Goal: Transaction & Acquisition: Purchase product/service

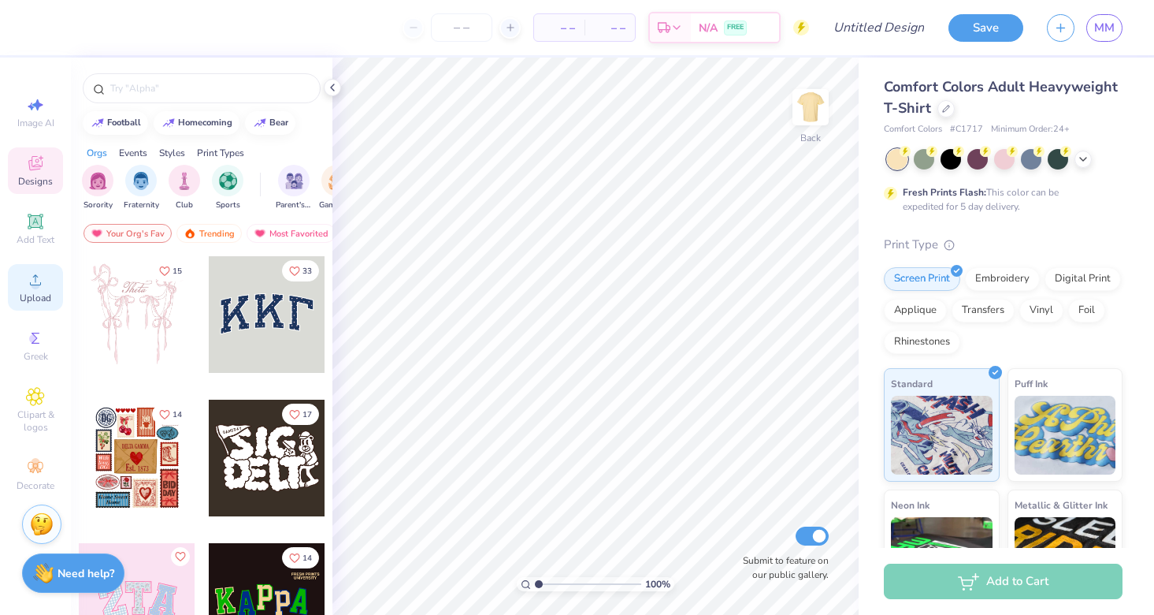
click at [34, 300] on span "Upload" at bounding box center [36, 298] width 32 height 13
click at [36, 294] on span "Upload" at bounding box center [36, 298] width 32 height 13
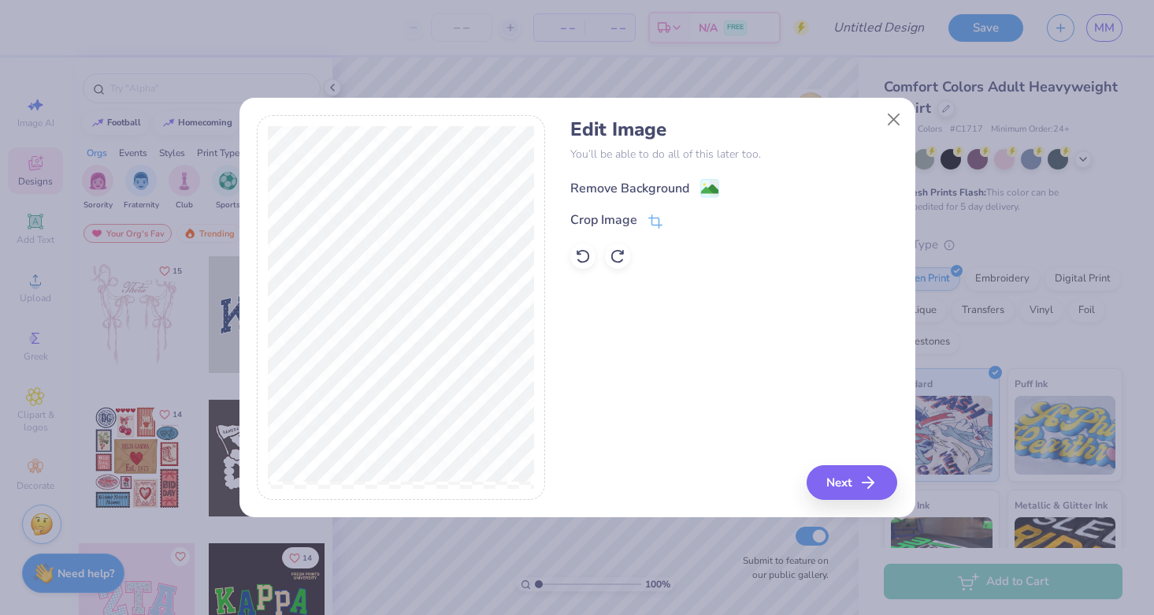
click at [644, 180] on div "Remove Background" at bounding box center [629, 188] width 119 height 19
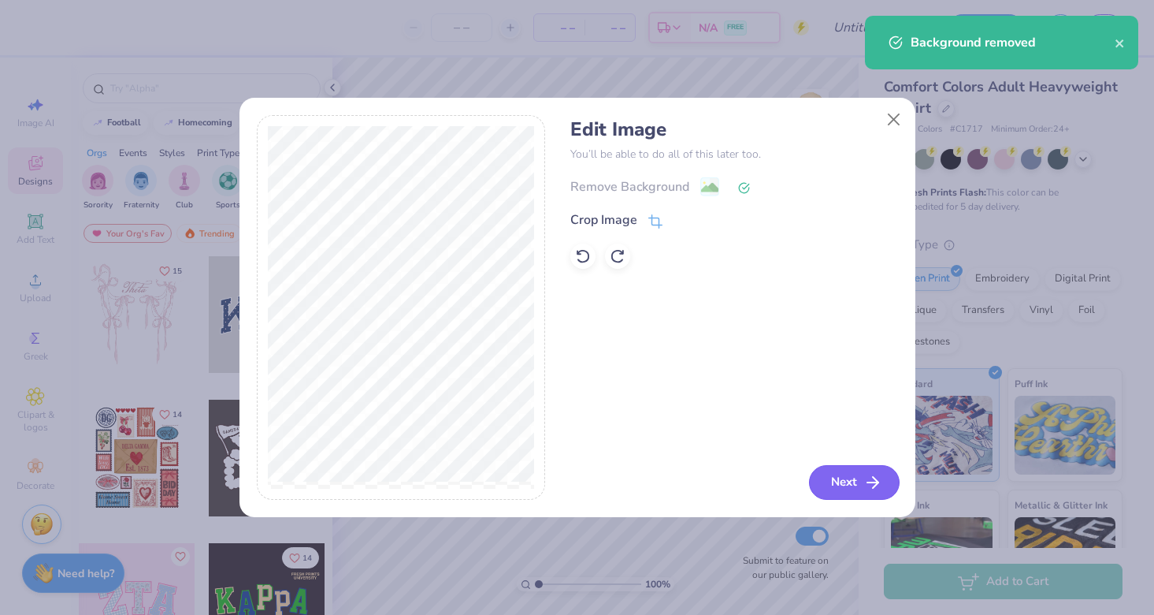
click at [843, 483] on button "Next" at bounding box center [854, 482] width 91 height 35
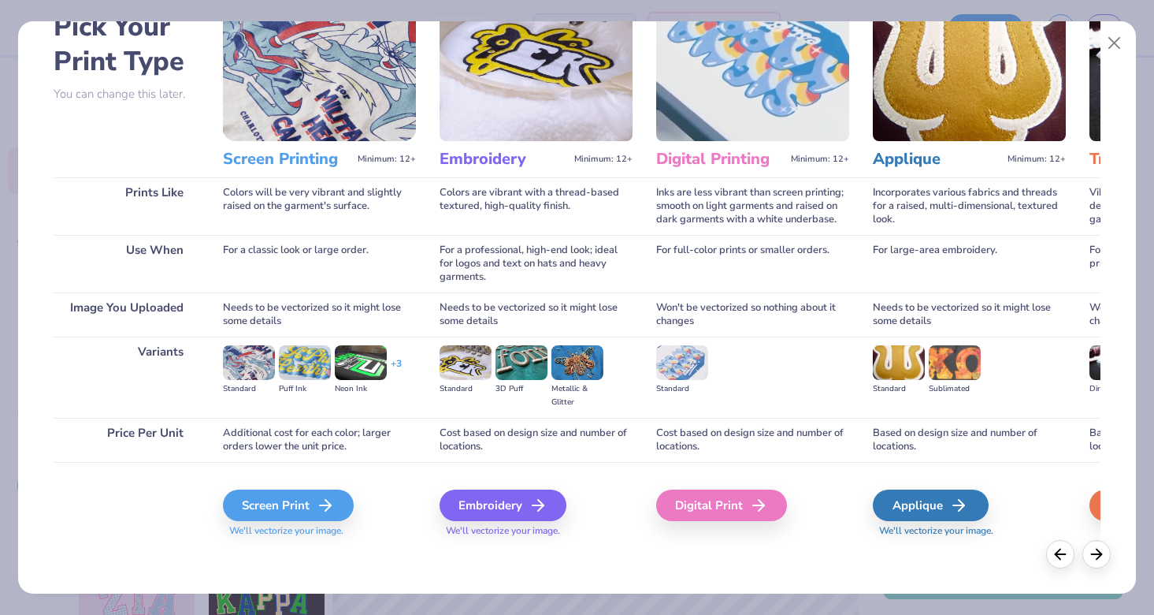
scroll to position [92, 0]
click at [298, 508] on div "Screen Print" at bounding box center [290, 505] width 131 height 32
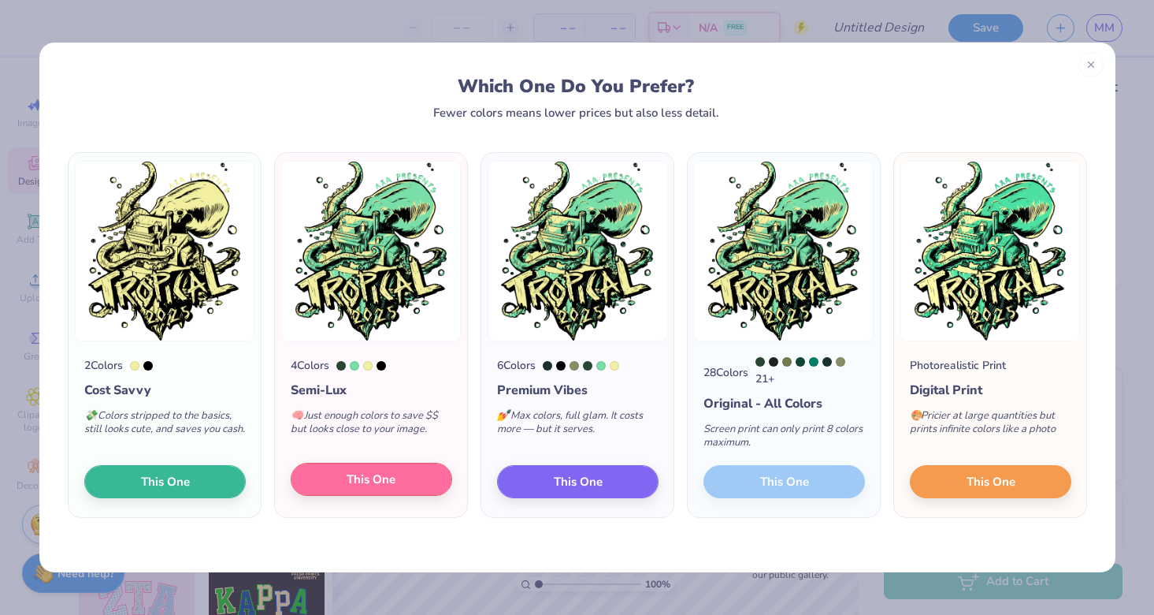
click at [388, 484] on span "This One" at bounding box center [371, 479] width 49 height 18
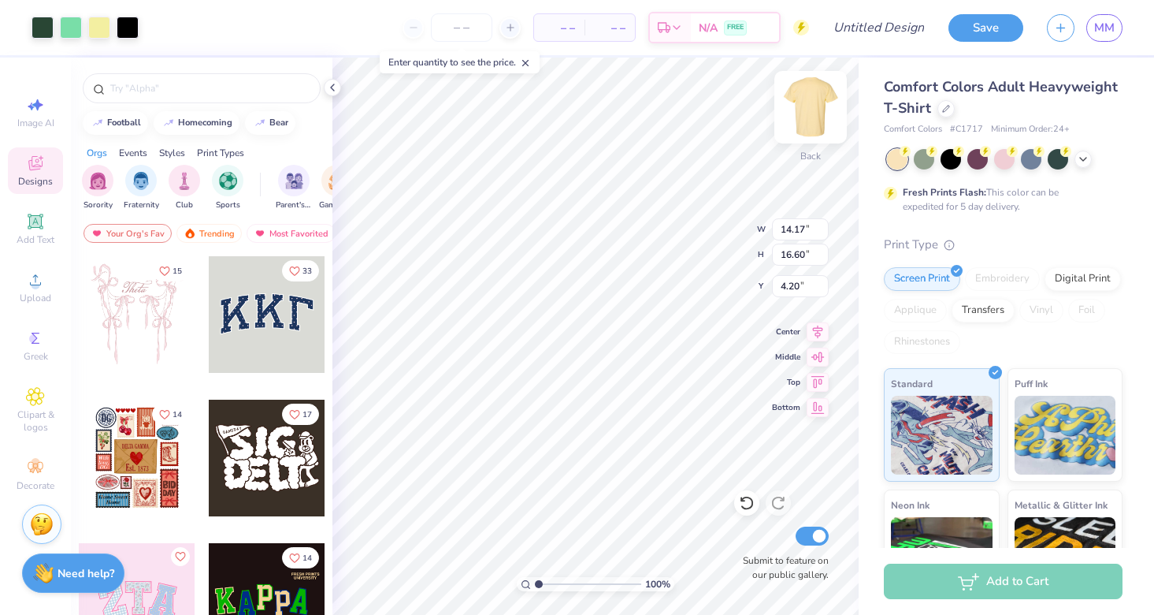
click at [815, 107] on img at bounding box center [810, 107] width 63 height 63
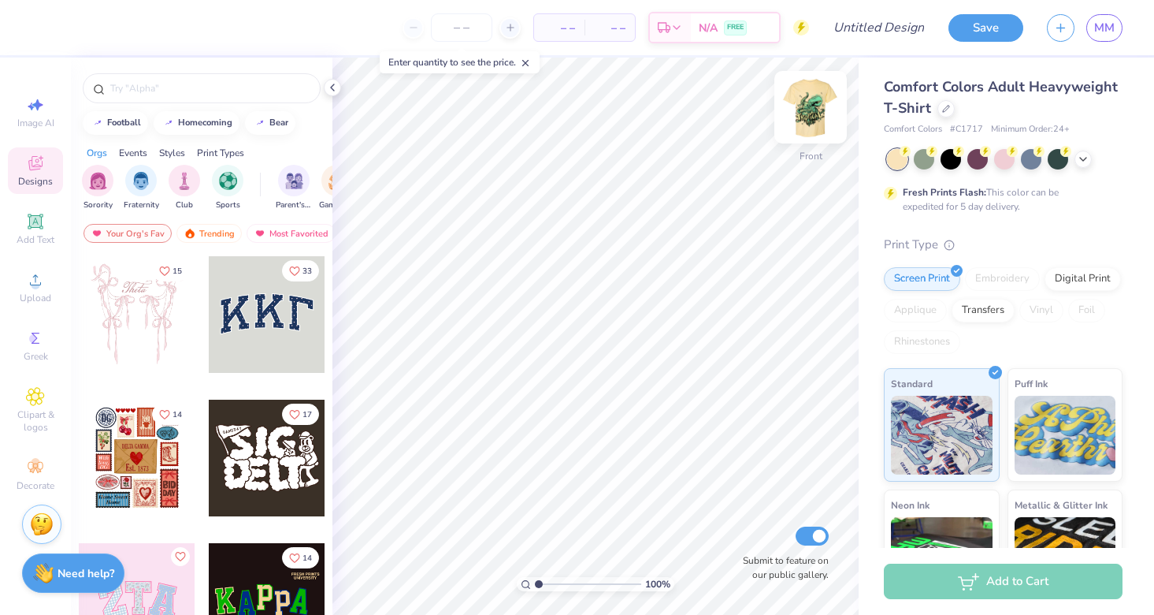
click at [811, 121] on img at bounding box center [810, 107] width 63 height 63
click at [820, 112] on img at bounding box center [810, 107] width 63 height 63
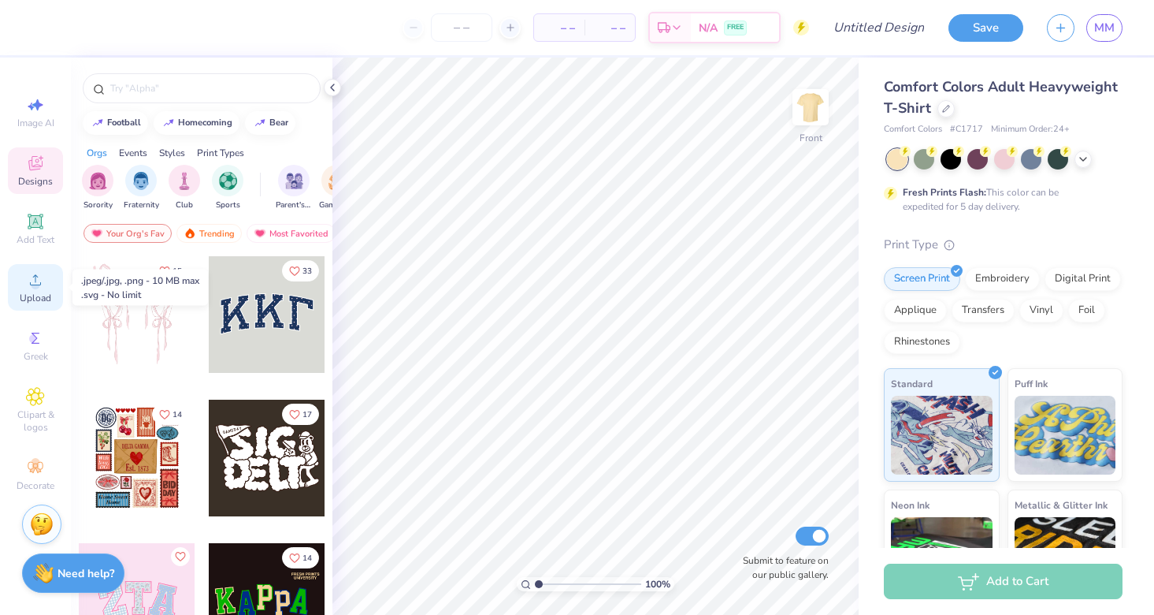
click at [35, 277] on icon at bounding box center [35, 279] width 11 height 11
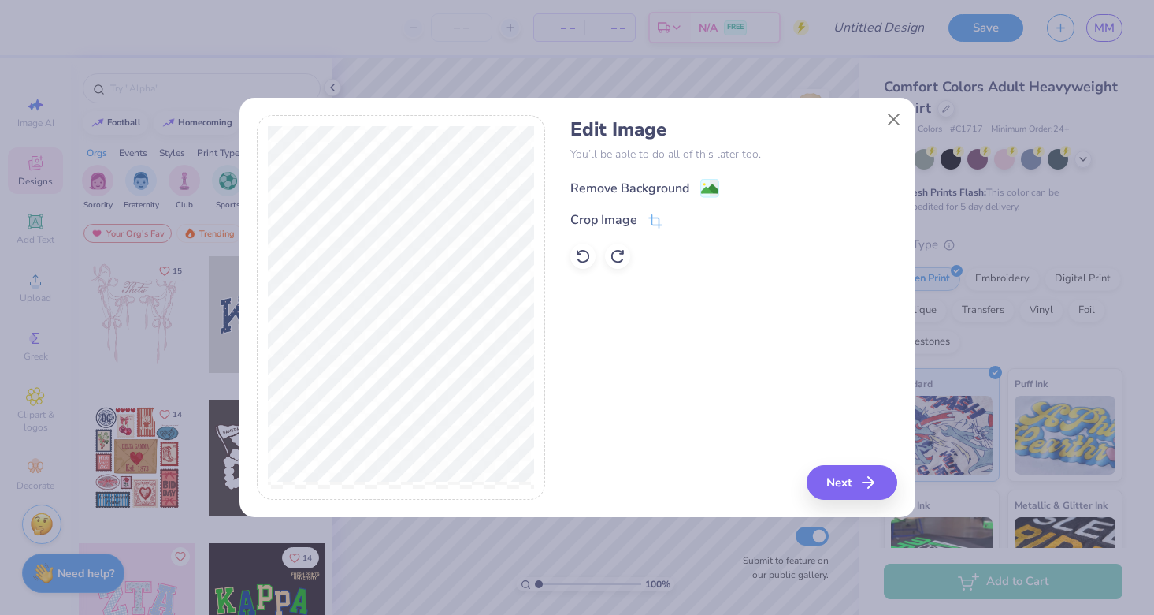
click at [703, 180] on rect at bounding box center [709, 188] width 18 height 18
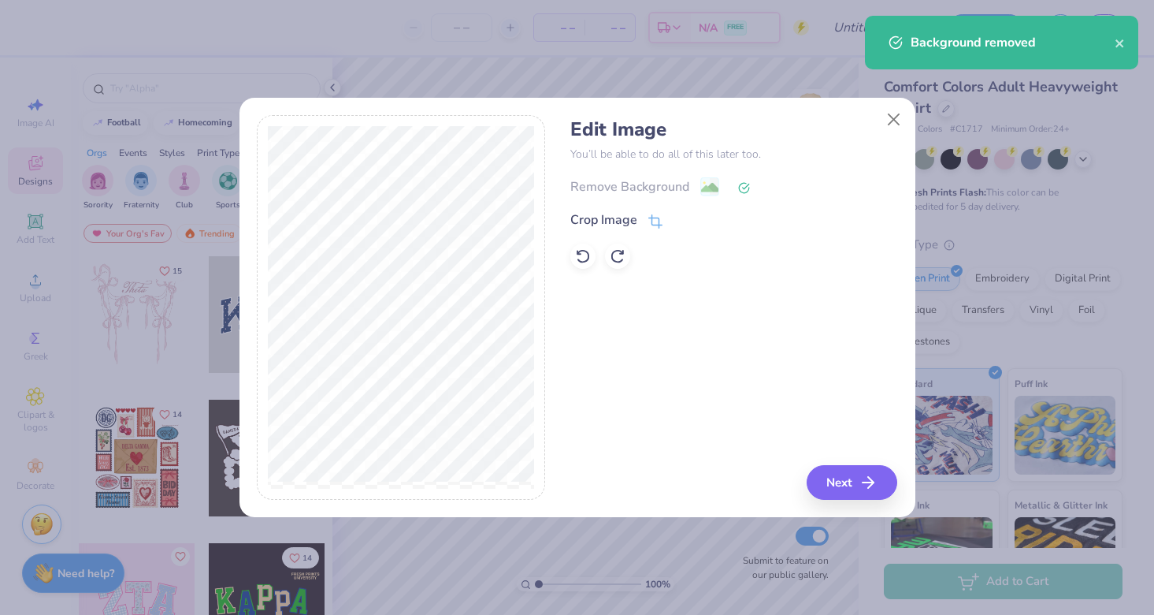
click at [844, 505] on div "Edit Image You’ll be able to do all of this later too. Remove Background Crop I…" at bounding box center [578, 316] width 676 height 402
click at [844, 492] on button "Next" at bounding box center [854, 482] width 91 height 35
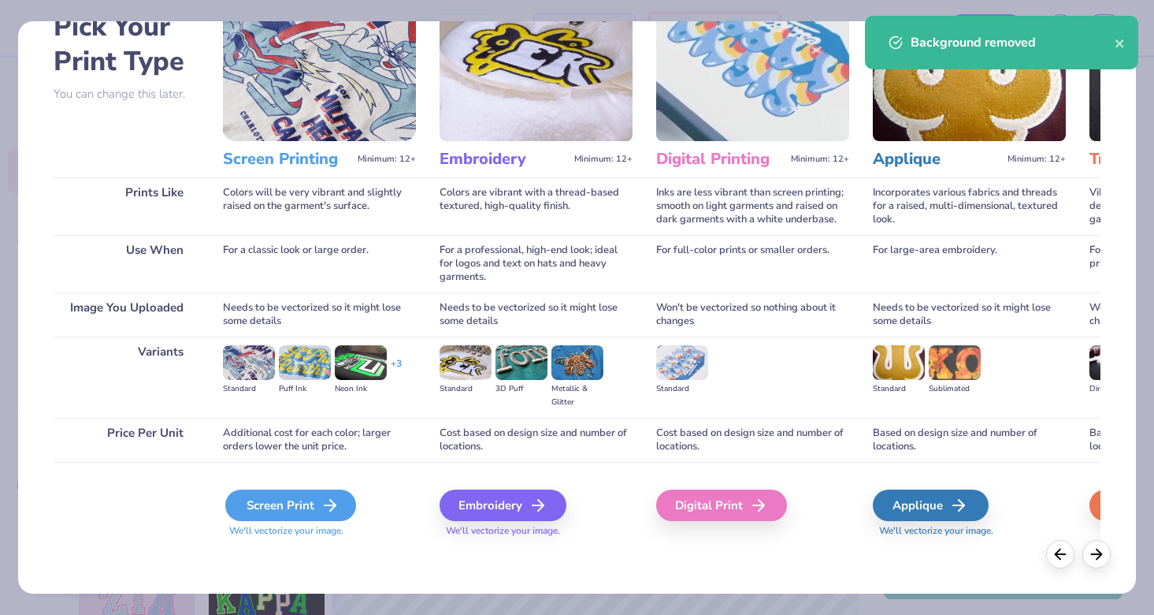
click at [243, 512] on div "Screen Print" at bounding box center [290, 505] width 131 height 32
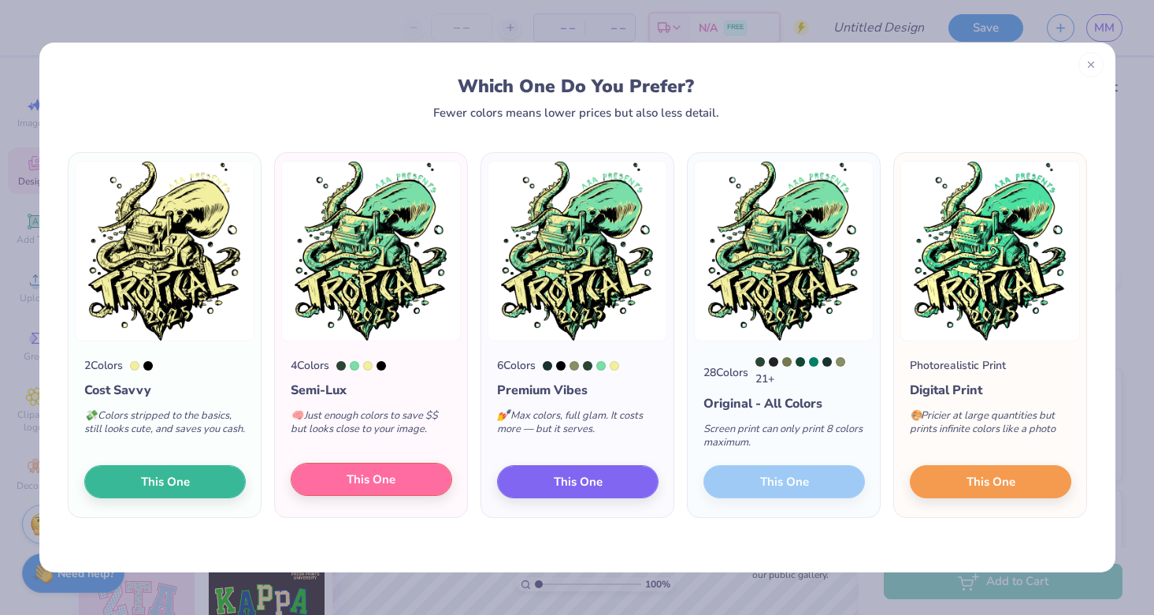
click at [364, 492] on button "This One" at bounding box center [372, 478] width 162 height 33
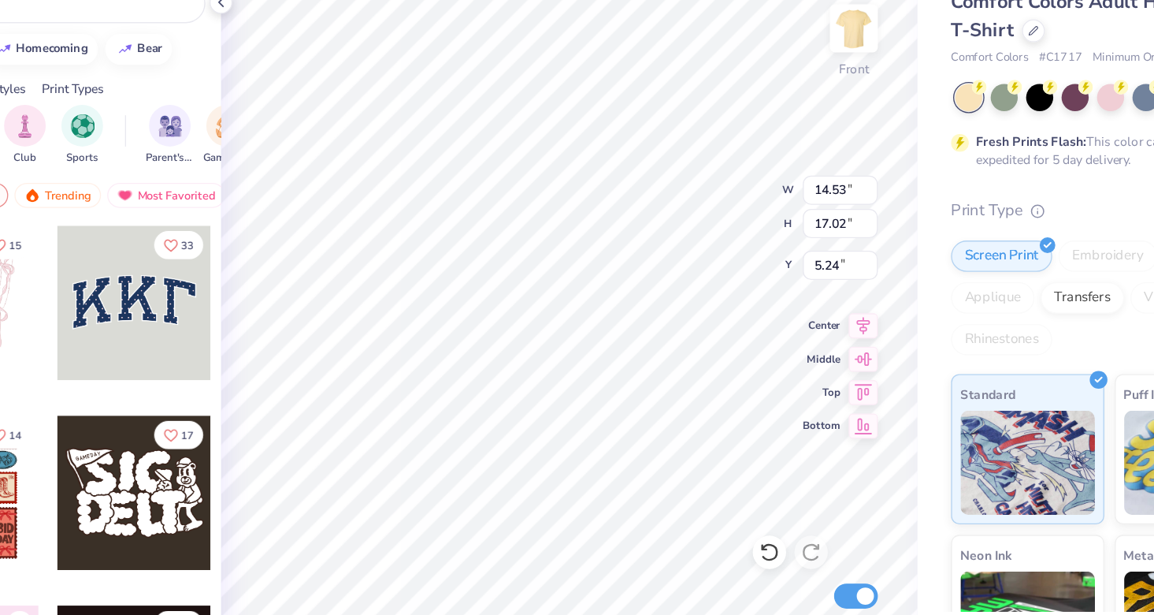
type input "13.36"
type input "15.64"
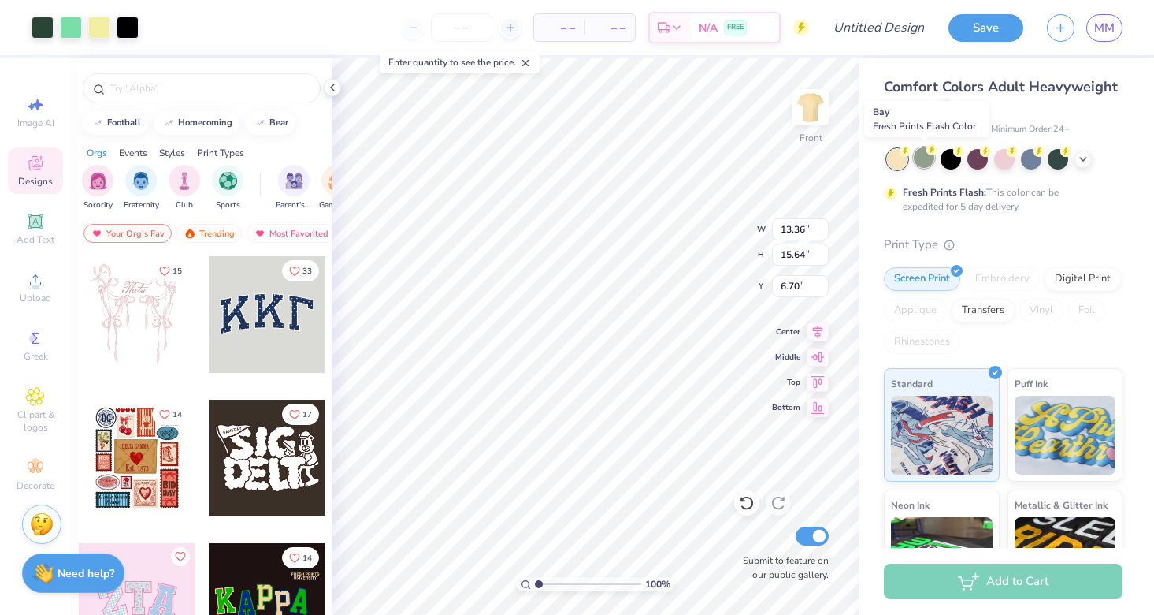
click at [930, 161] on div at bounding box center [924, 157] width 20 height 20
click at [981, 162] on div at bounding box center [977, 157] width 20 height 20
click at [1084, 157] on icon at bounding box center [1083, 157] width 13 height 13
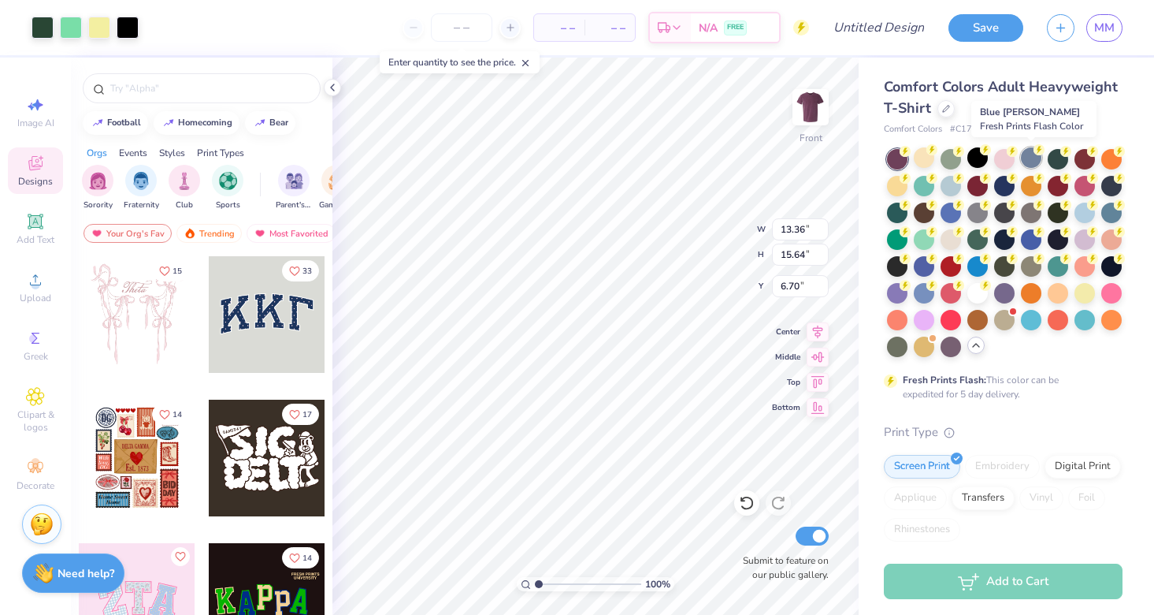
click at [1033, 158] on div at bounding box center [1031, 157] width 20 height 20
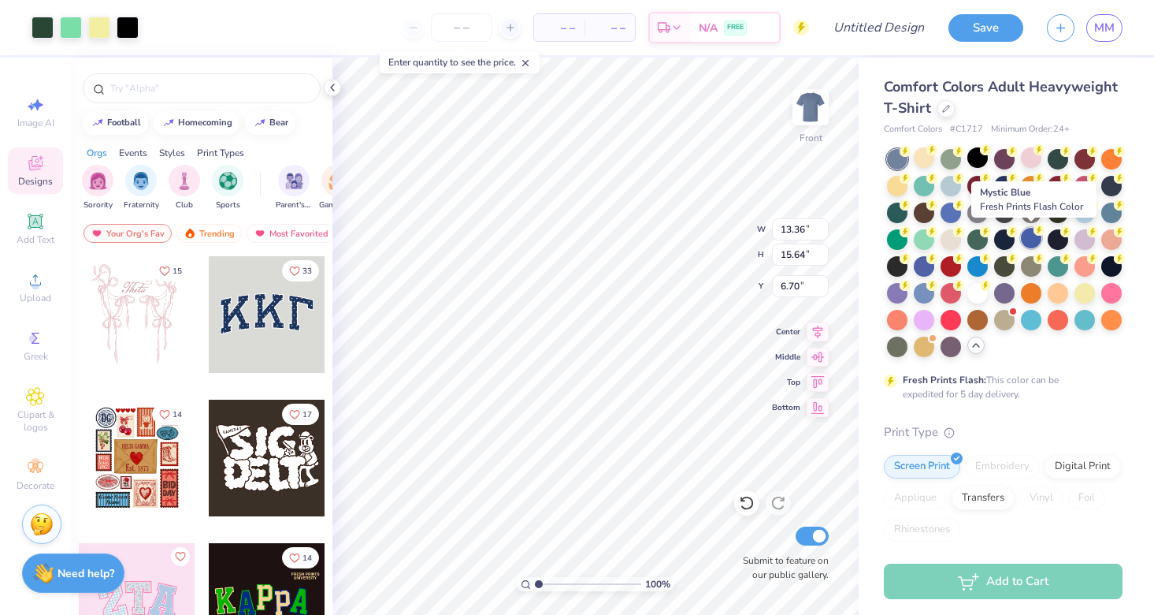
click at [1027, 241] on div at bounding box center [1031, 238] width 20 height 20
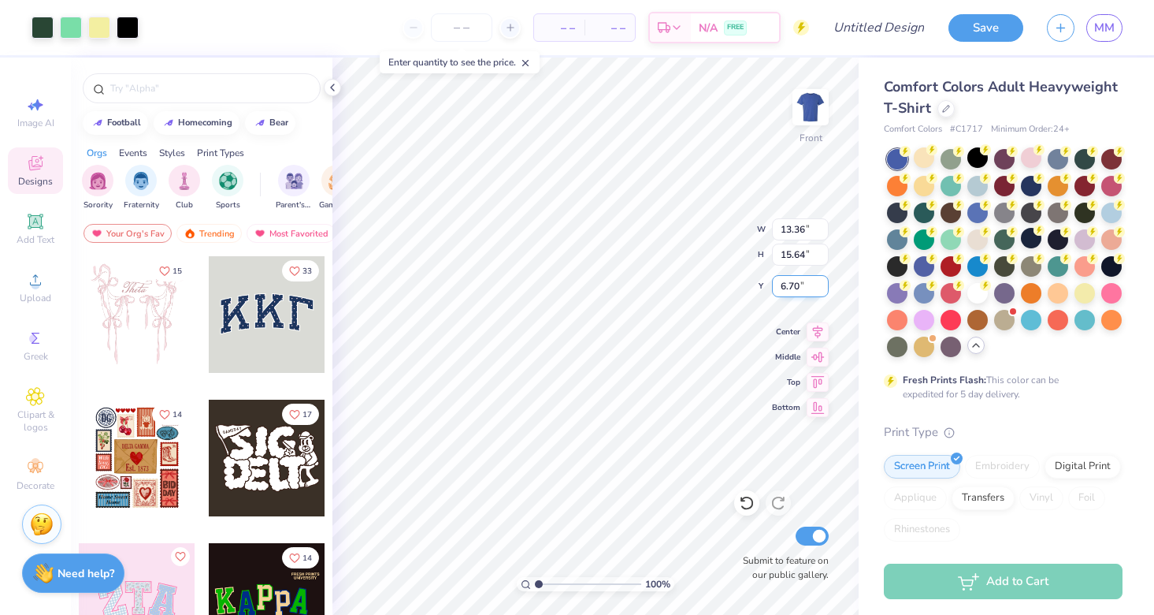
type input "3.56"
click at [810, 119] on img at bounding box center [810, 107] width 63 height 63
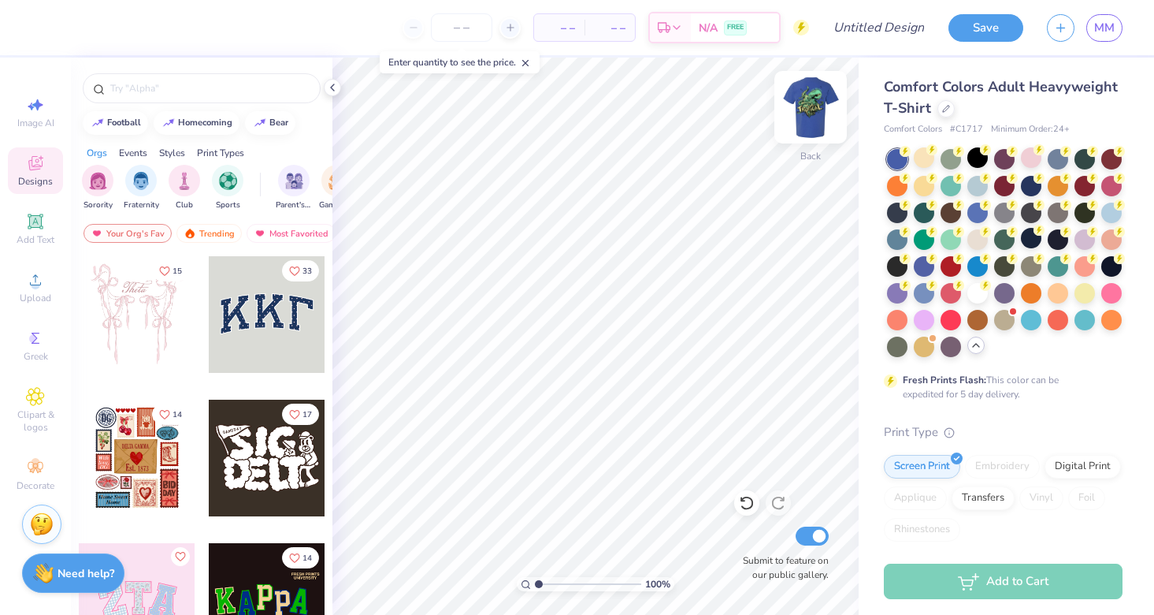
click at [810, 106] on img at bounding box center [810, 107] width 63 height 63
click at [811, 104] on img at bounding box center [810, 107] width 63 height 63
click at [806, 110] on img at bounding box center [810, 107] width 63 height 63
click at [793, 106] on div at bounding box center [810, 107] width 72 height 72
click at [811, 100] on img at bounding box center [810, 107] width 63 height 63
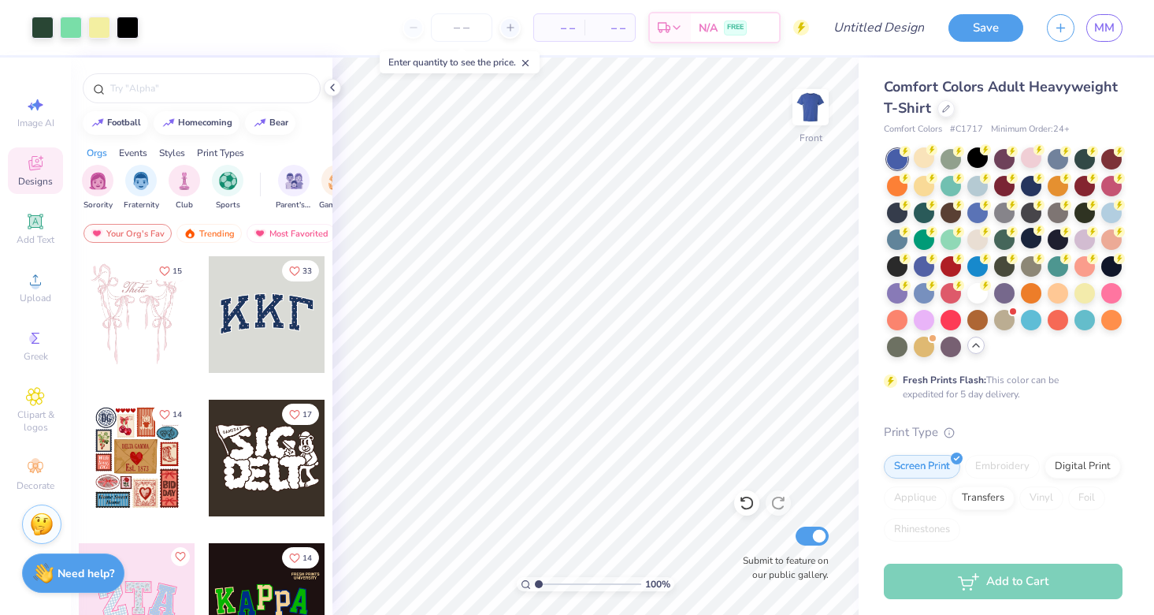
click at [811, 100] on img at bounding box center [811, 107] width 32 height 32
click at [41, 119] on span "Image AI" at bounding box center [35, 123] width 37 height 13
select select "4"
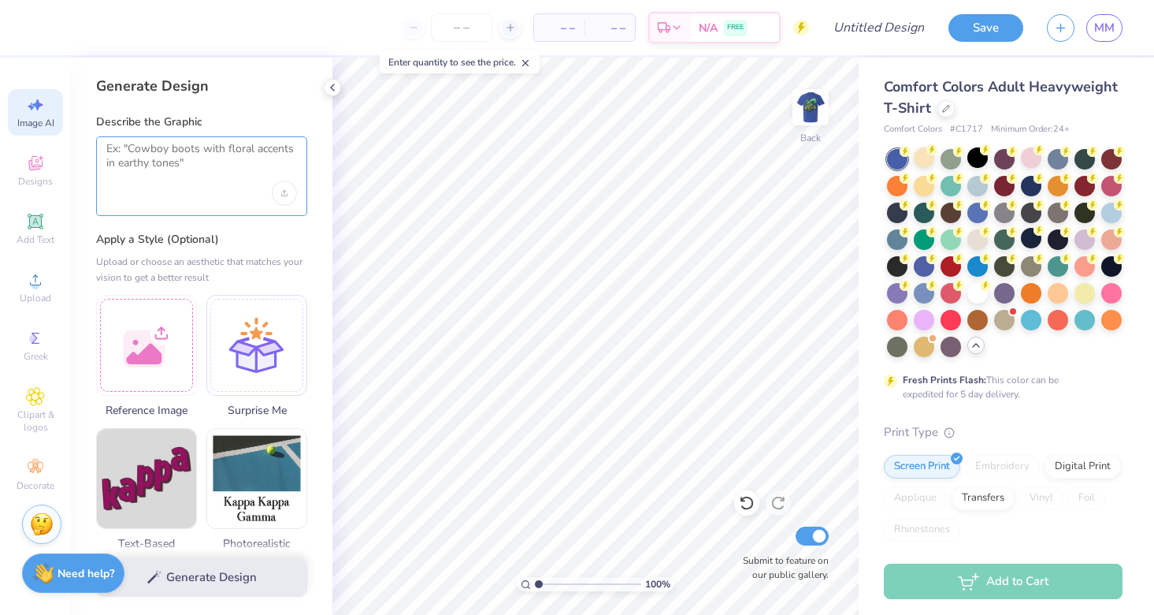
click at [153, 172] on textarea at bounding box center [201, 161] width 191 height 39
type textarea "L"
click at [35, 343] on icon at bounding box center [36, 337] width 8 height 11
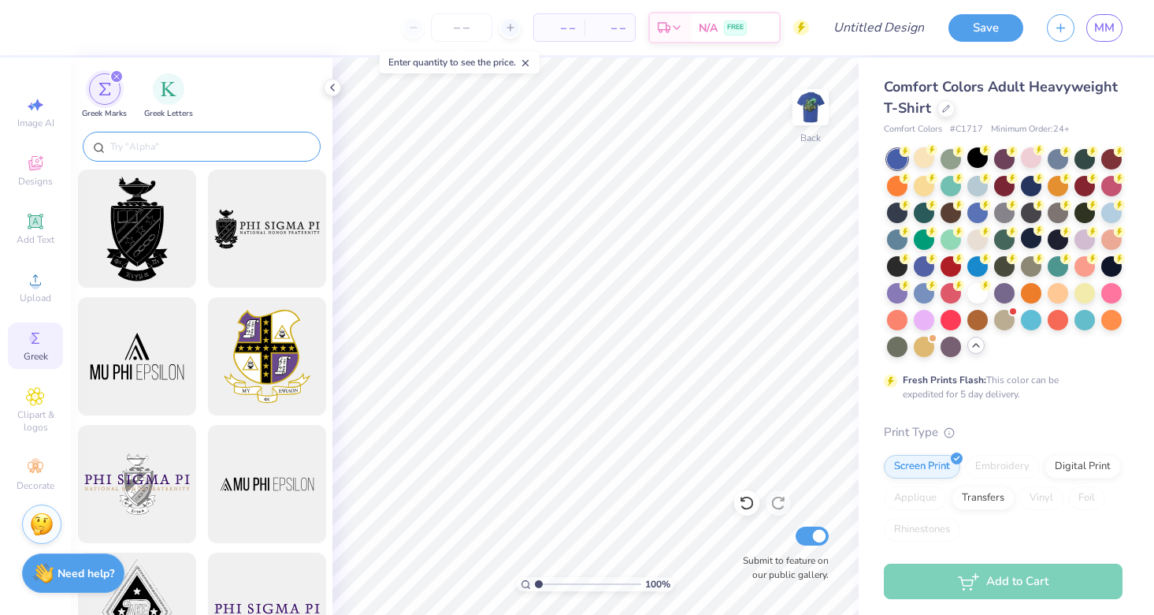
click at [160, 138] on div at bounding box center [202, 147] width 238 height 30
click at [175, 110] on span "Greek Letters" at bounding box center [168, 112] width 49 height 12
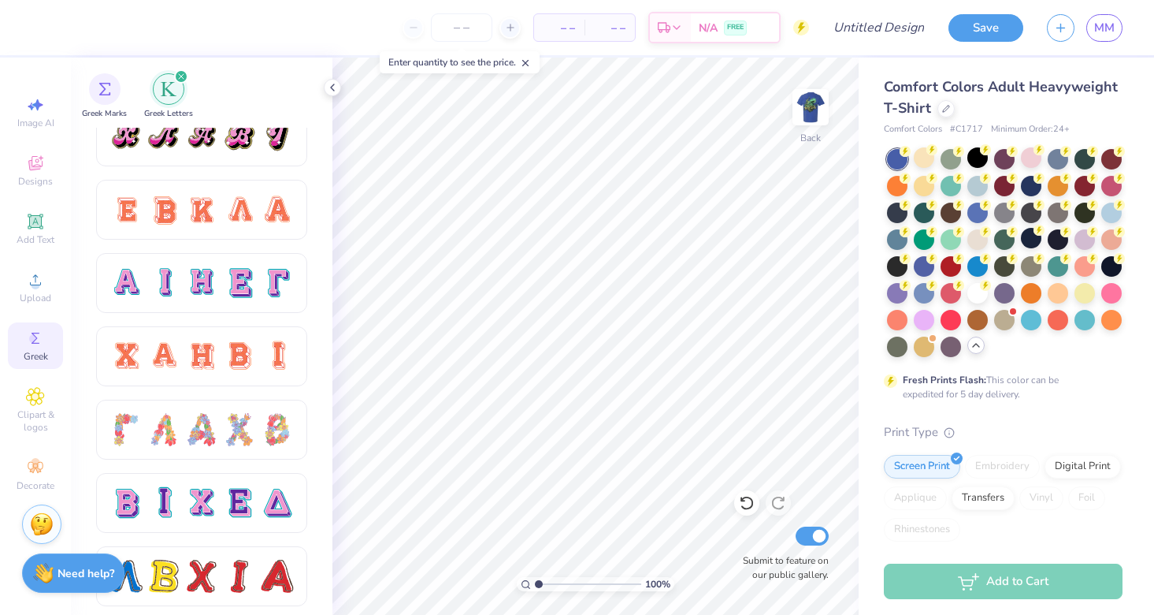
scroll to position [975, 0]
click at [217, 197] on div at bounding box center [201, 208] width 33 height 33
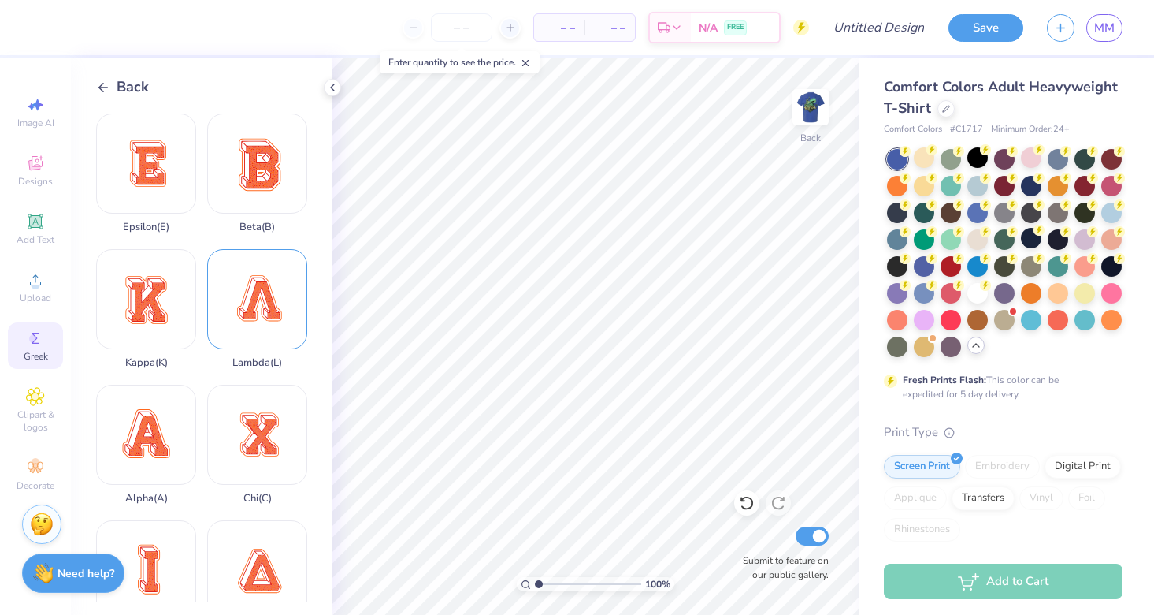
click at [266, 276] on div "Lambda ( L )" at bounding box center [257, 309] width 100 height 120
type input "13.13"
type input "13.51"
type input "6.31"
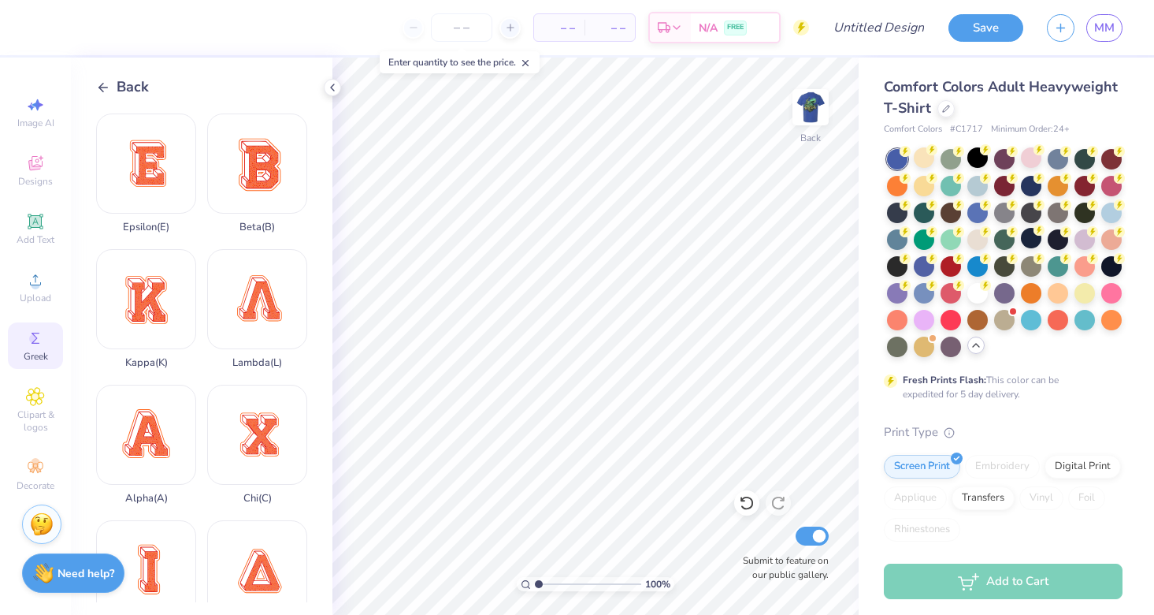
click at [121, 95] on span "Back" at bounding box center [133, 86] width 32 height 21
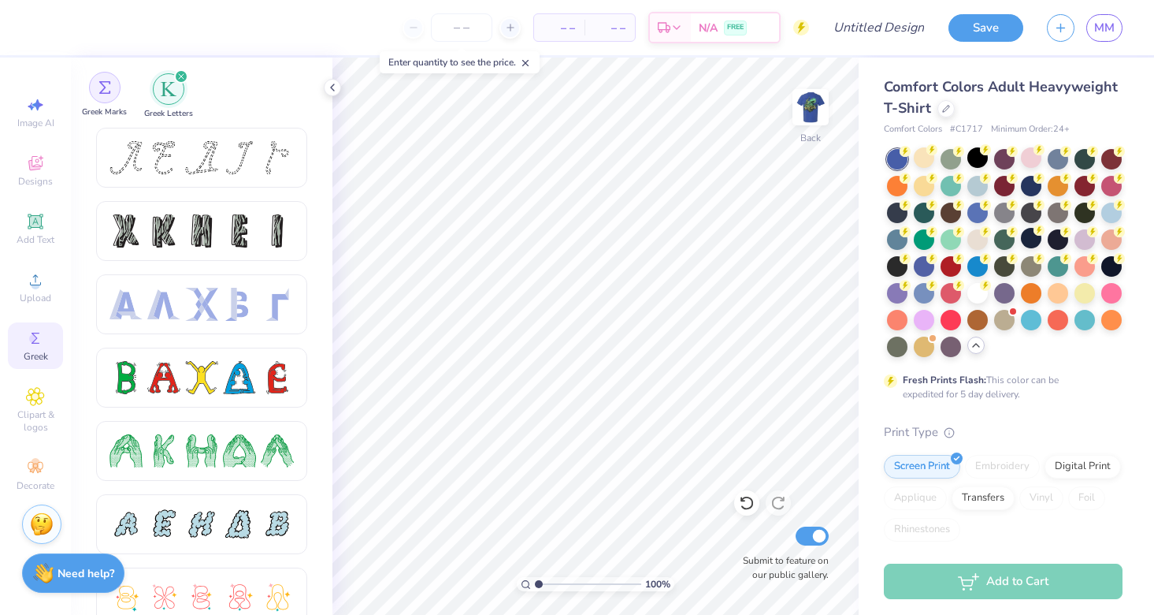
click at [111, 85] on div "filter for Greek Marks" at bounding box center [105, 88] width 32 height 32
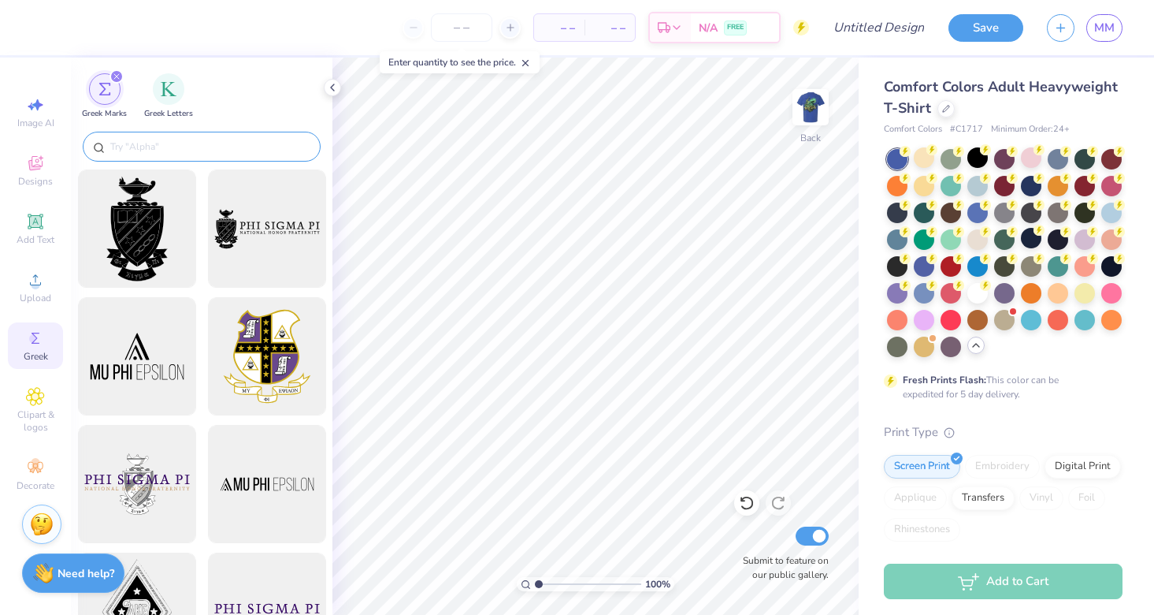
click at [217, 139] on input "text" at bounding box center [210, 147] width 202 height 16
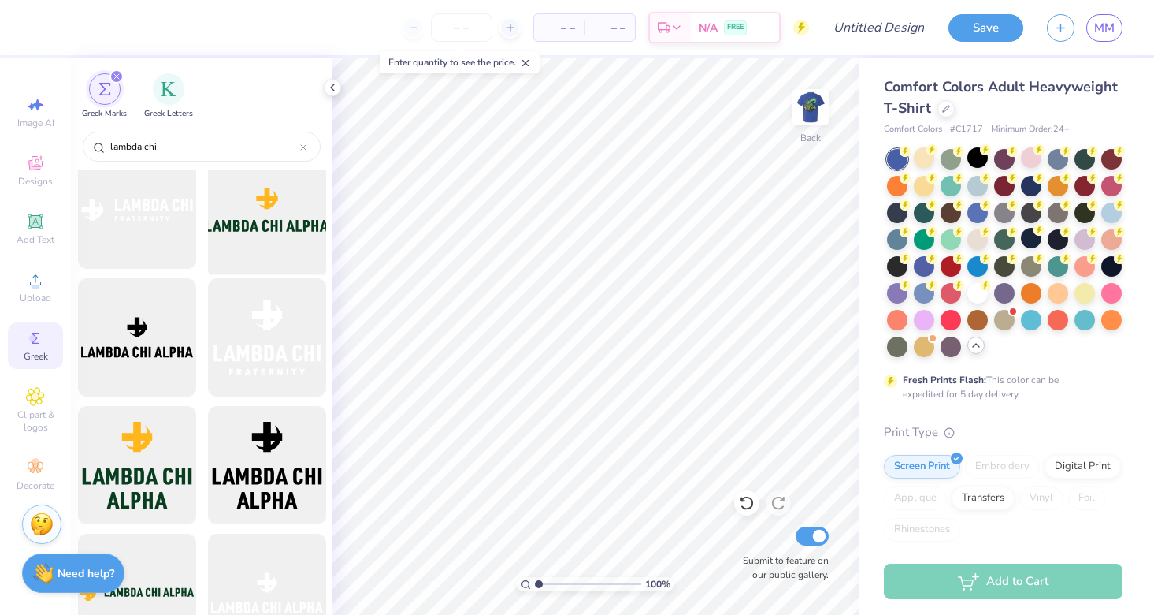
scroll to position [155, 0]
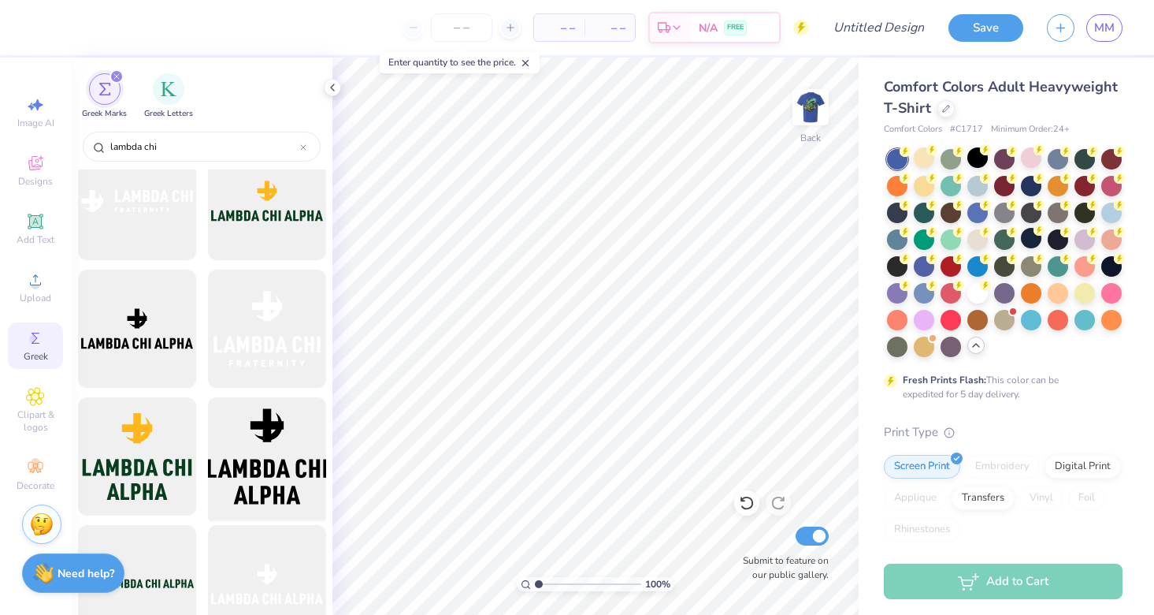
type input "lambda chi"
click at [262, 449] on div at bounding box center [267, 457] width 130 height 130
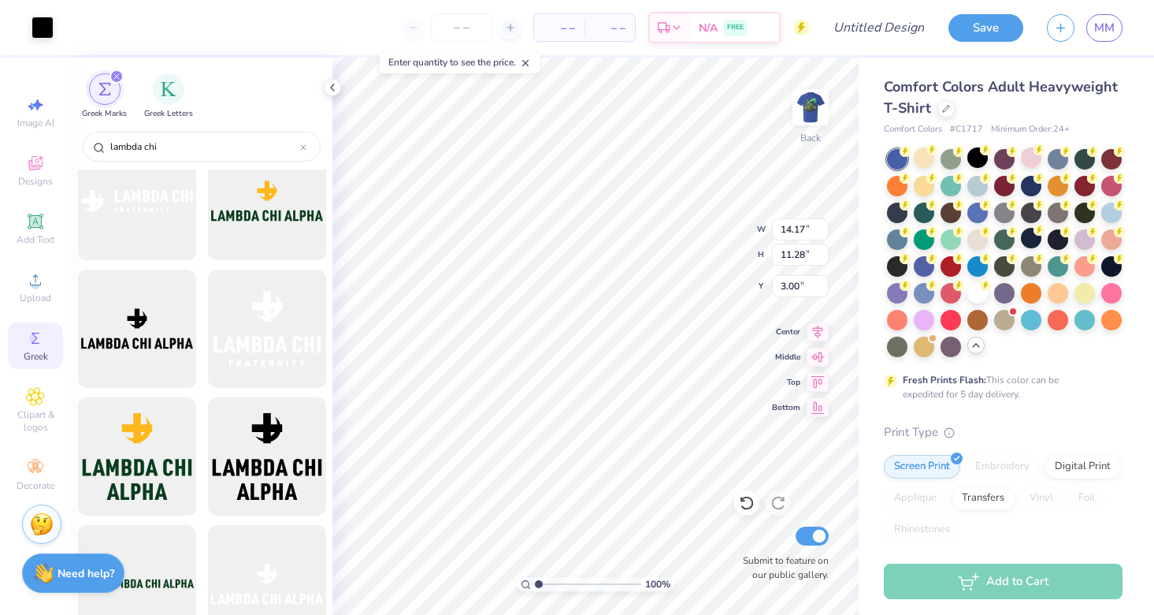
type input "6.22"
type input "4.95"
click at [981, 285] on circle at bounding box center [985, 283] width 11 height 11
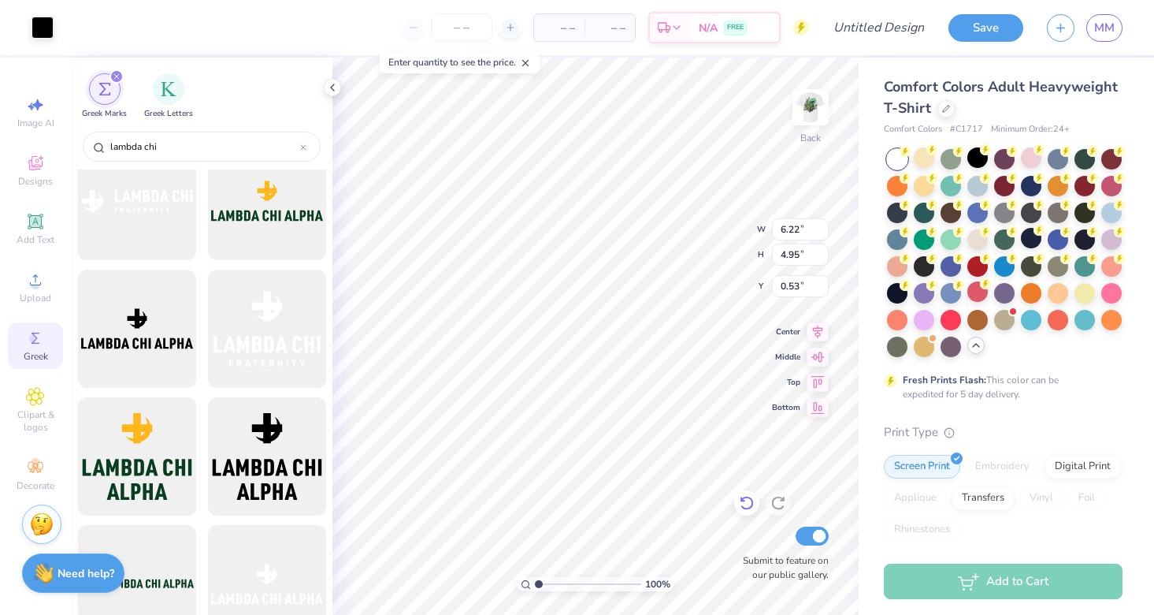
click at [745, 507] on icon at bounding box center [747, 503] width 16 height 16
click at [773, 509] on icon at bounding box center [779, 503] width 16 height 16
type input "0.53"
click at [1057, 243] on div at bounding box center [1058, 238] width 20 height 20
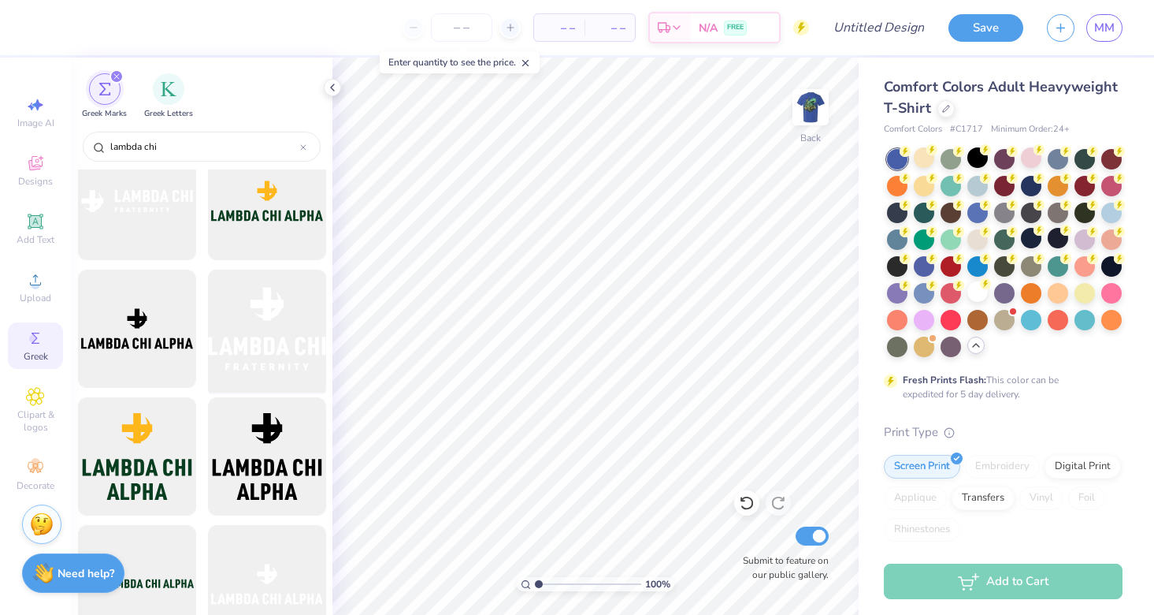
click at [270, 321] on div at bounding box center [267, 329] width 130 height 130
type input "5.73"
type input "4.04"
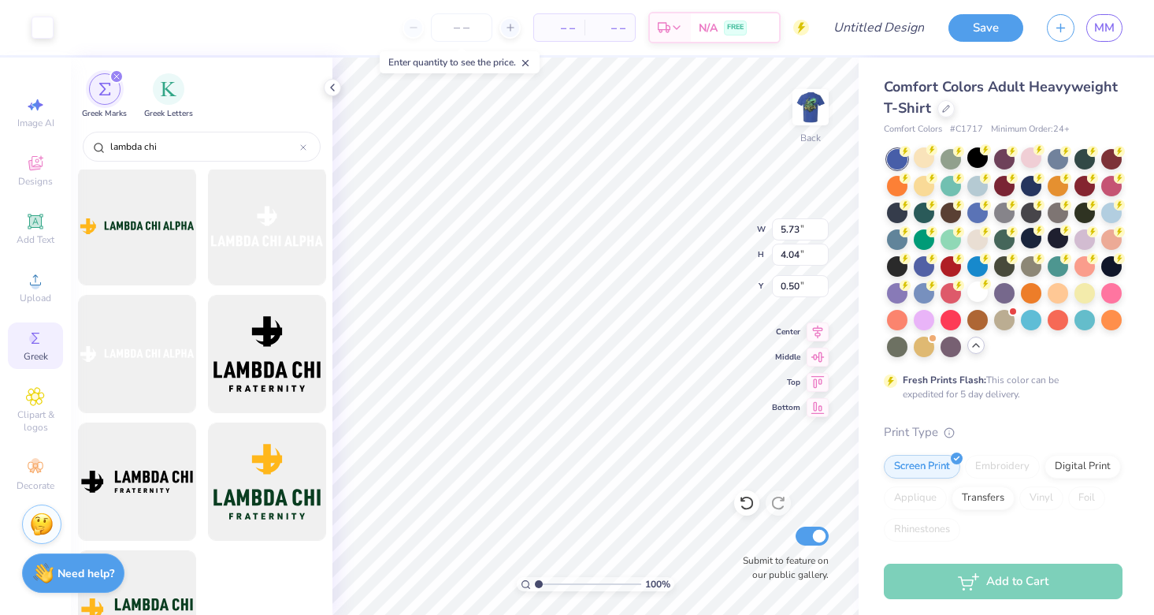
scroll to position [516, 0]
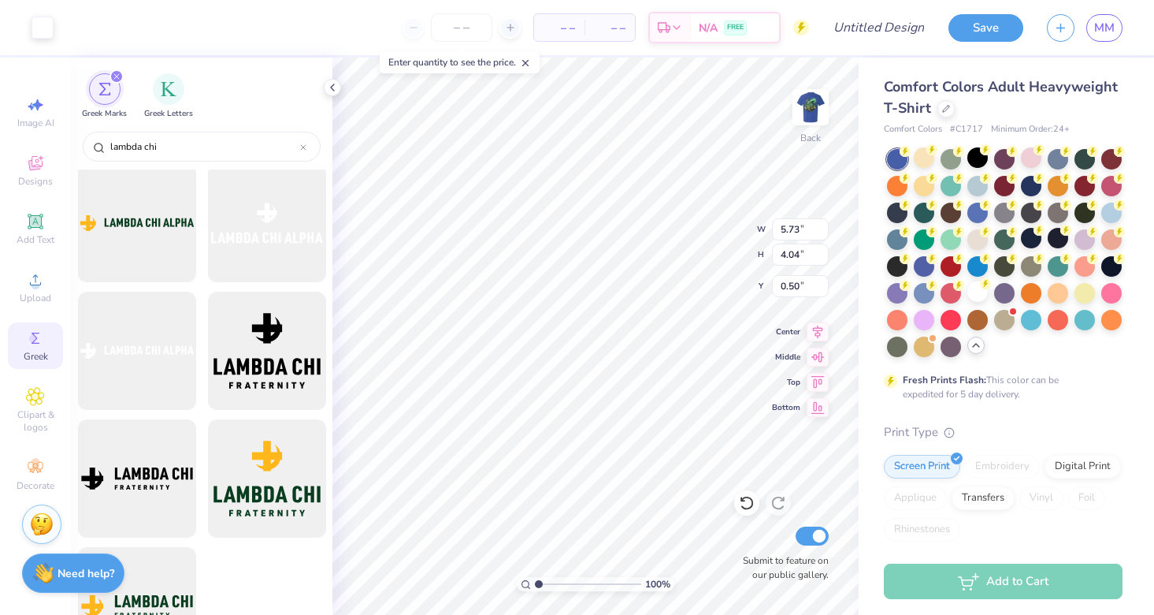
type input "2.44"
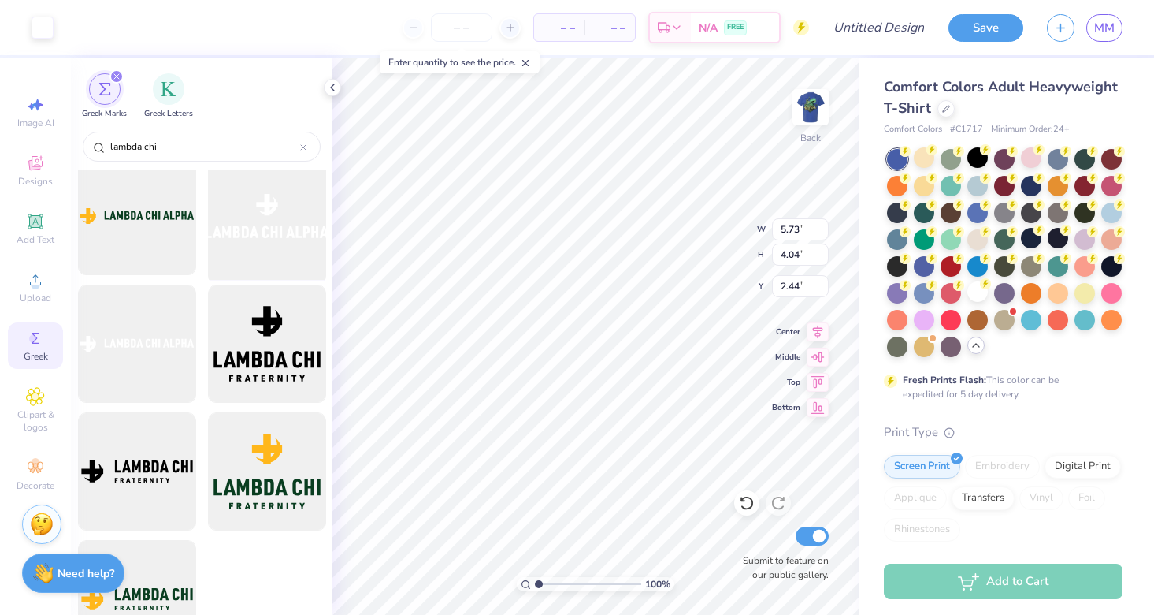
scroll to position [522, 0]
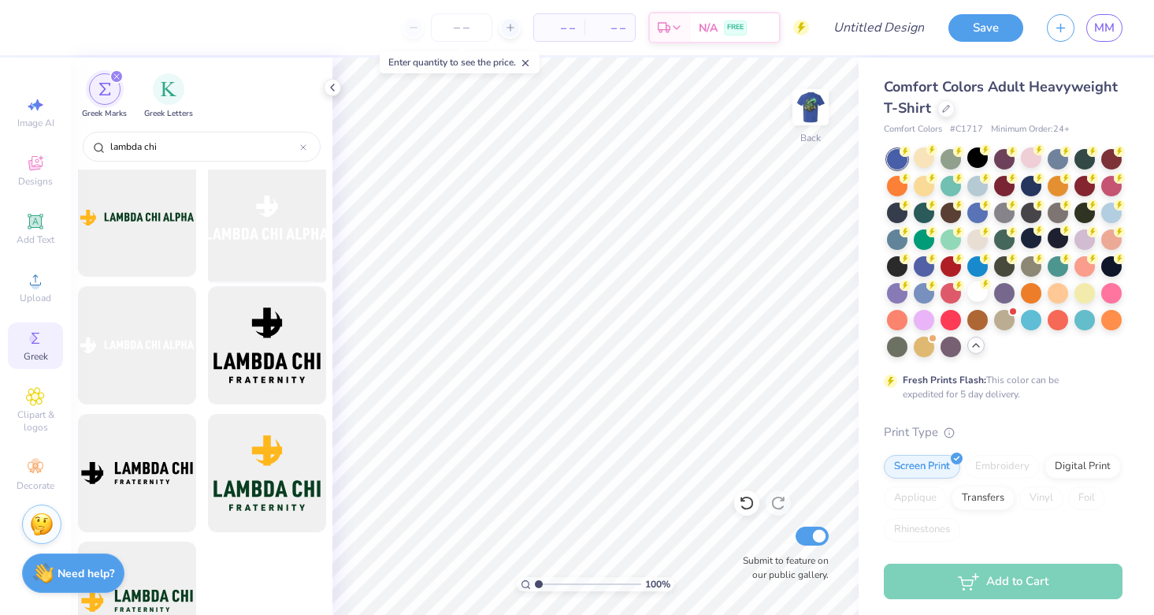
click at [253, 228] on div at bounding box center [267, 218] width 130 height 130
type input "6.52"
type input "2.34"
type input "1.83"
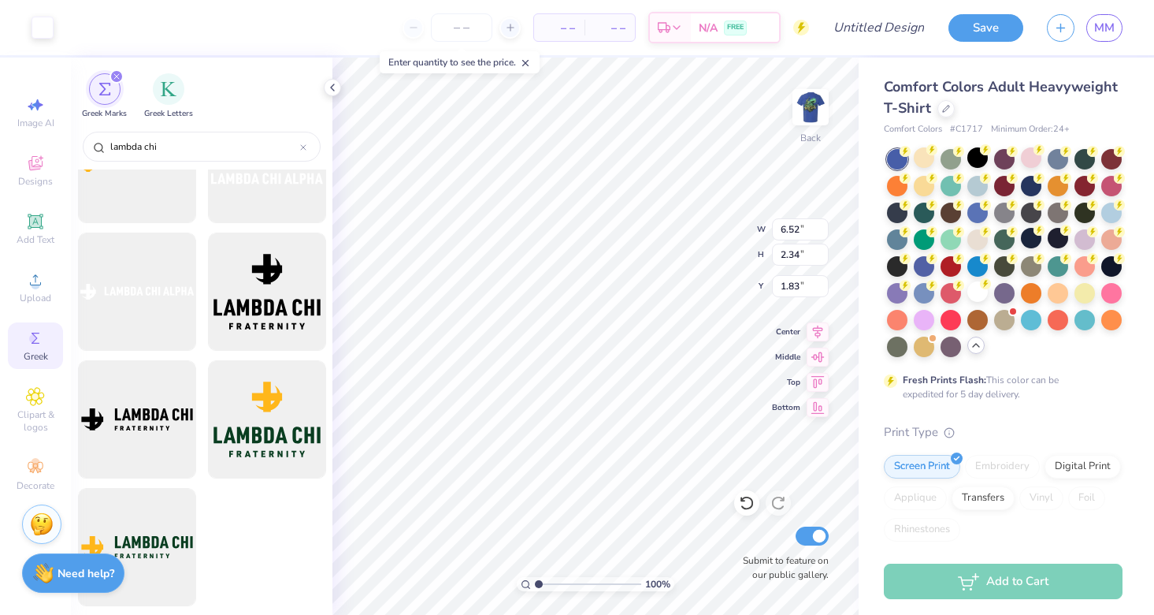
scroll to position [575, 0]
click at [42, 249] on div "Add Text" at bounding box center [35, 229] width 55 height 46
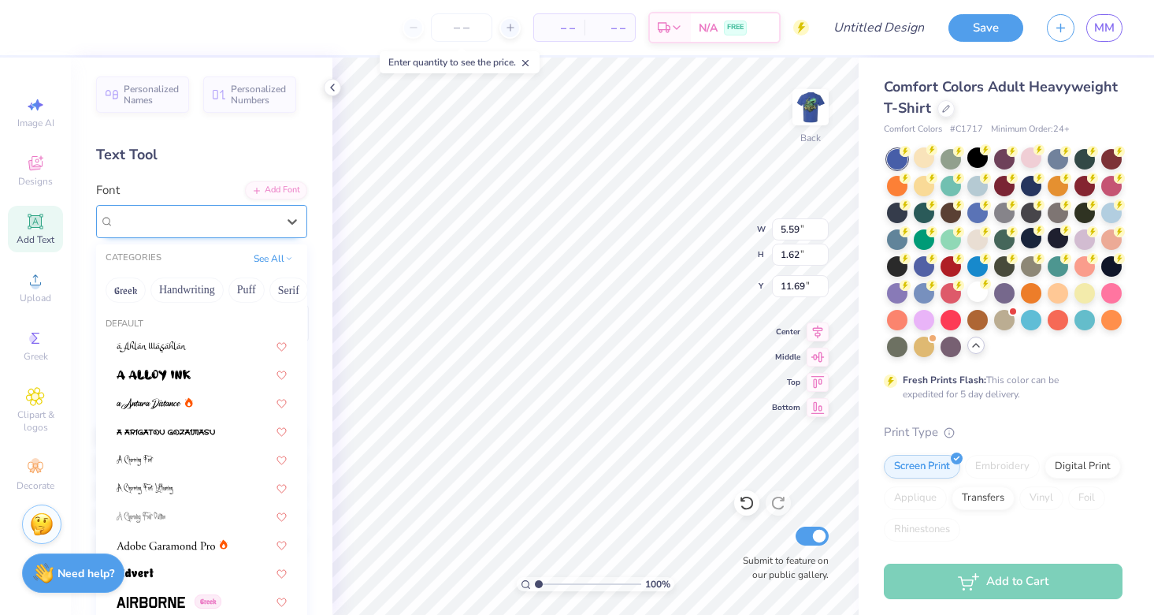
click at [202, 224] on div "Super Dream" at bounding box center [195, 221] width 165 height 24
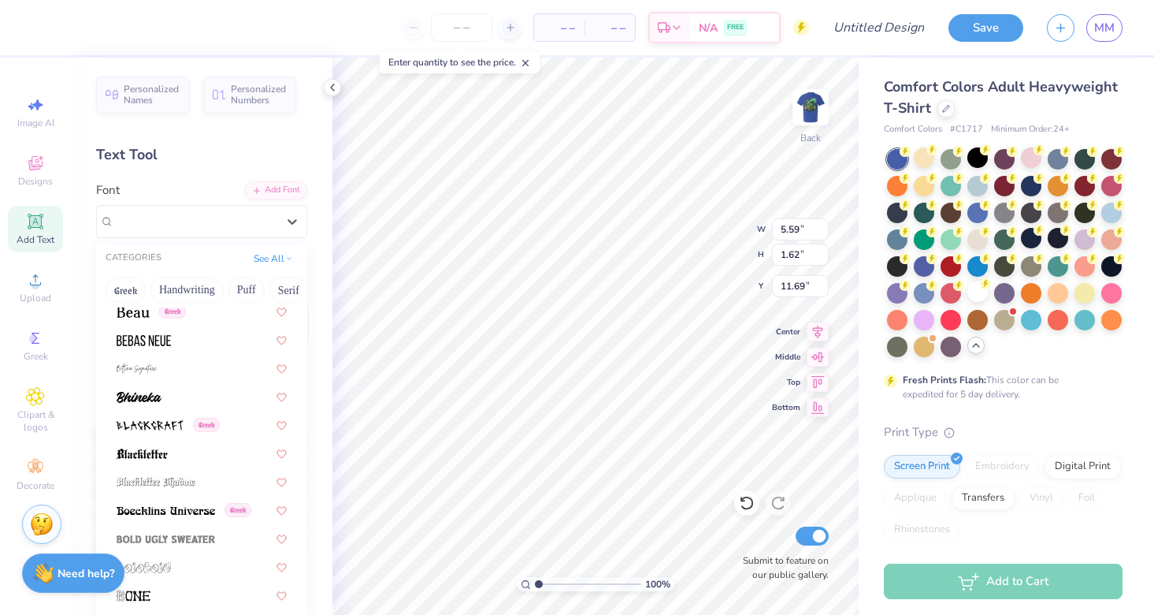
scroll to position [743, 0]
click at [162, 340] on img at bounding box center [144, 341] width 54 height 11
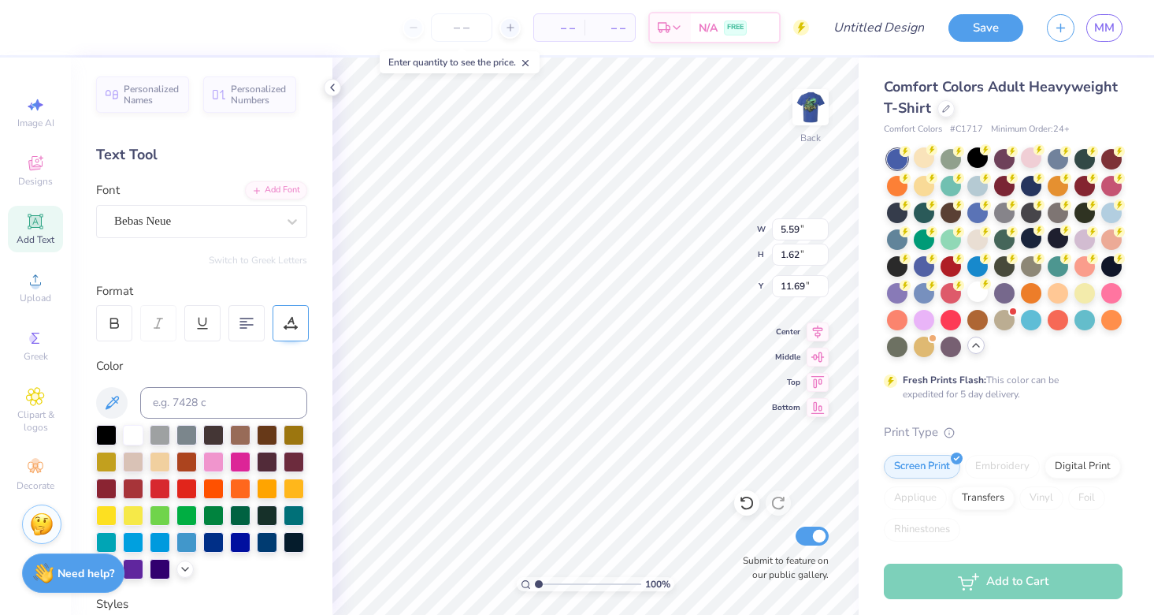
type input "3.45"
type textarea "T"
type textarea "L"
paste textarea
type textarea "Lxa"
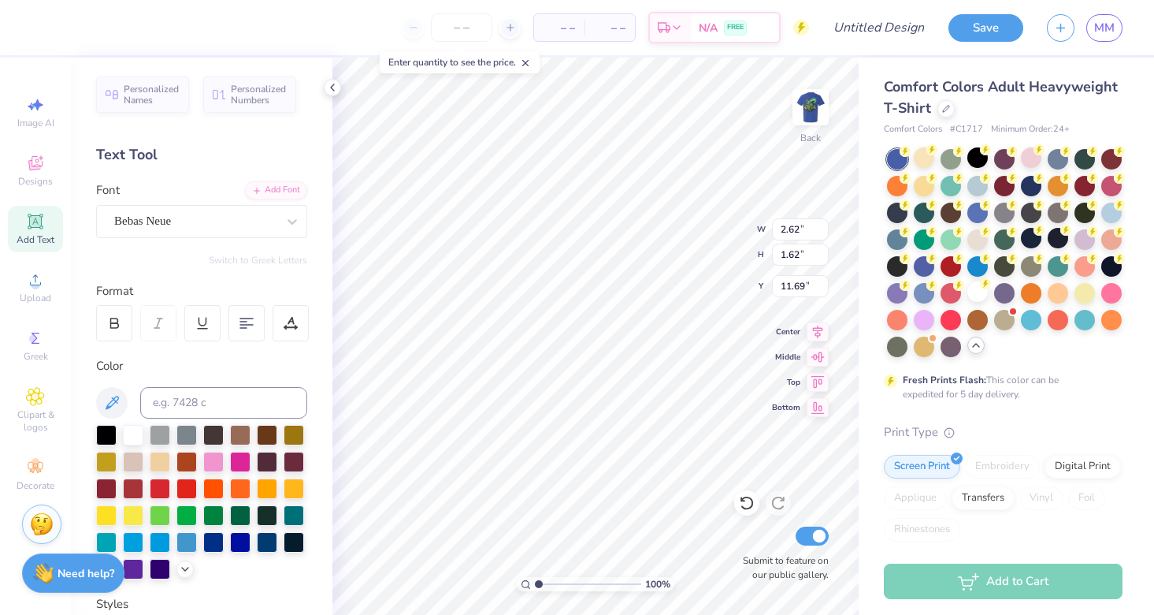
type input "2.19"
click at [561, 32] on span "– –" at bounding box center [560, 28] width 32 height 17
click at [503, 29] on div at bounding box center [509, 27] width 21 height 21
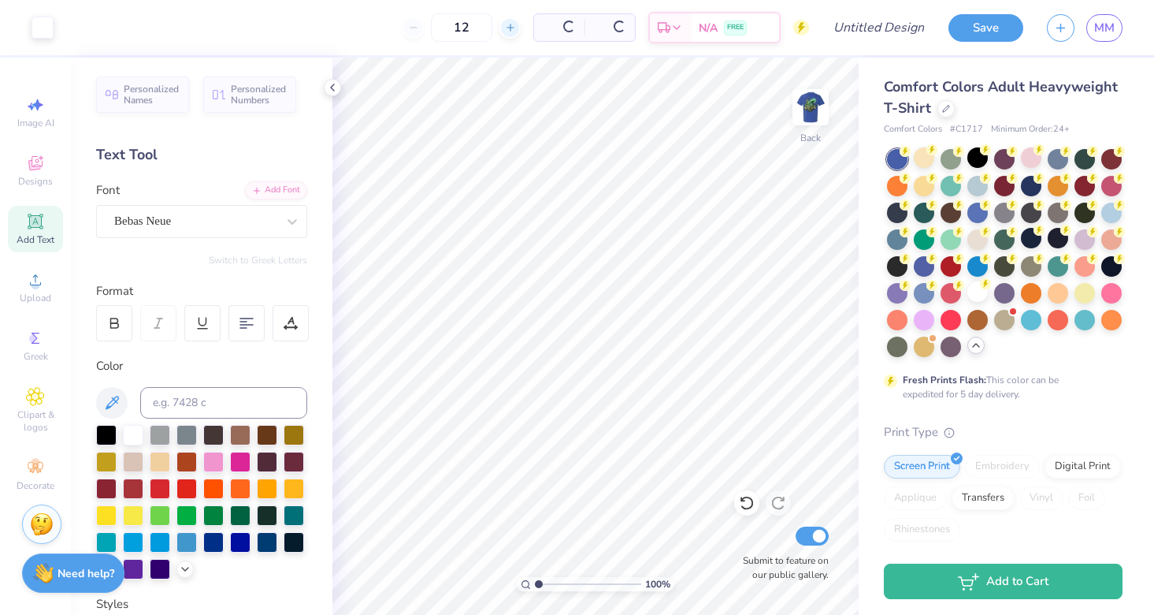
click at [503, 28] on div at bounding box center [509, 27] width 21 height 21
click at [503, 28] on div "$50.47 Per Item" at bounding box center [507, 27] width 53 height 27
click at [468, 28] on div at bounding box center [457, 27] width 21 height 21
drag, startPoint x: 444, startPoint y: 28, endPoint x: 402, endPoint y: 28, distance: 41.8
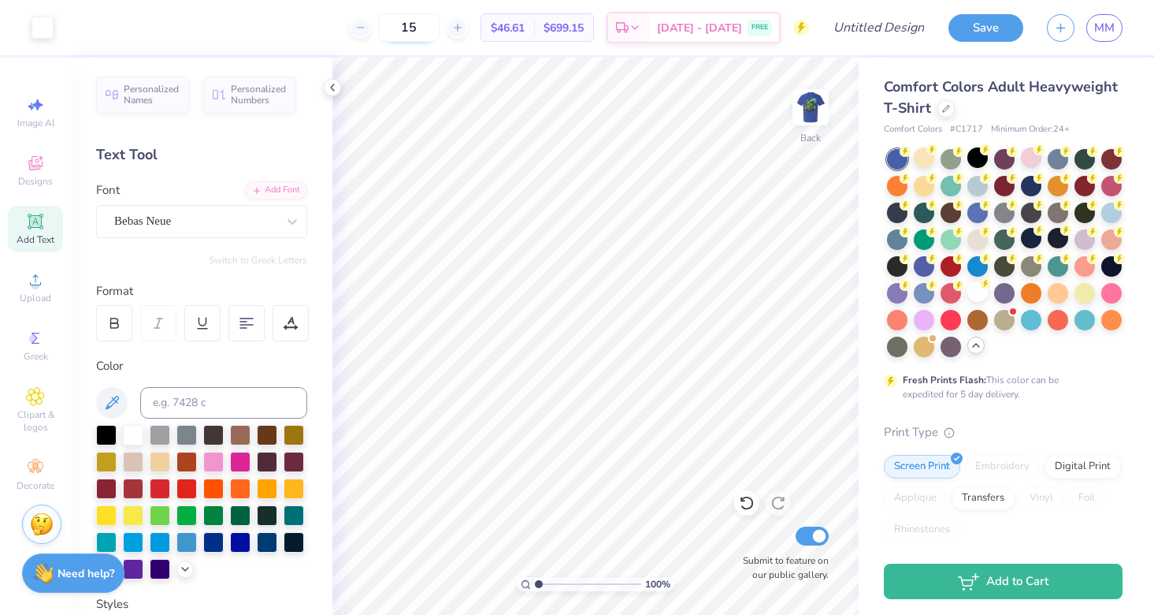
click at [402, 28] on input "15" at bounding box center [408, 27] width 61 height 28
type input "150"
click at [37, 475] on icon at bounding box center [35, 467] width 19 height 19
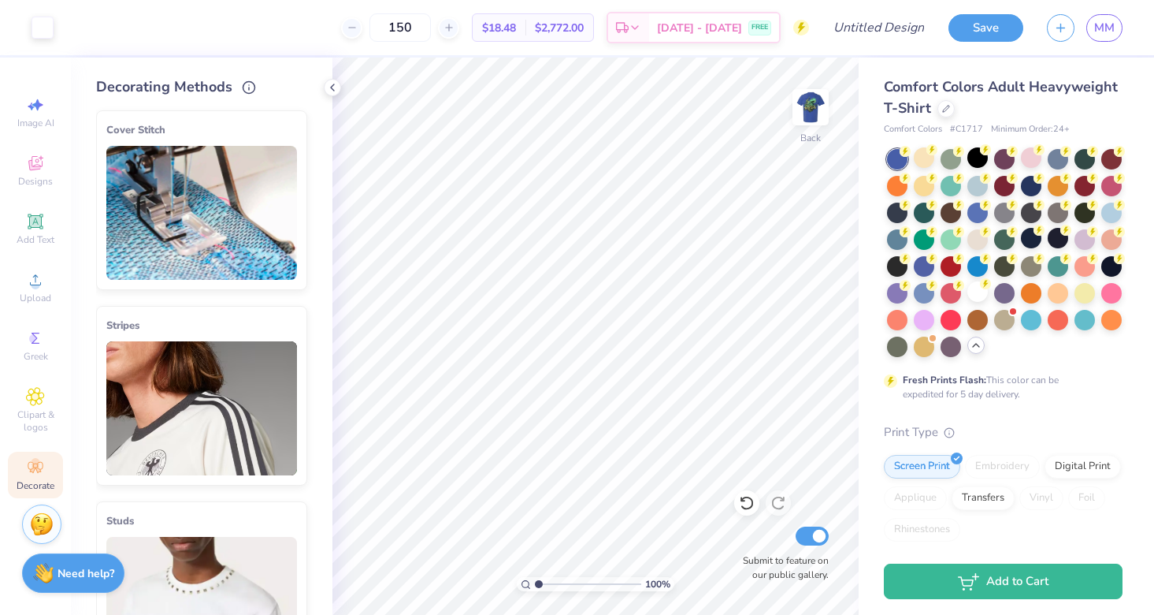
scroll to position [0, 0]
click at [42, 182] on span "Designs" at bounding box center [35, 181] width 35 height 13
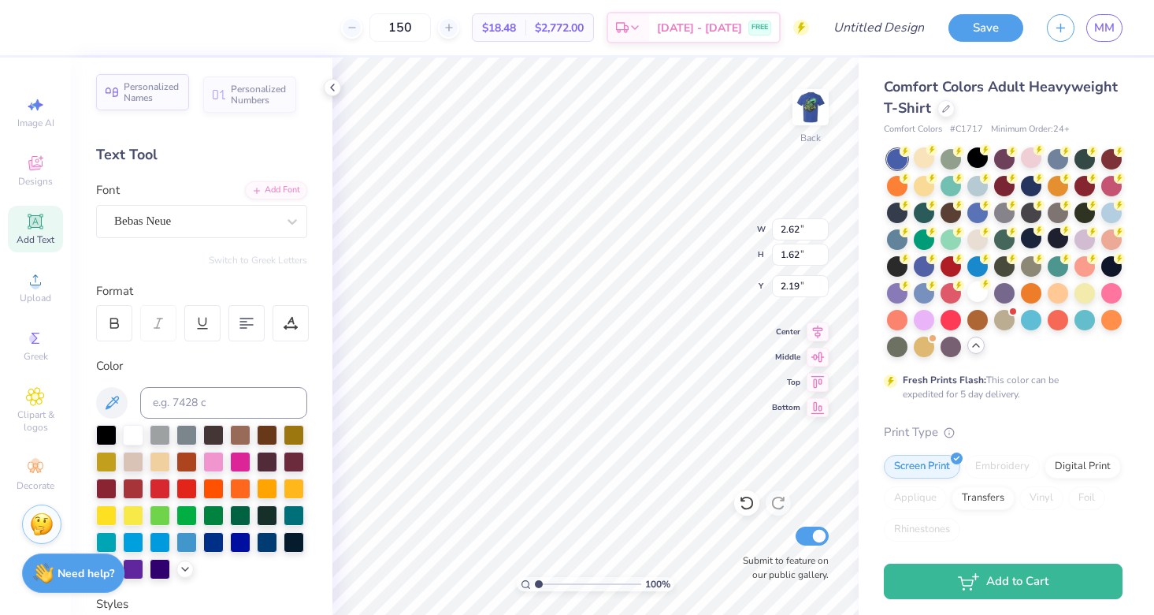
click at [130, 98] on span "Personalized Names" at bounding box center [152, 92] width 56 height 22
type input "12.43"
type input "2.00"
type input "11.50"
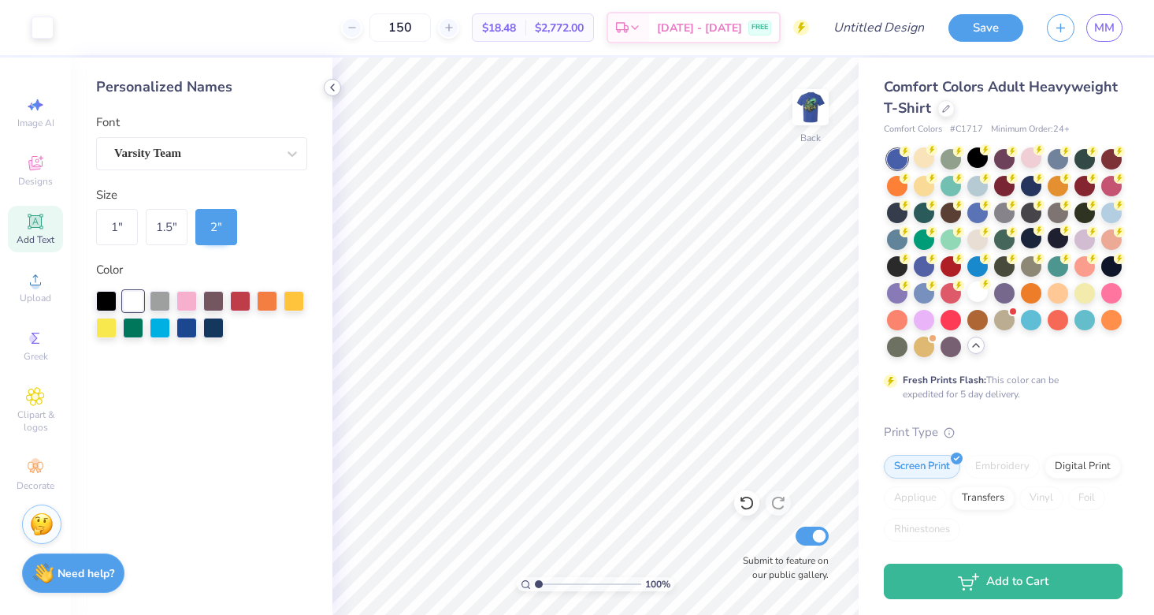
click at [330, 92] on icon at bounding box center [332, 87] width 13 height 13
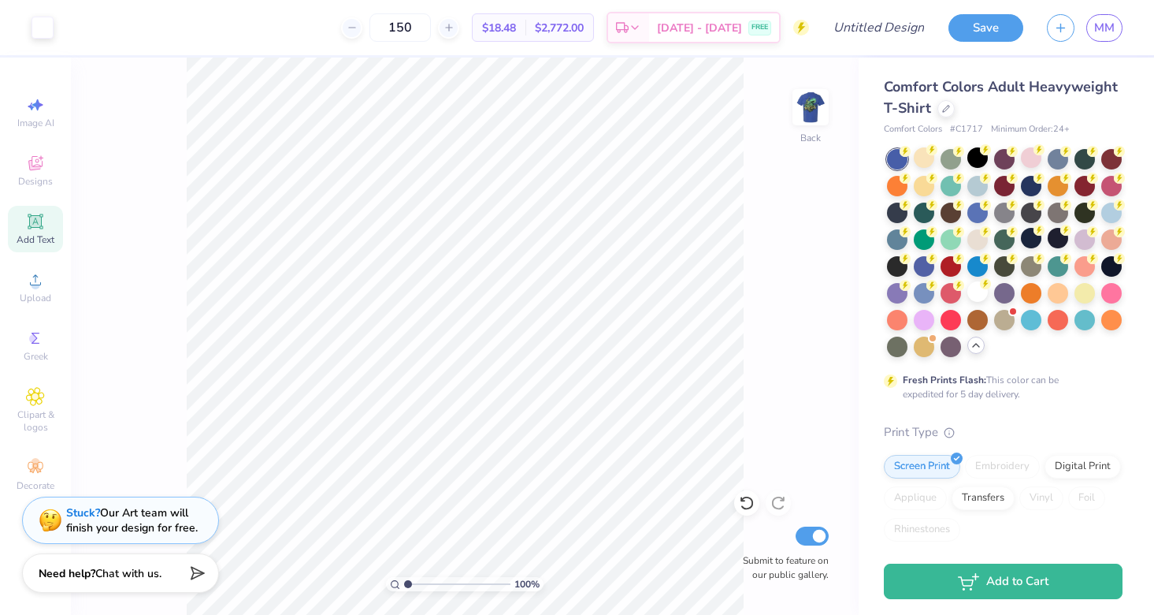
click at [39, 232] on div "Add Text" at bounding box center [35, 229] width 55 height 46
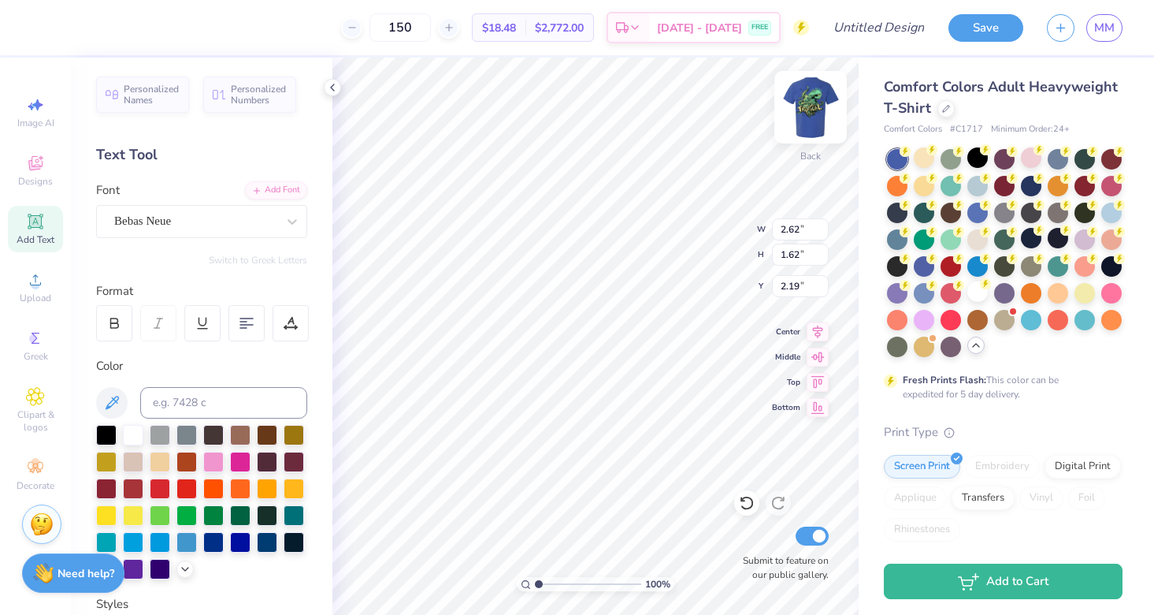
click at [815, 99] on img at bounding box center [810, 107] width 63 height 63
click at [822, 102] on img at bounding box center [810, 107] width 63 height 63
click at [810, 115] on img at bounding box center [810, 107] width 63 height 63
click at [94, 20] on div at bounding box center [99, 26] width 22 height 22
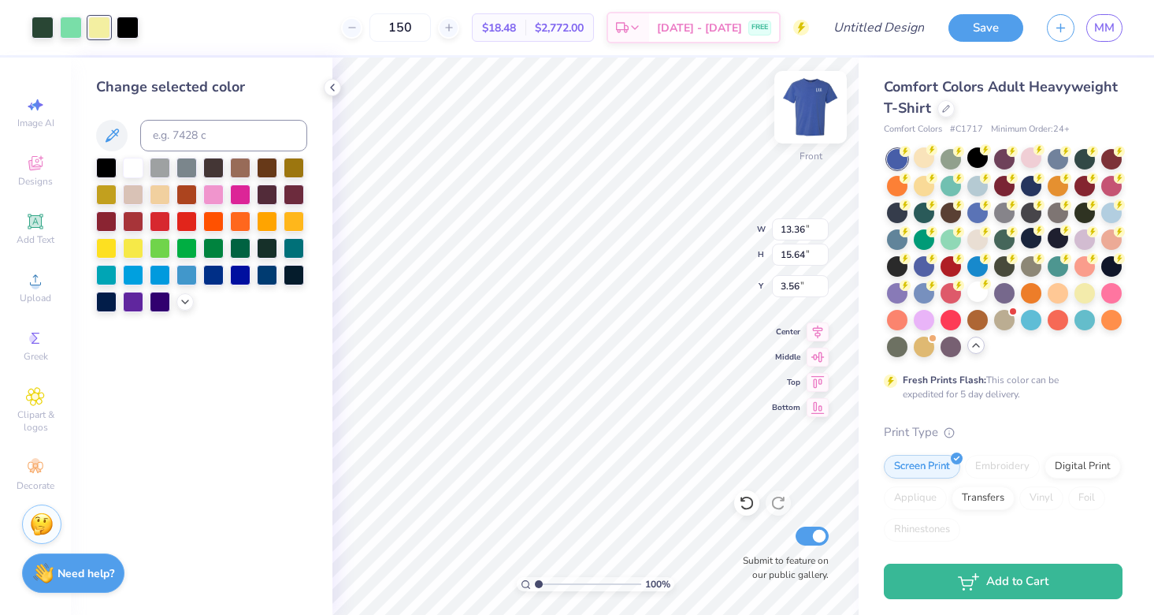
click at [826, 113] on img at bounding box center [810, 107] width 63 height 63
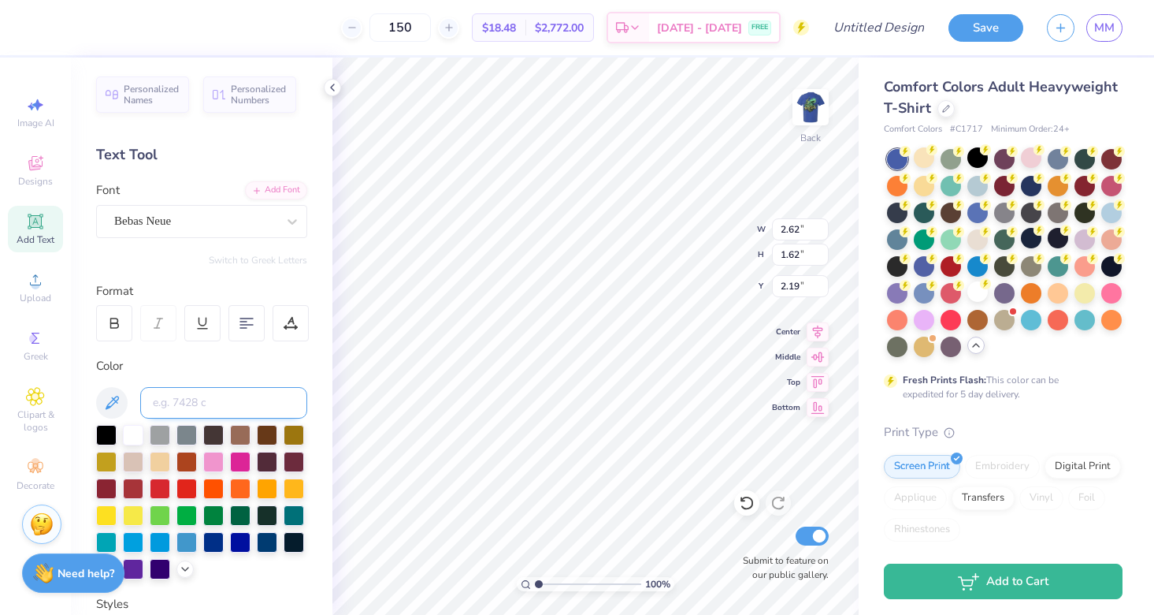
click at [197, 392] on input at bounding box center [223, 403] width 167 height 32
click at [153, 404] on input "0131c" at bounding box center [223, 403] width 167 height 32
type input "yello0131c"
type input "yellow 0131"
type input "c"
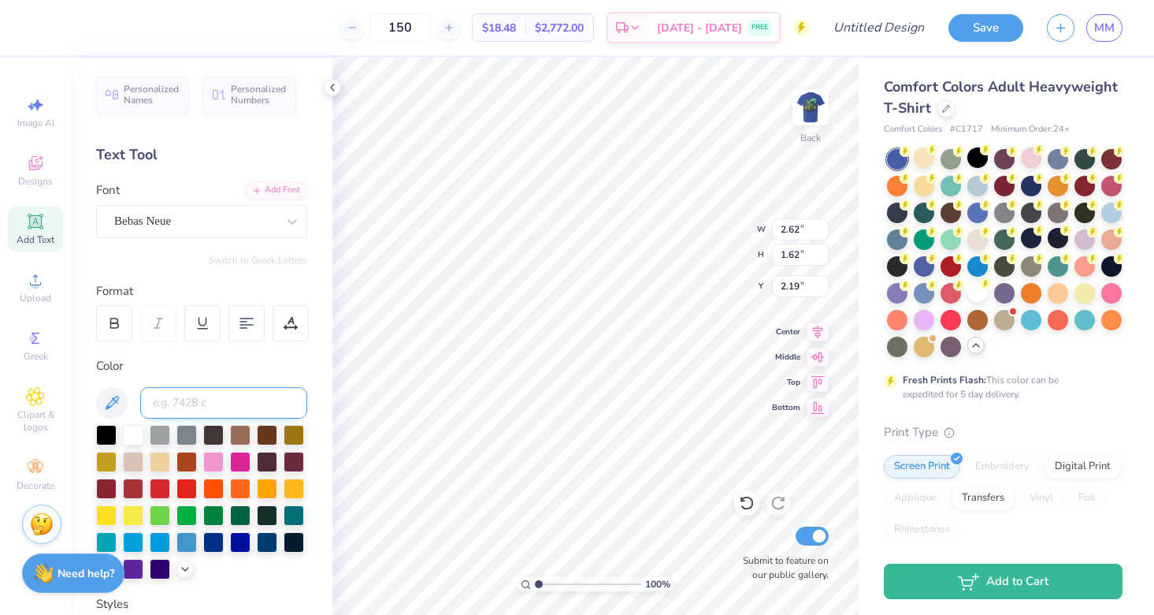
type input "1"
type input "0131c"
click at [307, 374] on div "Personalized Names Personalized Numbers Text Tool Add Font Font Bebas Neue Swit…" at bounding box center [202, 336] width 262 height 557
click at [231, 410] on input "0131c" at bounding box center [223, 403] width 167 height 32
type textarea "x"
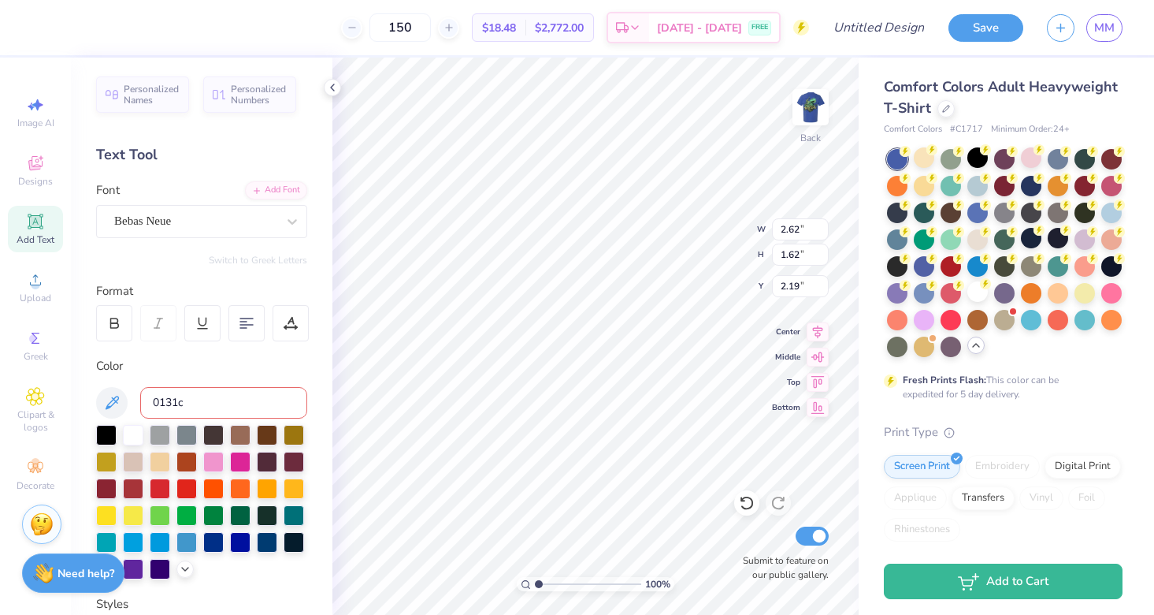
paste textarea
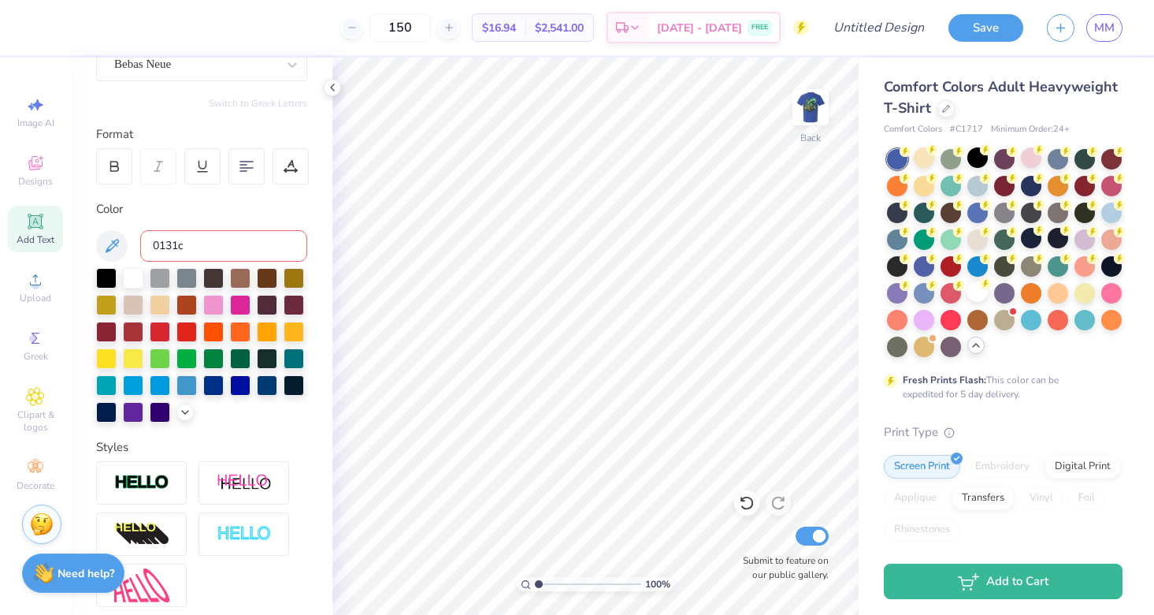
scroll to position [206, 0]
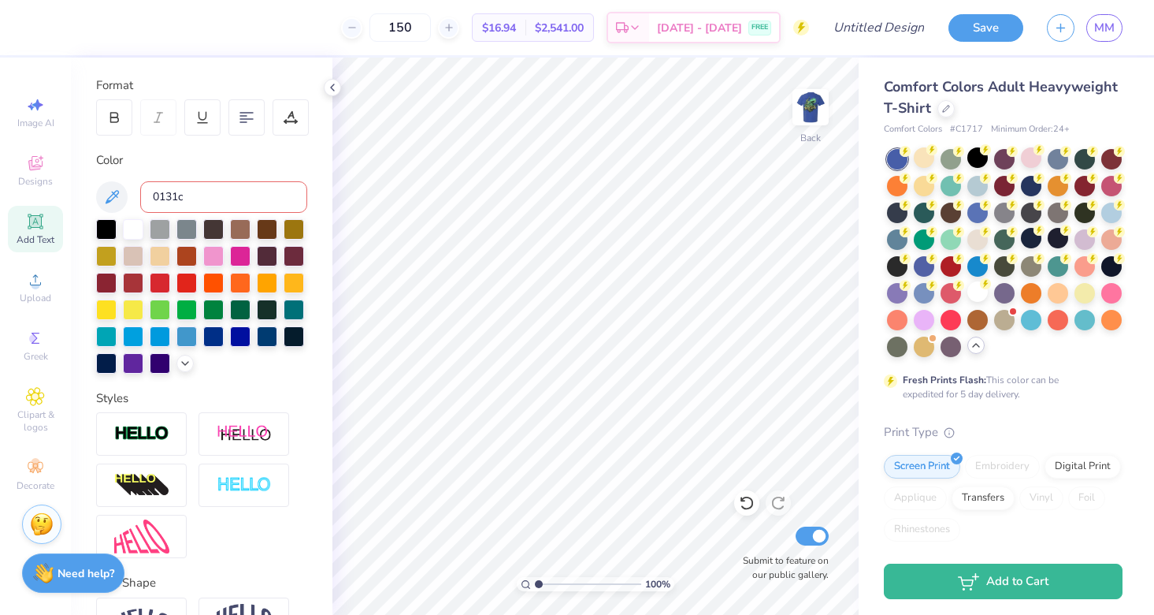
click at [28, 228] on icon at bounding box center [35, 221] width 19 height 19
click at [195, 192] on input "0131c" at bounding box center [223, 197] width 167 height 32
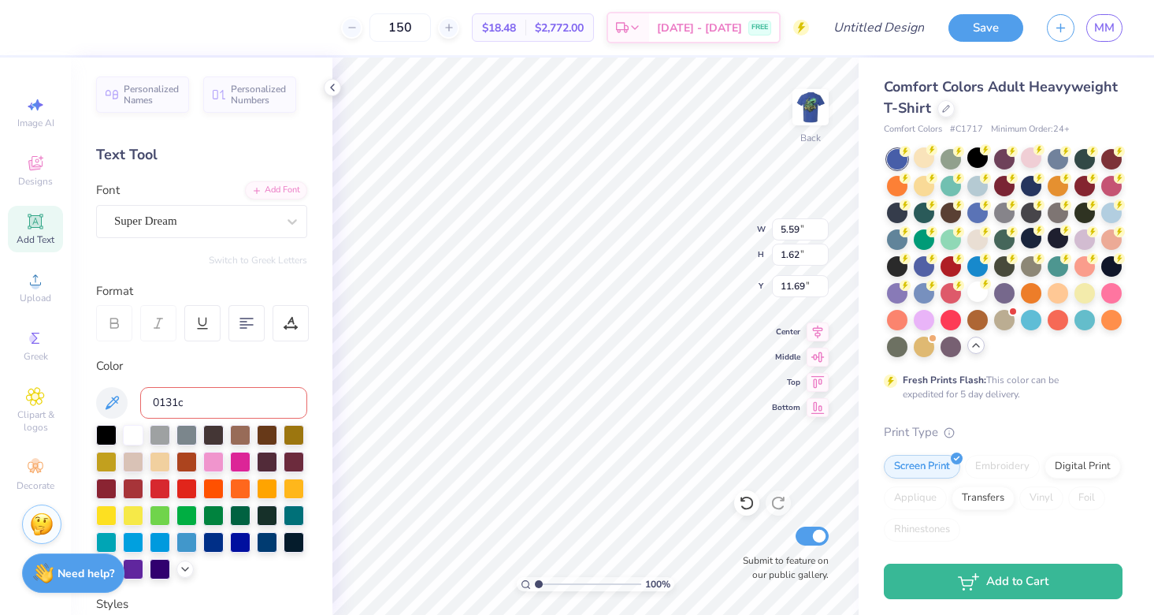
scroll to position [0, 0]
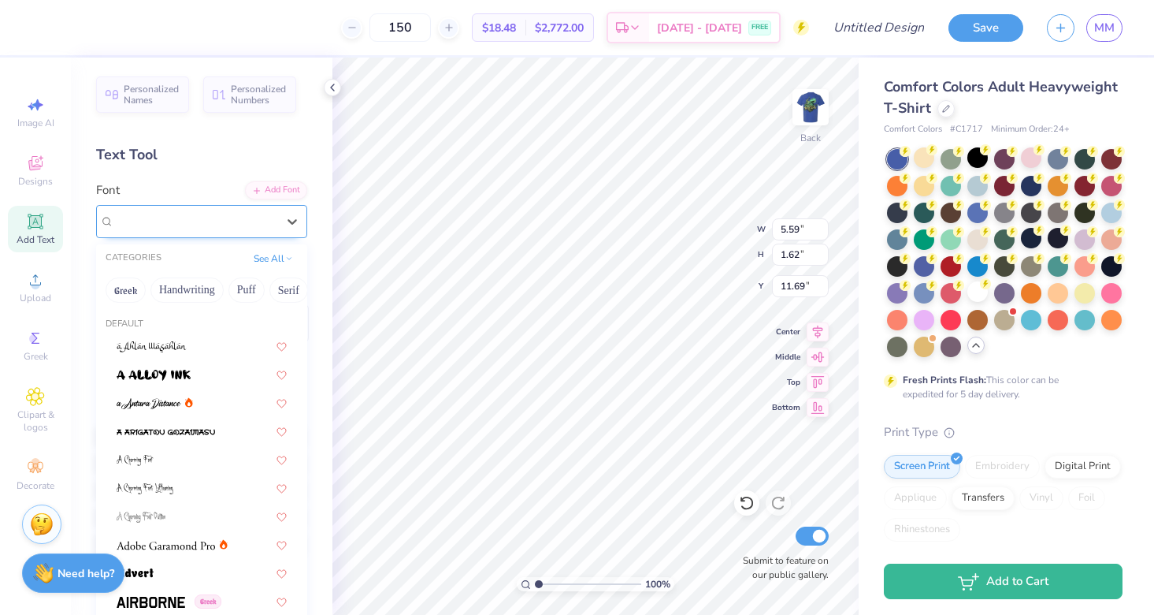
click at [155, 213] on span "Super Dream" at bounding box center [145, 221] width 63 height 18
click at [129, 297] on button "Greek" at bounding box center [126, 289] width 40 height 25
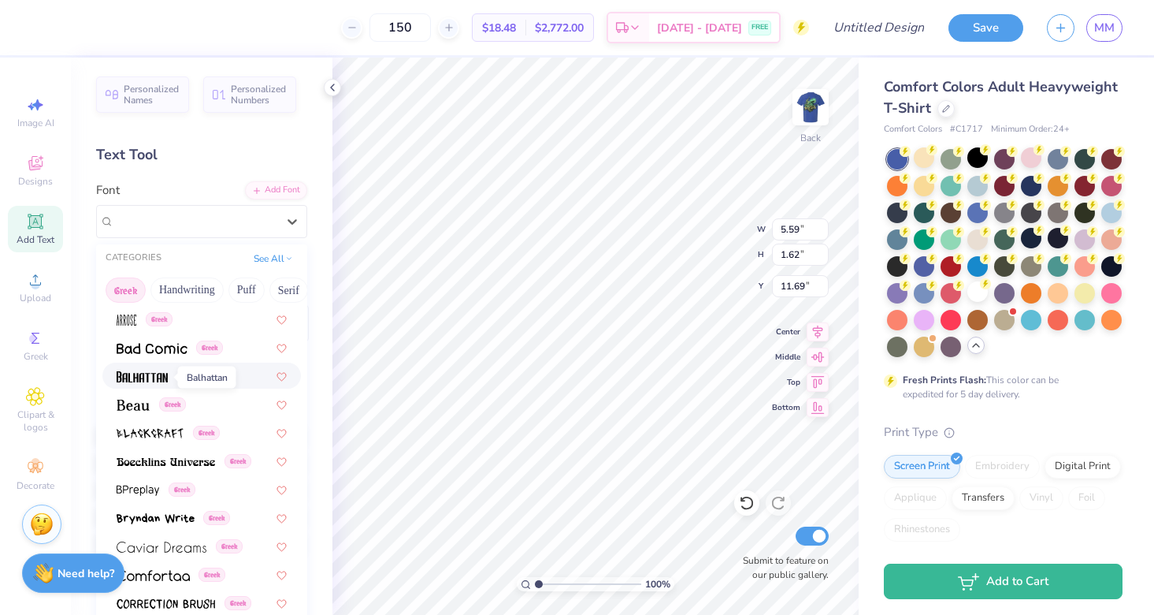
scroll to position [133, 0]
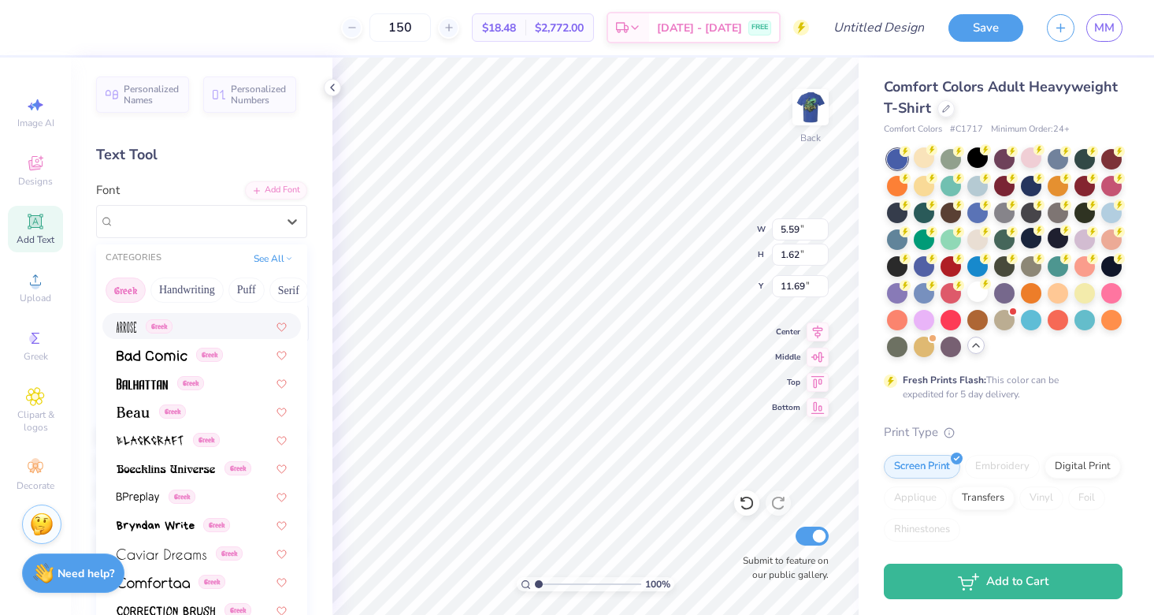
click at [124, 332] on img at bounding box center [127, 326] width 20 height 11
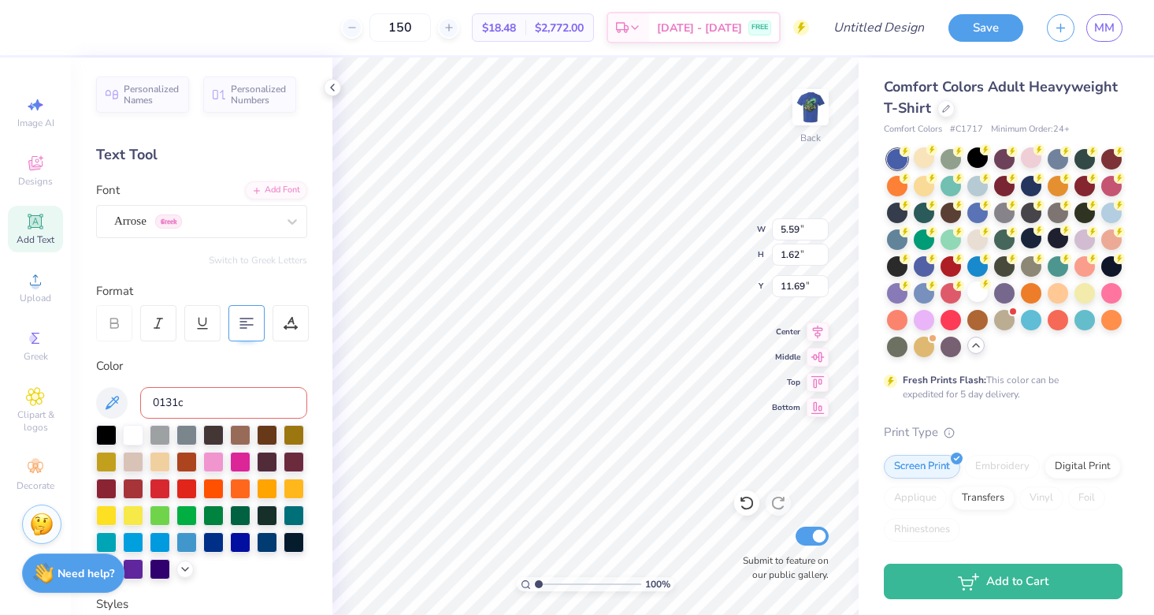
type input "2.48"
type input "2.13"
type input "11.43"
type textarea "T"
type textarea "L"
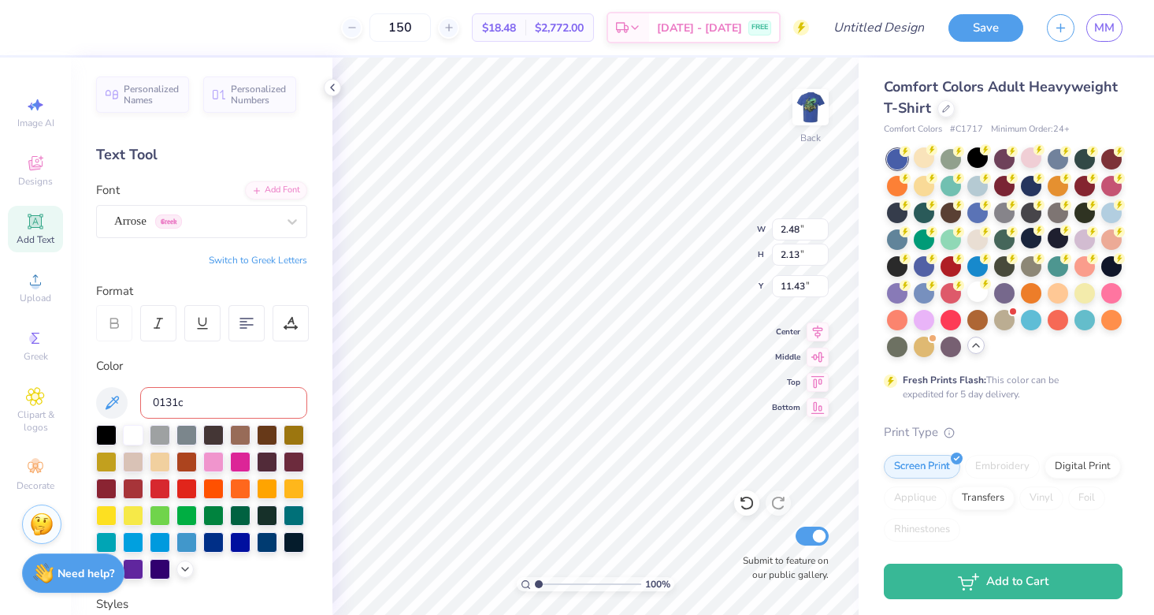
paste textarea "L"
type textarea "L"
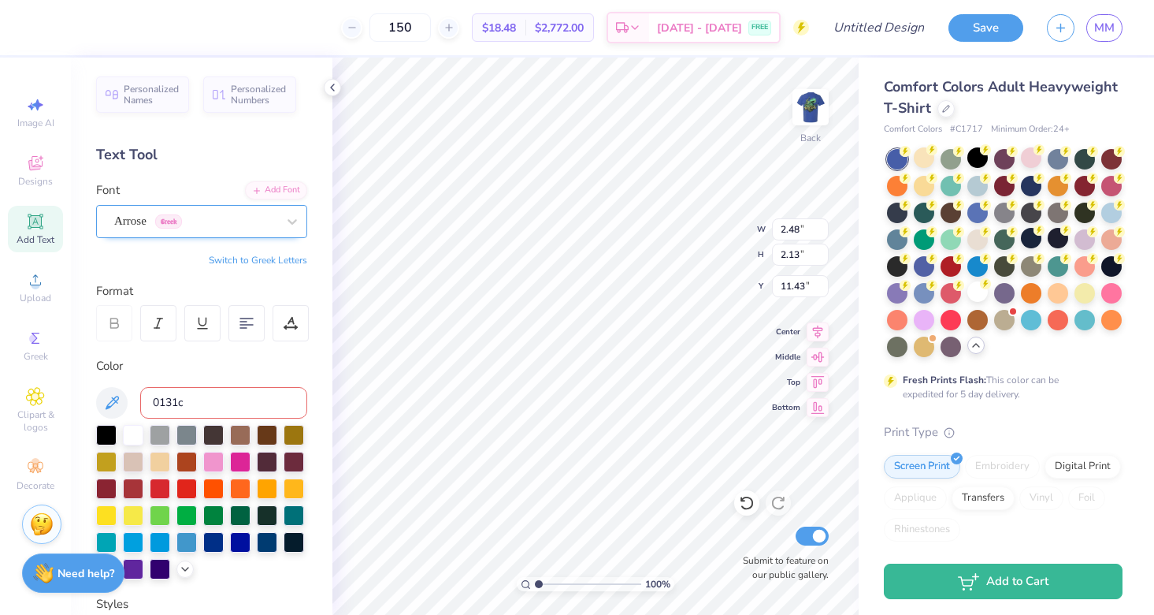
click at [157, 219] on span "Greek" at bounding box center [168, 221] width 27 height 14
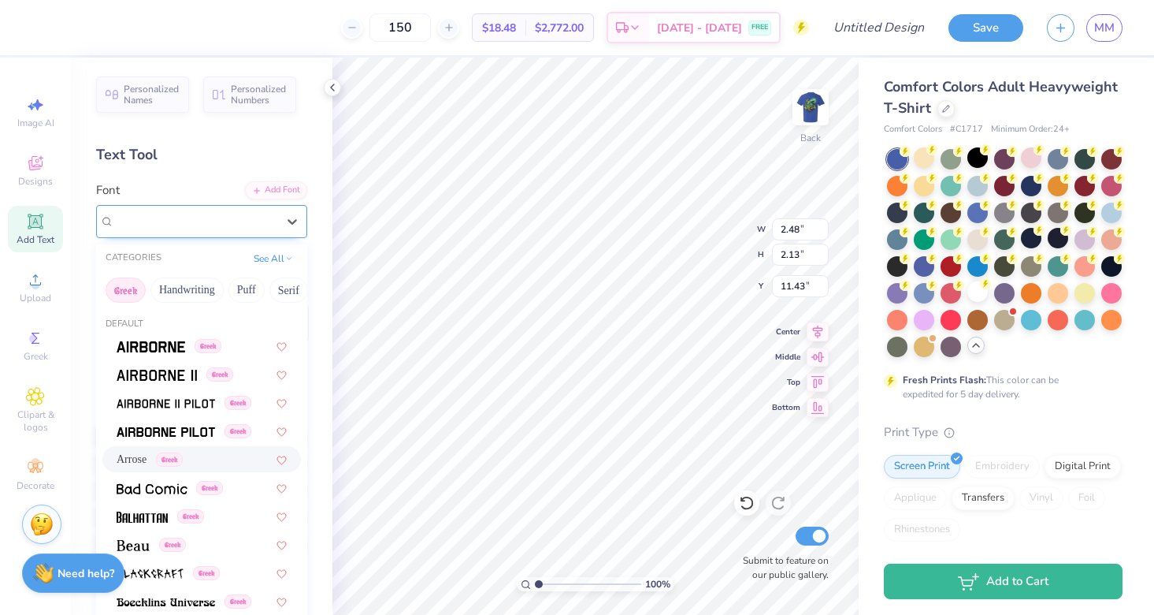
click at [170, 218] on span "Greek" at bounding box center [168, 221] width 27 height 14
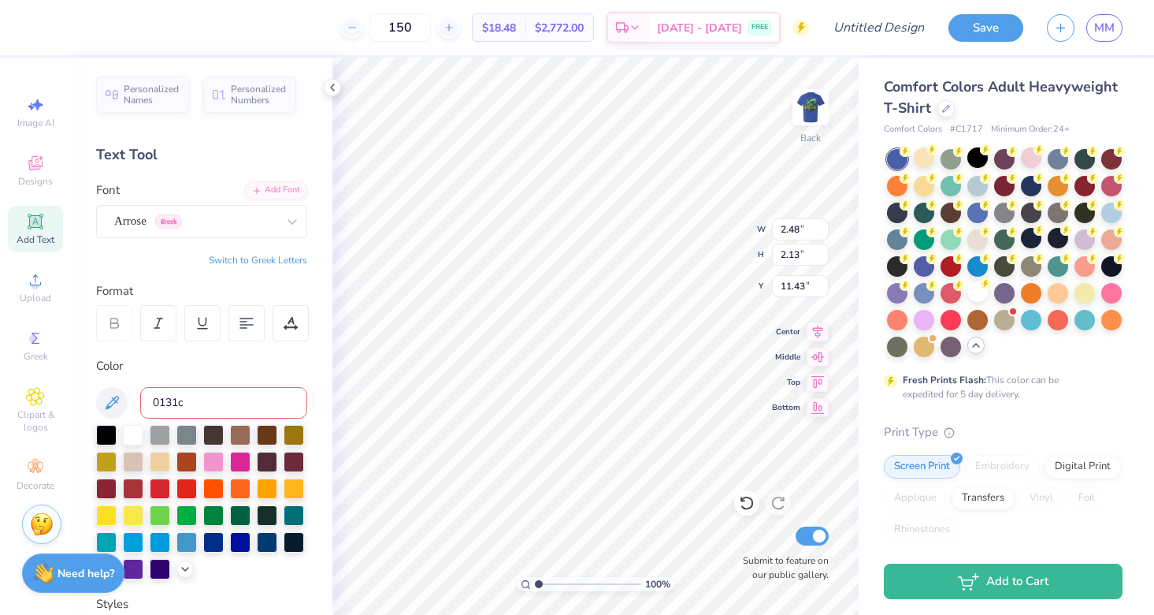
click at [260, 250] on div "Personalized Names Personalized Numbers Text Tool Add Font Font Arrose Greek Sw…" at bounding box center [202, 336] width 262 height 557
click at [260, 255] on button "Switch to Greek Letters" at bounding box center [258, 260] width 98 height 13
type textarea "ΛΞΑ"
type textarea "ΛΧΑ"
type input "1.93"
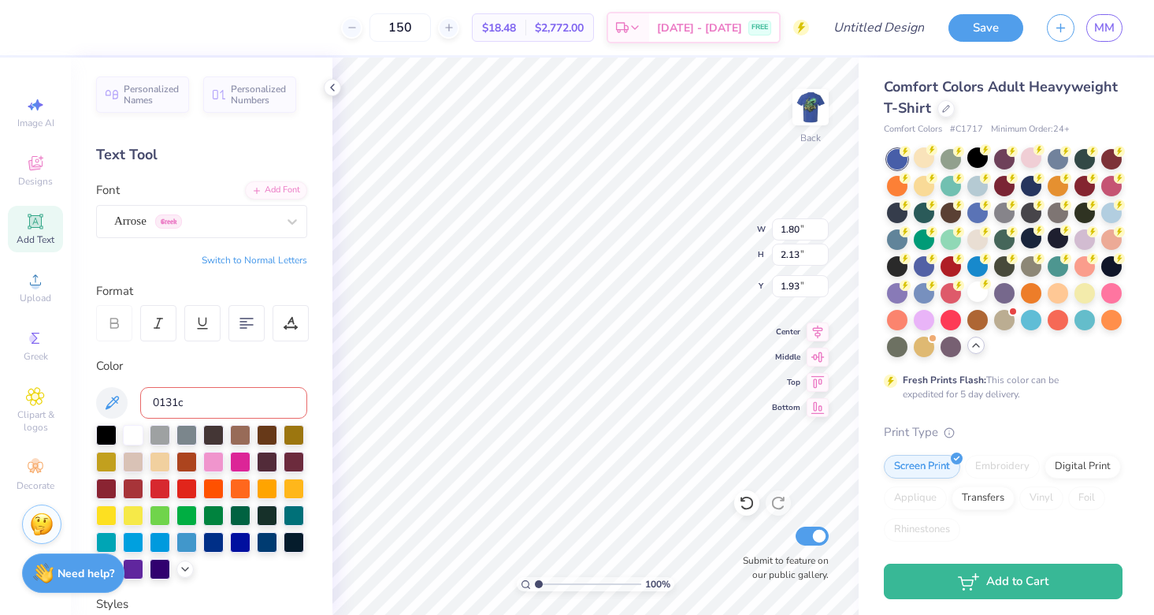
click at [205, 397] on input "0131c" at bounding box center [223, 403] width 167 height 32
click at [233, 357] on div "Color" at bounding box center [201, 366] width 211 height 18
click at [147, 399] on input "0131c" at bounding box center [223, 403] width 167 height 32
type input "yello0131c"
click at [46, 228] on div "Add Text" at bounding box center [35, 229] width 55 height 46
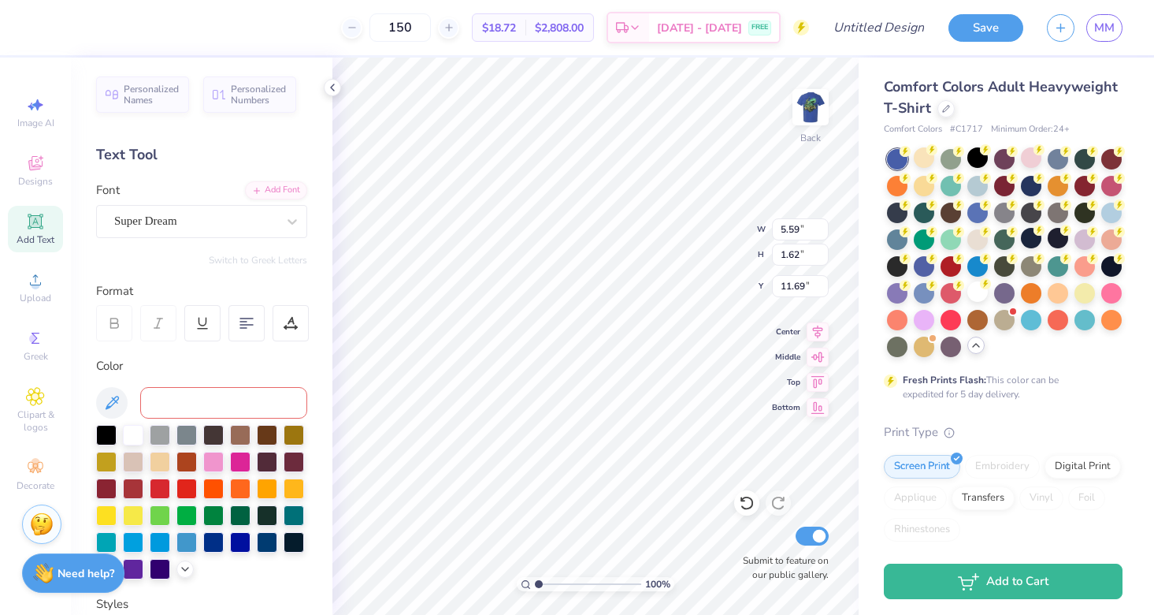
click at [197, 387] on input at bounding box center [223, 403] width 167 height 32
type input "yellow 0131"
click at [226, 232] on div "Super Dream" at bounding box center [195, 221] width 165 height 24
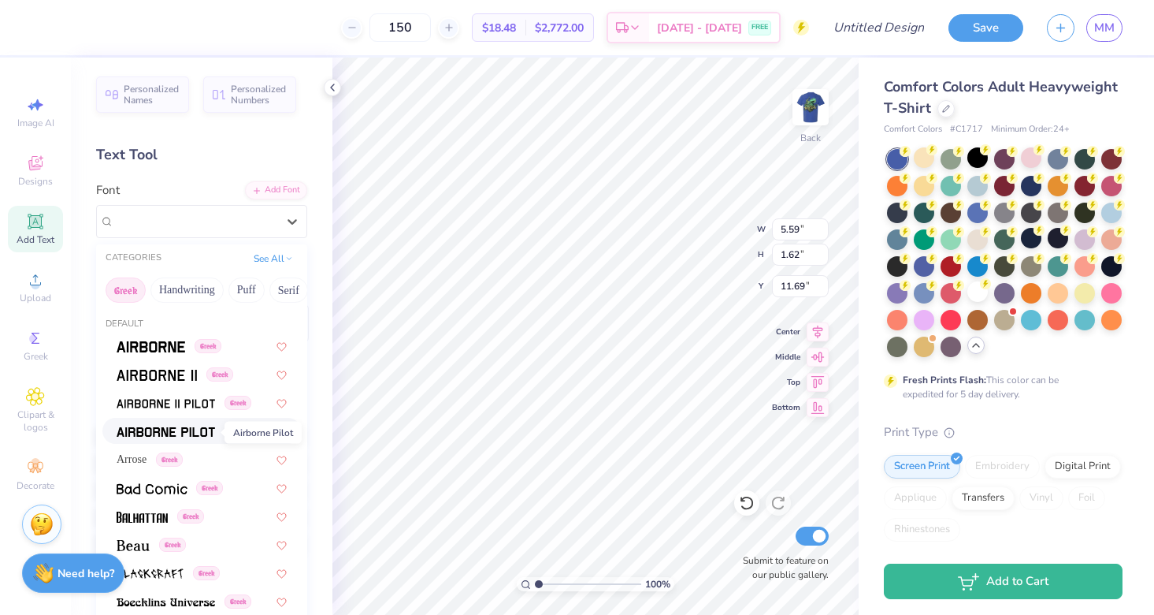
click at [184, 428] on img at bounding box center [166, 431] width 98 height 11
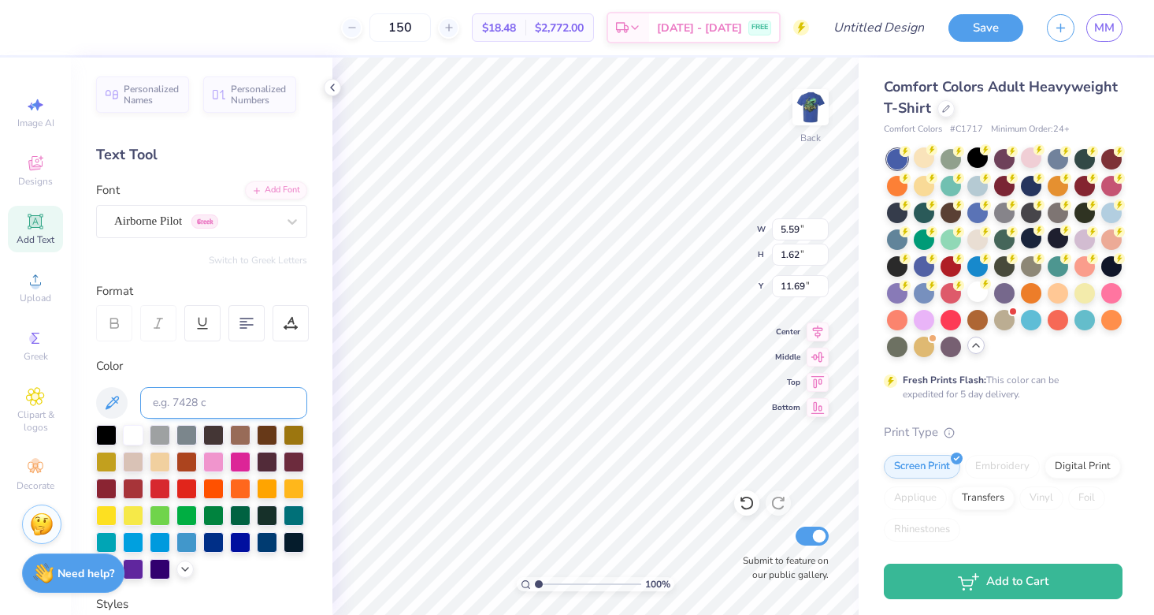
type input "5.35"
type input "1.69"
type input "11.65"
click at [272, 259] on button "Switch to Greek Letters" at bounding box center [258, 260] width 98 height 13
type input "5.33"
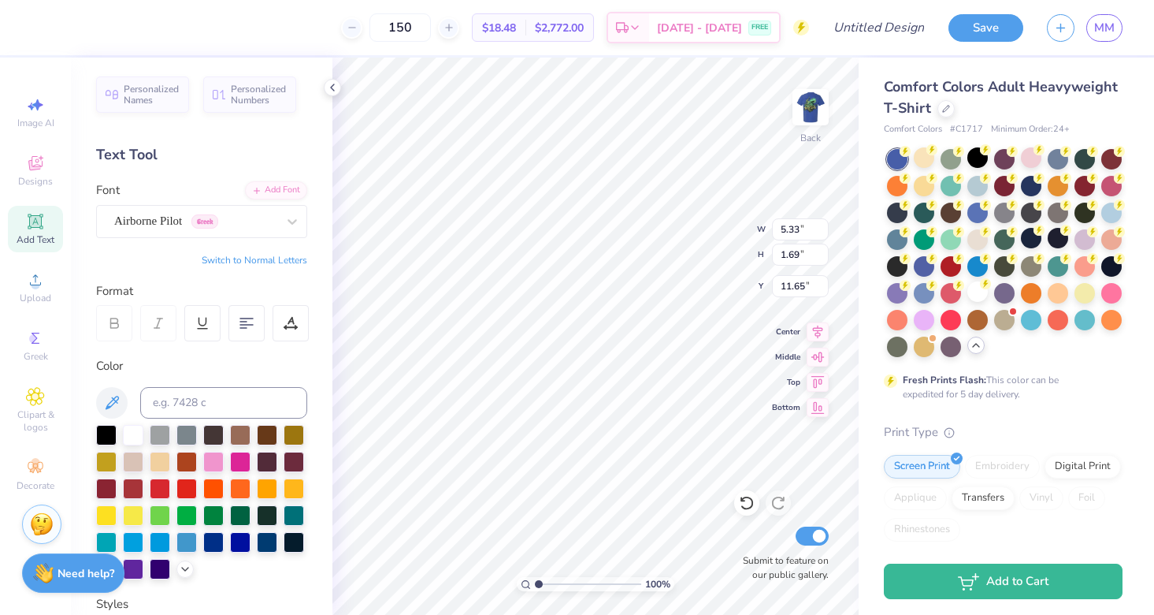
type textarea "Τ"
type textarea "λ"
click at [270, 261] on button "Switch to Normal Letters" at bounding box center [255, 260] width 106 height 13
type textarea "Tropical"
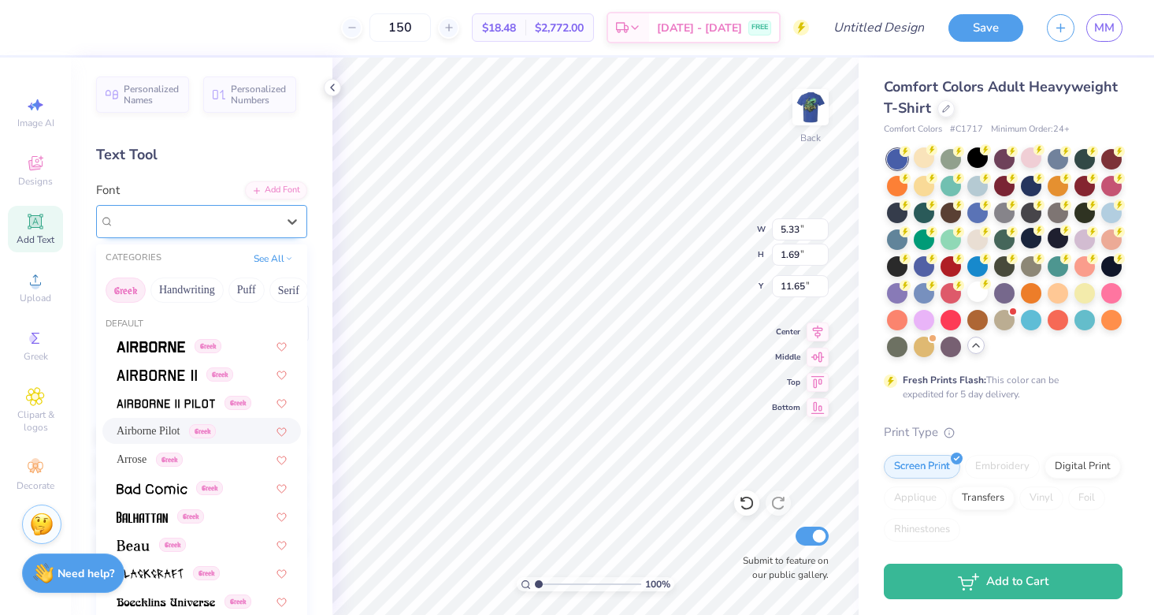
click at [189, 230] on div at bounding box center [195, 220] width 162 height 21
click at [182, 225] on span "Airborne Pilot" at bounding box center [148, 221] width 68 height 18
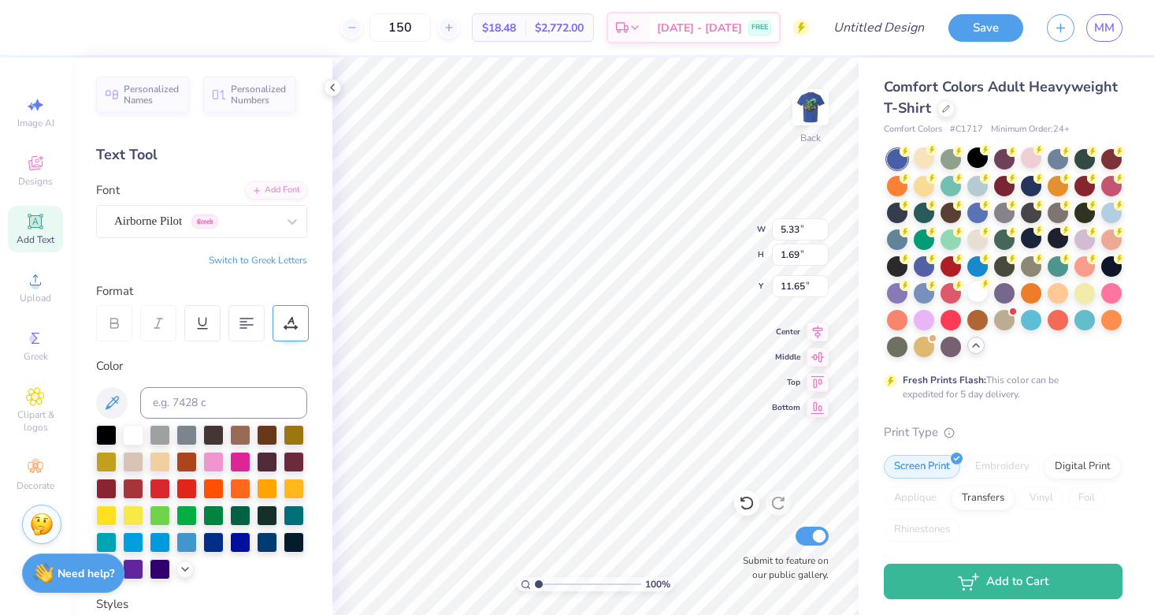
click at [287, 327] on icon at bounding box center [290, 327] width 12 height 0
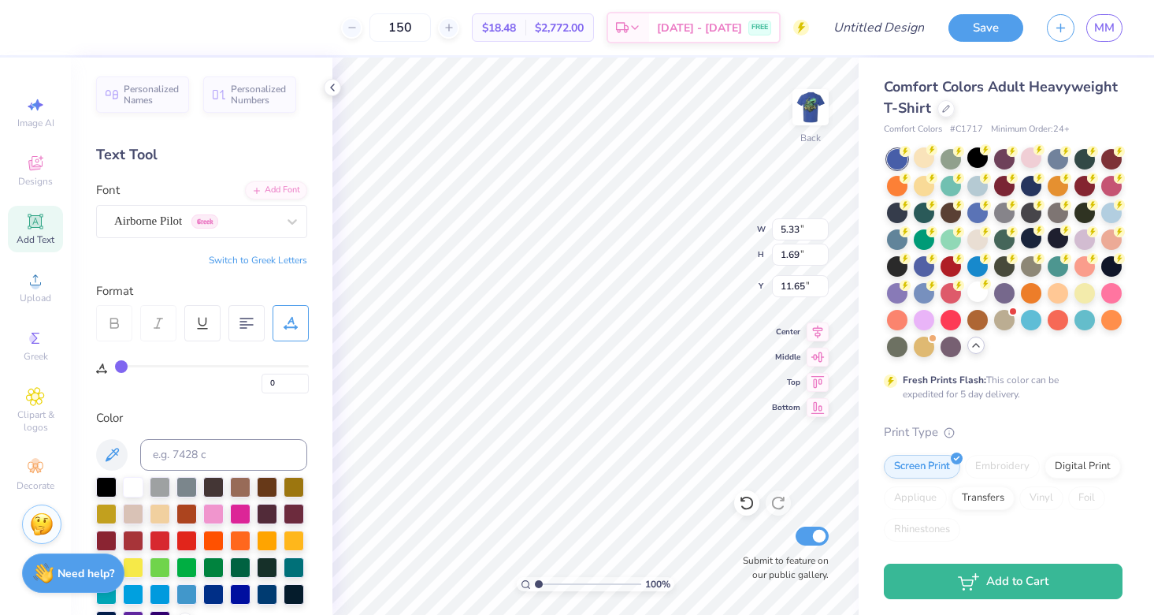
type input "5"
type input "9"
type input "12"
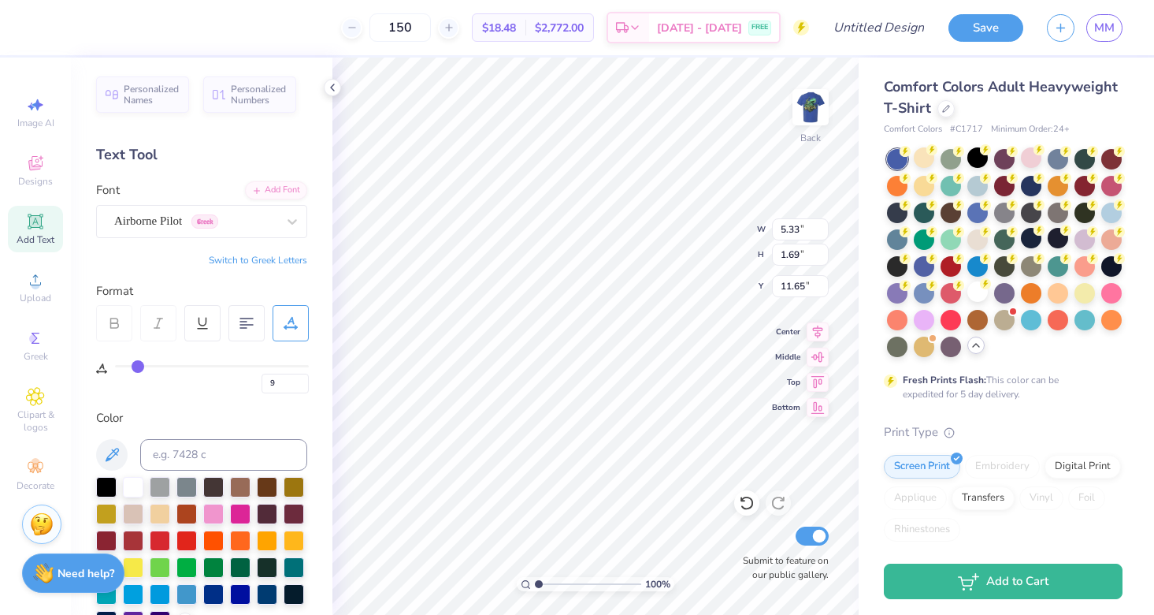
type input "12"
type input "16"
type input "20"
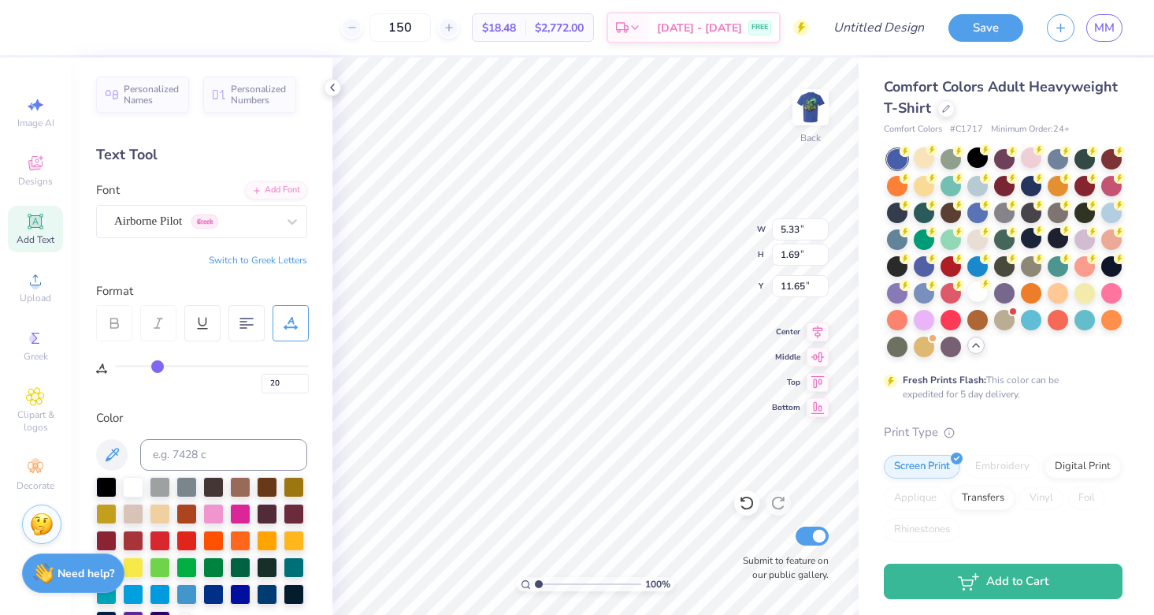
type input "24"
type input "29"
type input "34"
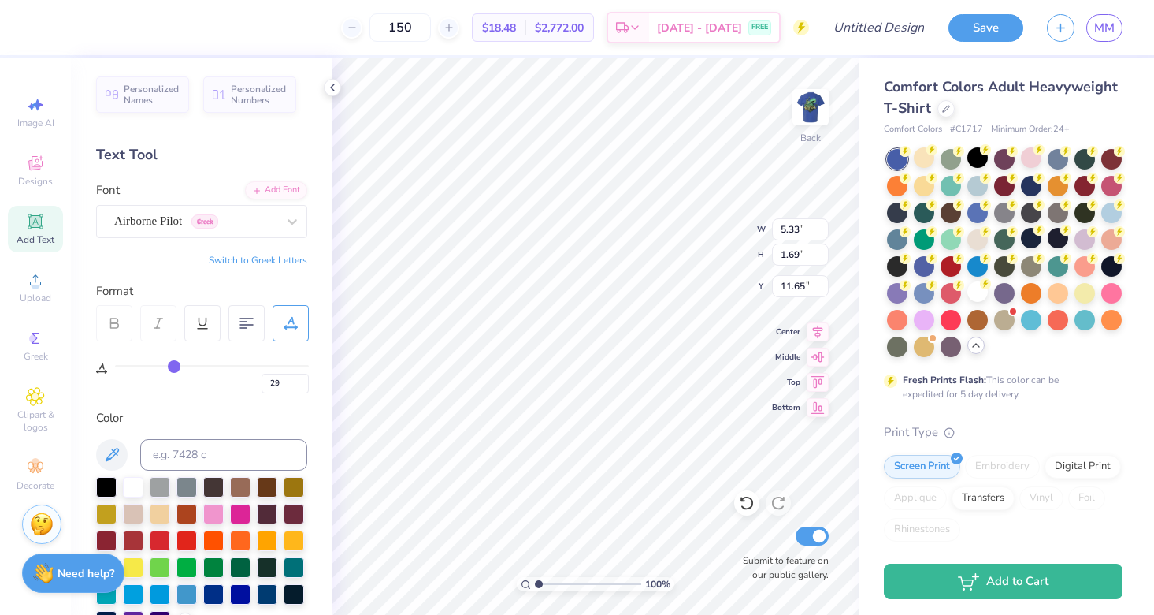
type input "34"
type input "38"
type input "41"
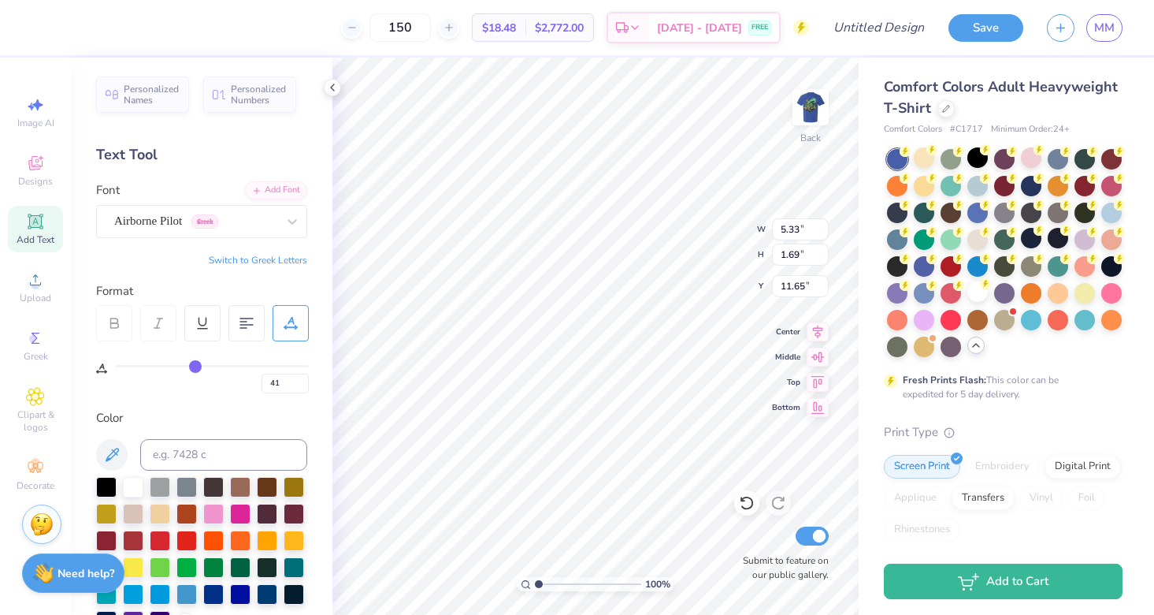
type input "43"
type input "46"
type input "48"
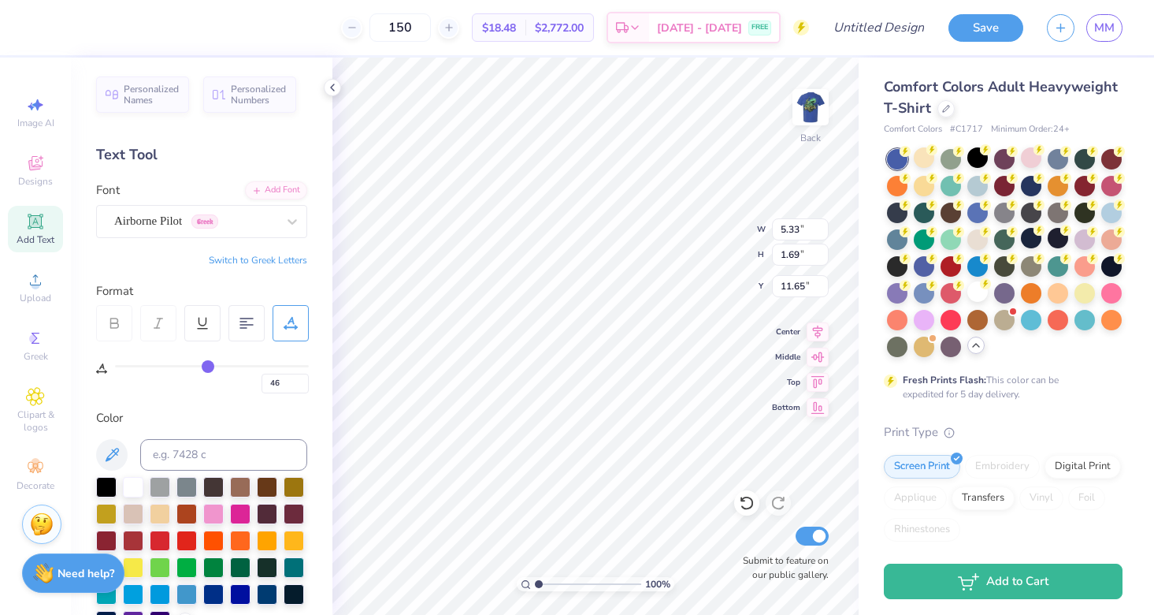
type input "48"
type input "49"
type input "50"
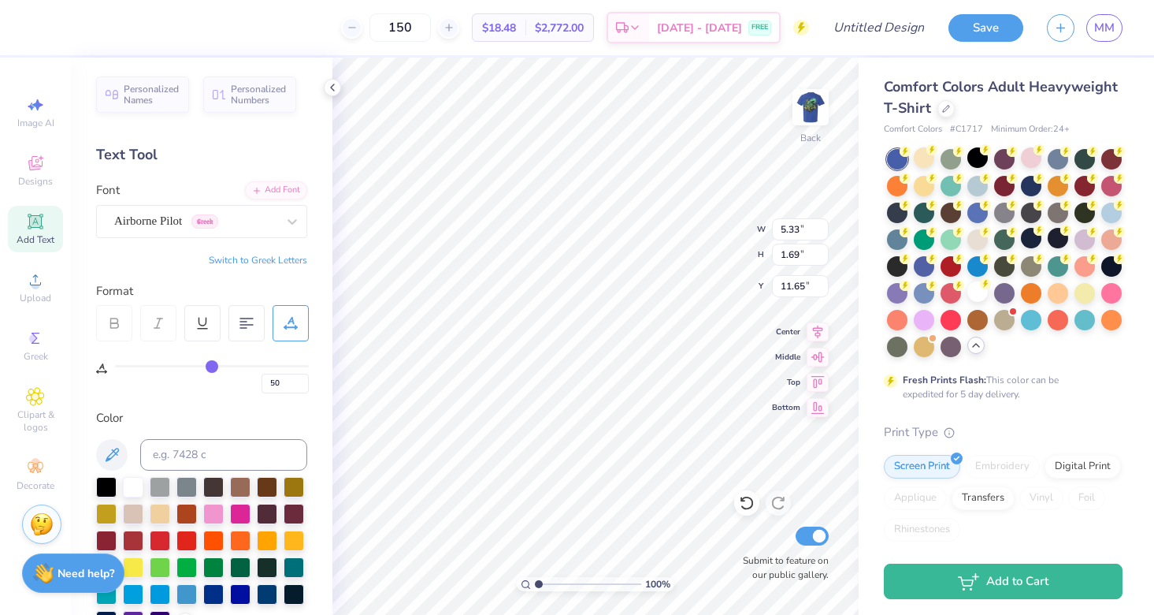
type input "51"
type input "52"
type input "53"
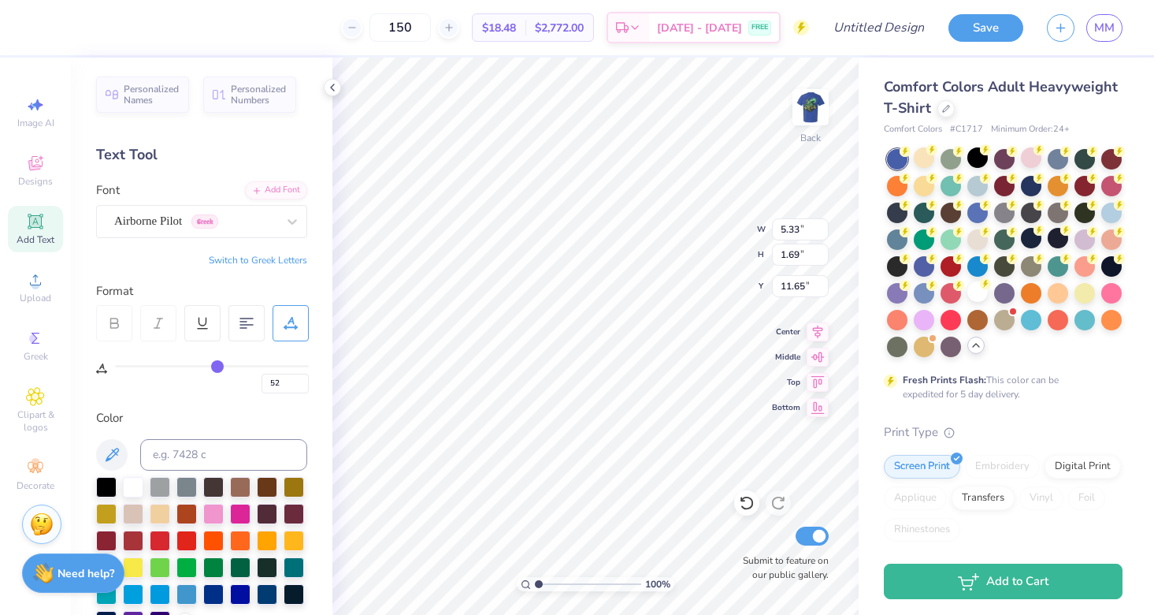
type input "53"
type input "54"
type input "55"
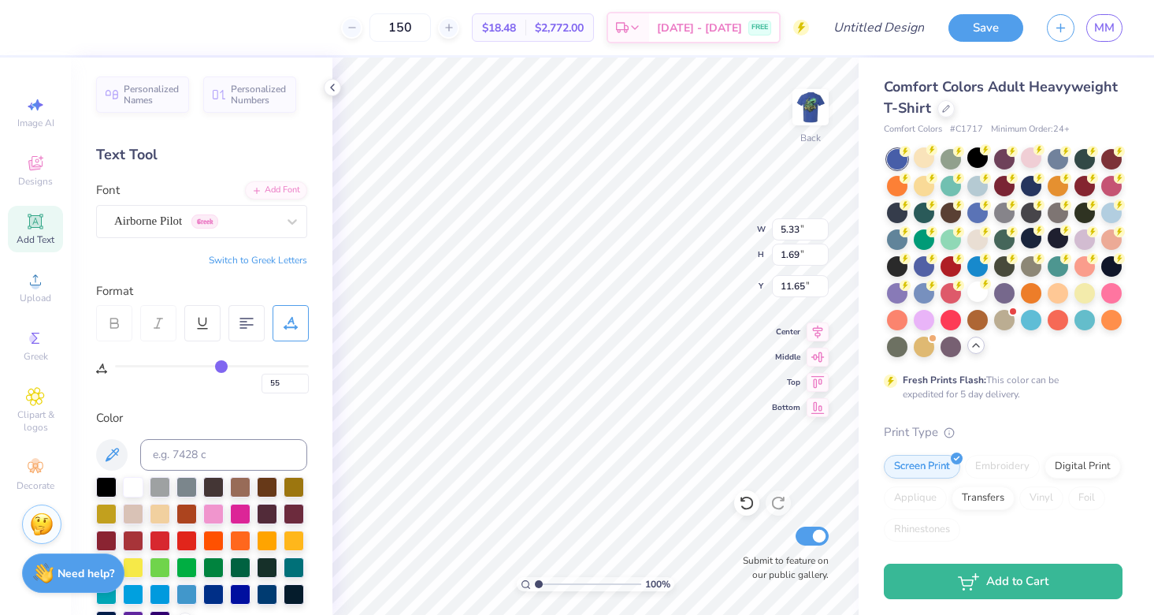
type input "56"
type input "57"
drag, startPoint x: 124, startPoint y: 364, endPoint x: 224, endPoint y: 366, distance: 100.1
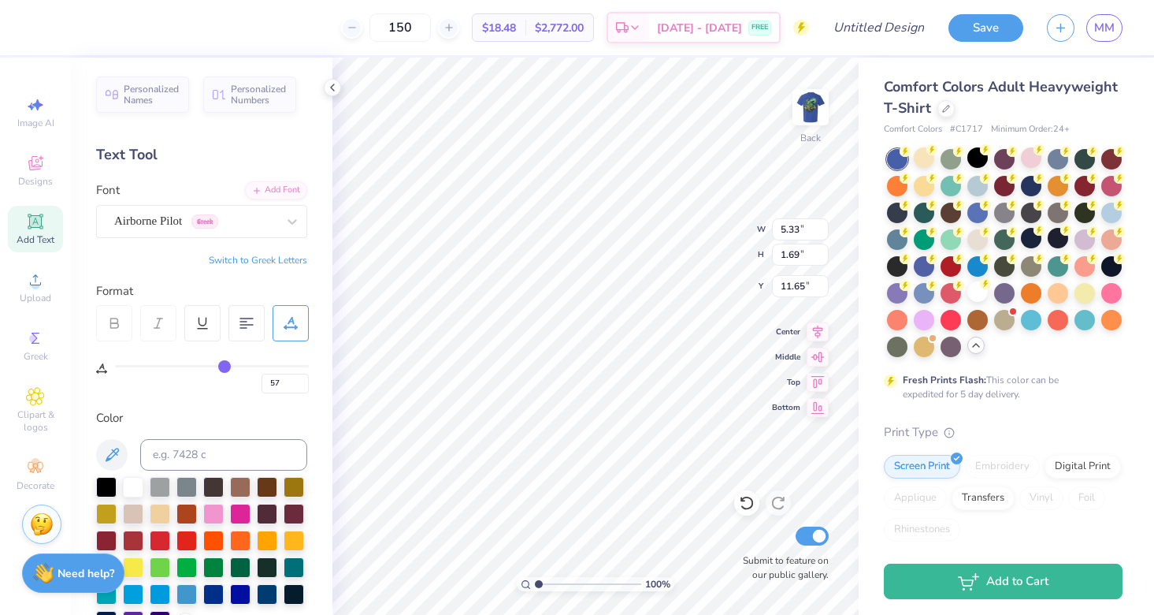
click at [224, 366] on input "range" at bounding box center [212, 366] width 194 height 2
type input "56"
type input "54"
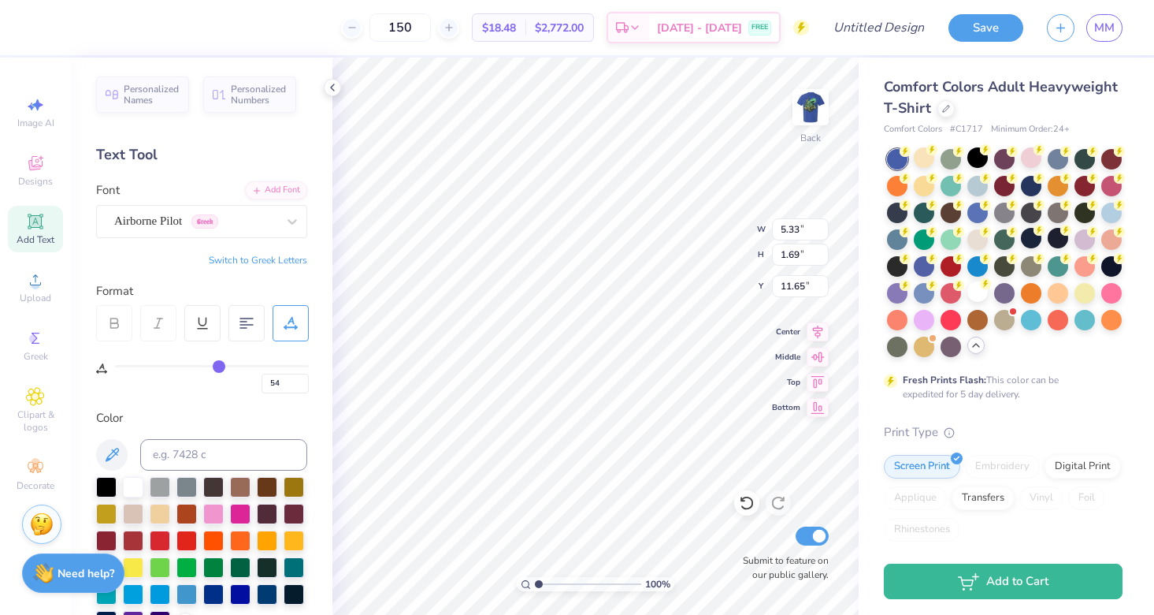
type input "49"
type input "41"
type input "31"
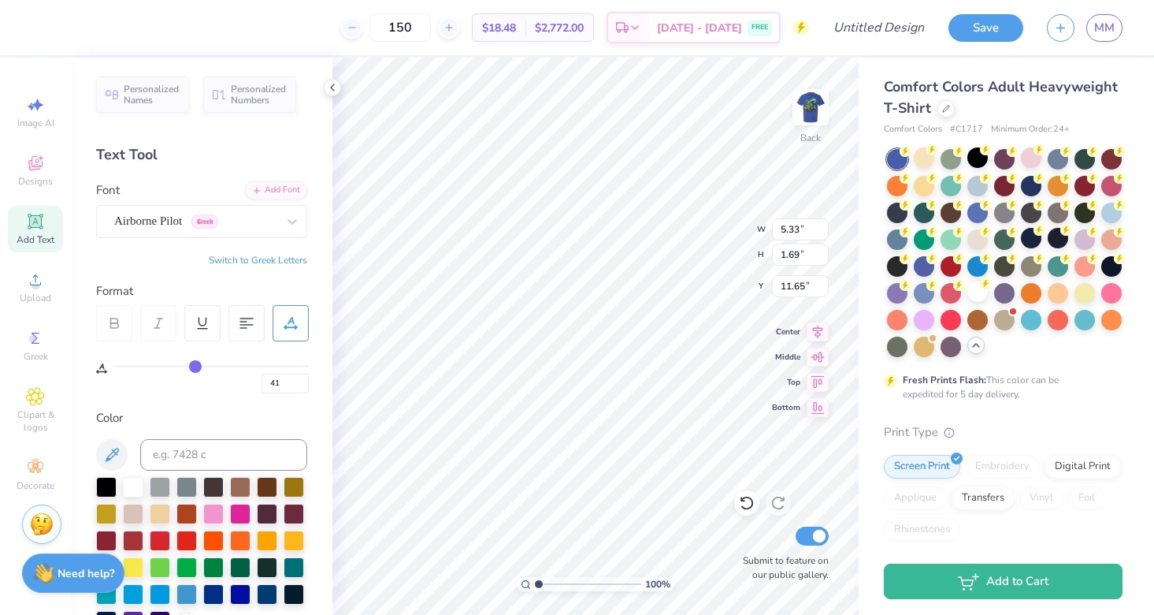
type input "31"
type input "22"
type input "13"
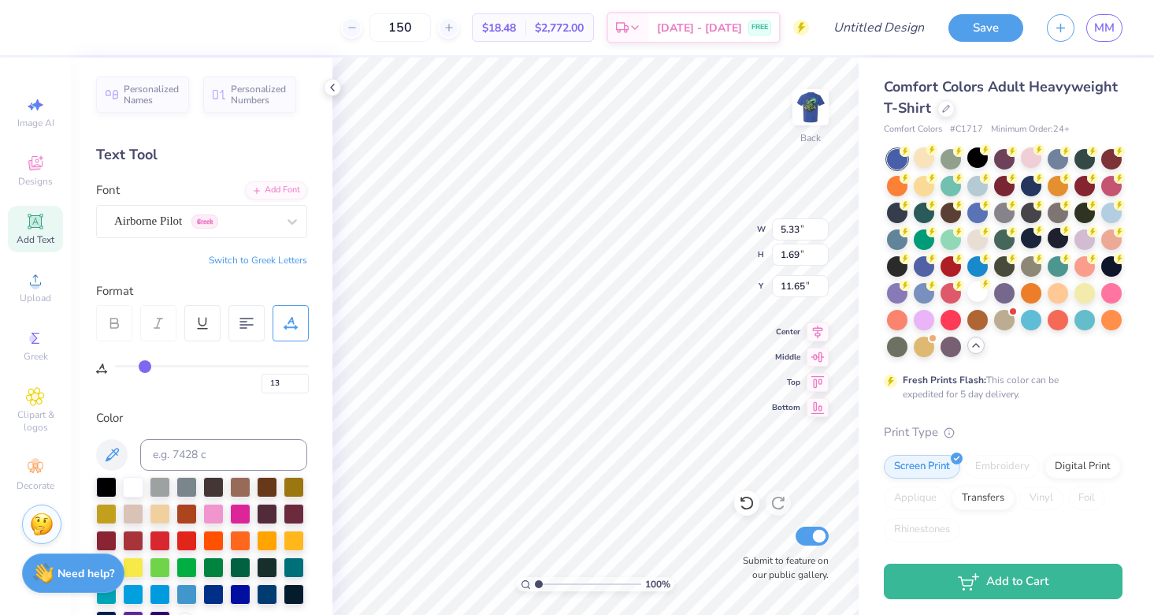
type input "6"
type input "0"
drag, startPoint x: 224, startPoint y: 366, endPoint x: 87, endPoint y: 366, distance: 136.3
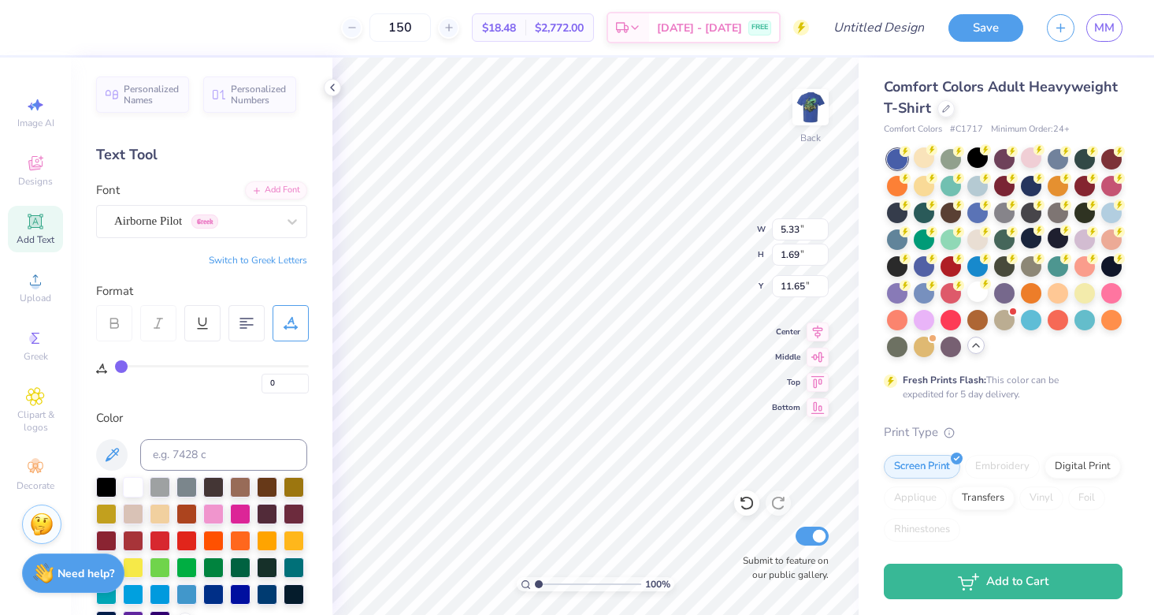
type input "0"
click at [87, 366] on div "Personalized Names Personalized Numbers Text Tool Add Font Font Airborne Pilot …" at bounding box center [202, 336] width 262 height 557
click at [823, 231] on input "5.32" at bounding box center [800, 229] width 57 height 22
click at [823, 231] on input "5.31" at bounding box center [800, 229] width 57 height 22
click at [823, 231] on input "5.3" at bounding box center [800, 229] width 57 height 22
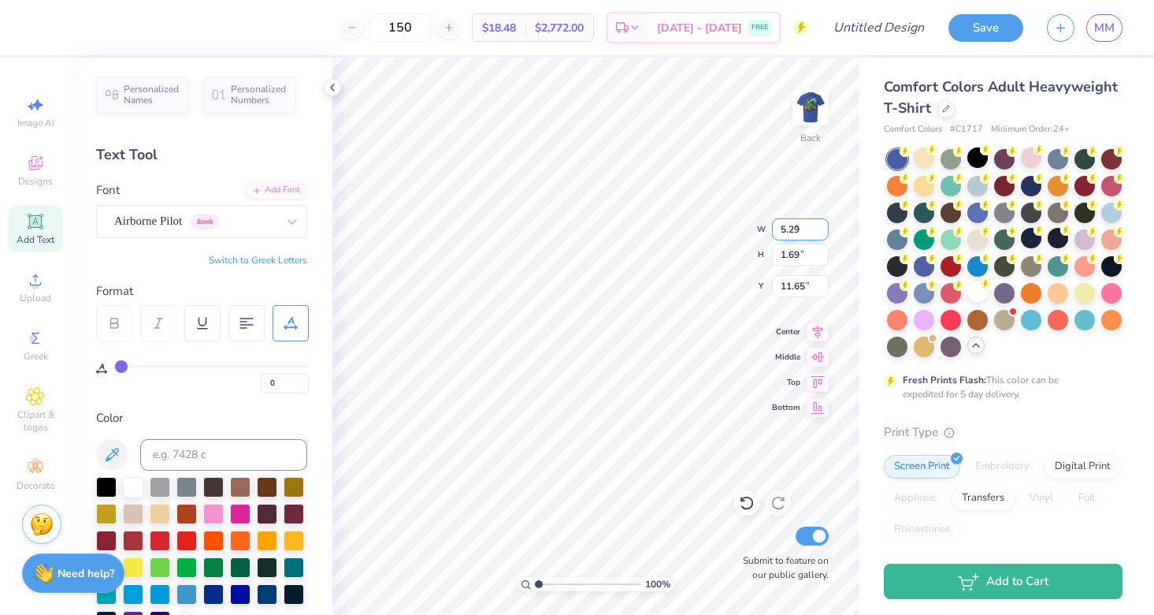
click at [823, 231] on input "5.29" at bounding box center [800, 229] width 57 height 22
click at [823, 231] on input "5.28" at bounding box center [800, 229] width 57 height 22
click at [823, 231] on input "5.27" at bounding box center [800, 229] width 57 height 22
click at [823, 231] on input "5.26" at bounding box center [800, 229] width 57 height 22
click at [823, 231] on input "5.25" at bounding box center [800, 229] width 57 height 22
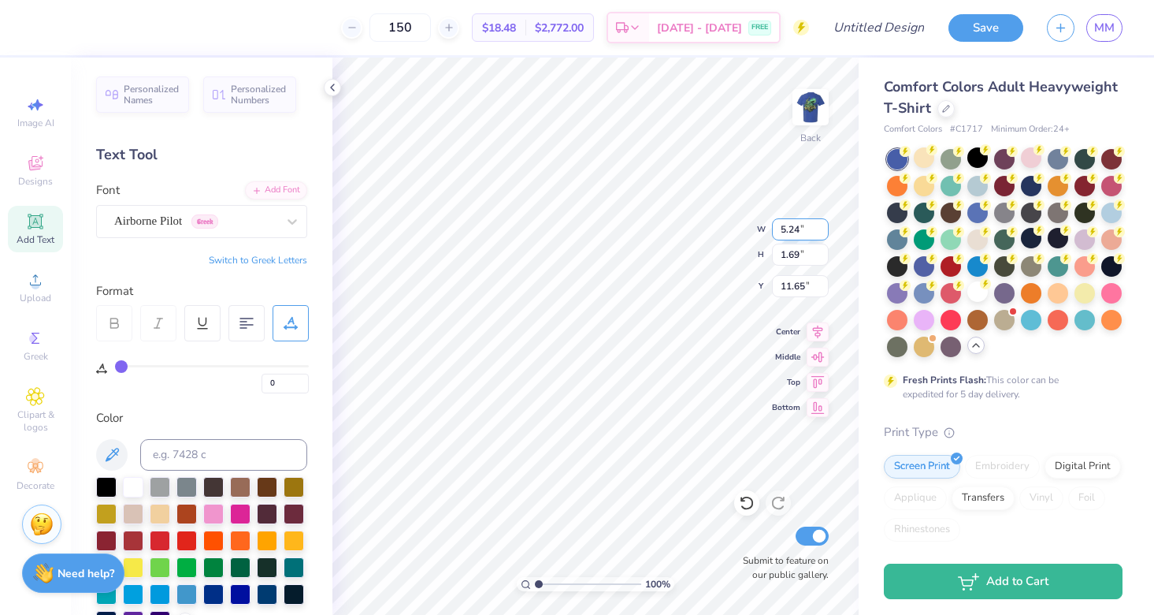
click at [826, 230] on input "5.24" at bounding box center [800, 229] width 57 height 22
click at [826, 230] on input "5.23" at bounding box center [800, 229] width 57 height 22
click at [826, 230] on input "5.22" at bounding box center [800, 229] width 57 height 22
click at [826, 230] on input "5.21" at bounding box center [800, 229] width 57 height 22
click at [826, 230] on input "5.2" at bounding box center [800, 229] width 57 height 22
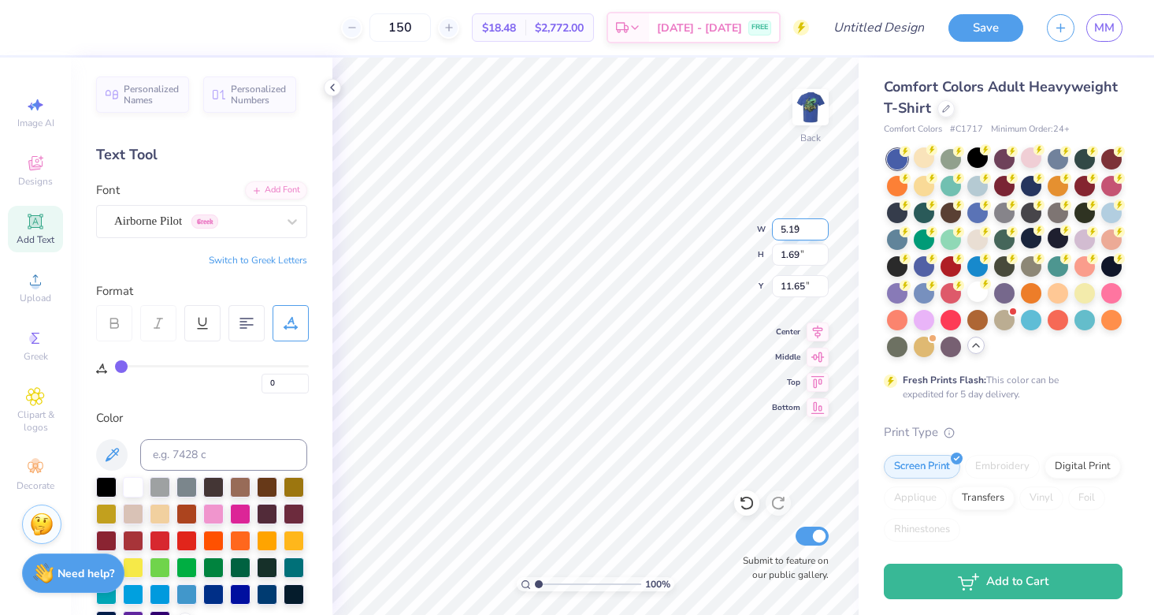
click at [826, 230] on input "5.19" at bounding box center [800, 229] width 57 height 22
click at [826, 230] on input "5.18" at bounding box center [800, 229] width 57 height 22
click at [826, 230] on input "5.17" at bounding box center [800, 229] width 57 height 22
click at [826, 230] on input "5.16" at bounding box center [800, 229] width 57 height 22
click at [826, 230] on input "5.15" at bounding box center [800, 229] width 57 height 22
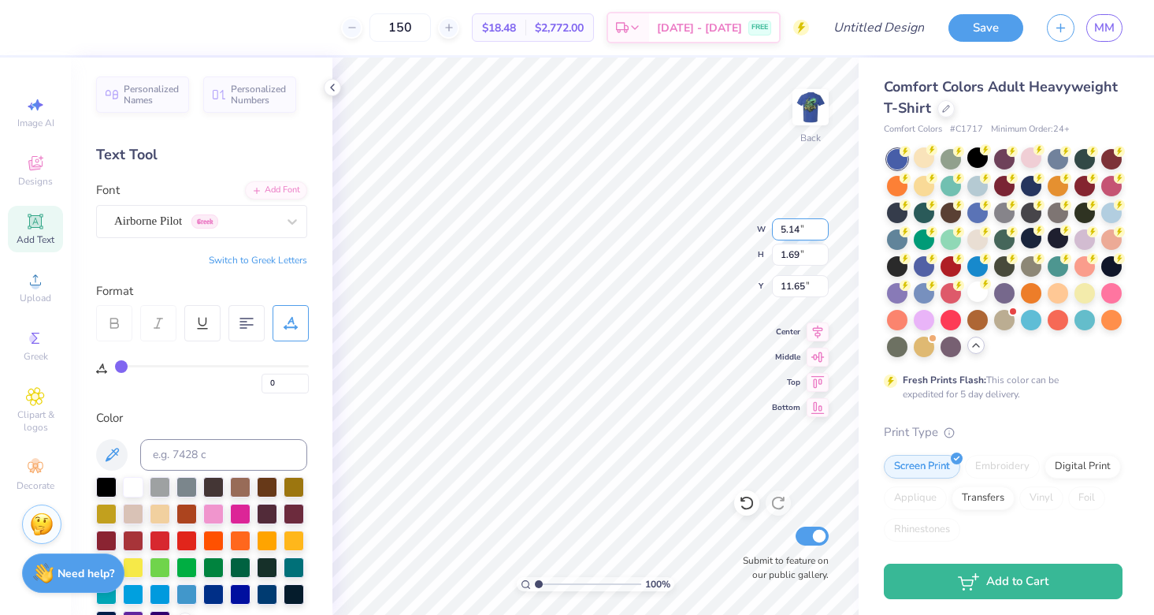
click at [826, 230] on input "5.14" at bounding box center [800, 229] width 57 height 22
click at [826, 230] on input "4.43" at bounding box center [800, 229] width 57 height 22
click at [826, 230] on input "4.42" at bounding box center [800, 229] width 57 height 22
type input "4.23"
click at [826, 229] on input "4.23" at bounding box center [800, 229] width 57 height 22
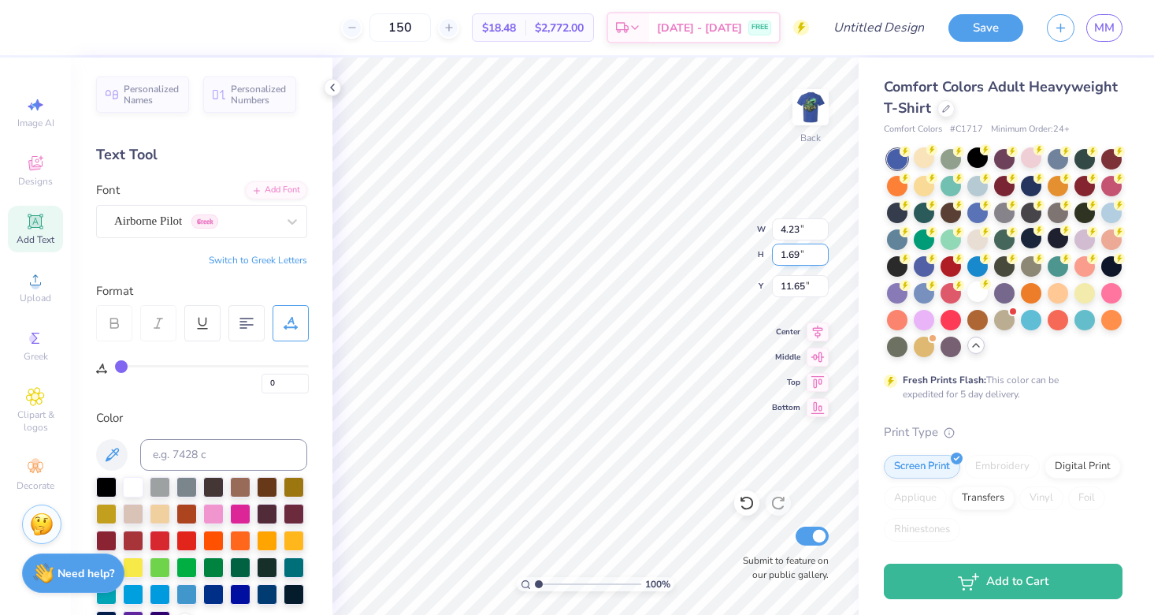
type input "1.68"
click at [821, 256] on input "1.68" at bounding box center [800, 254] width 57 height 22
type input "12.16"
click at [821, 256] on input "1.67" at bounding box center [800, 254] width 57 height 22
type input "1.66"
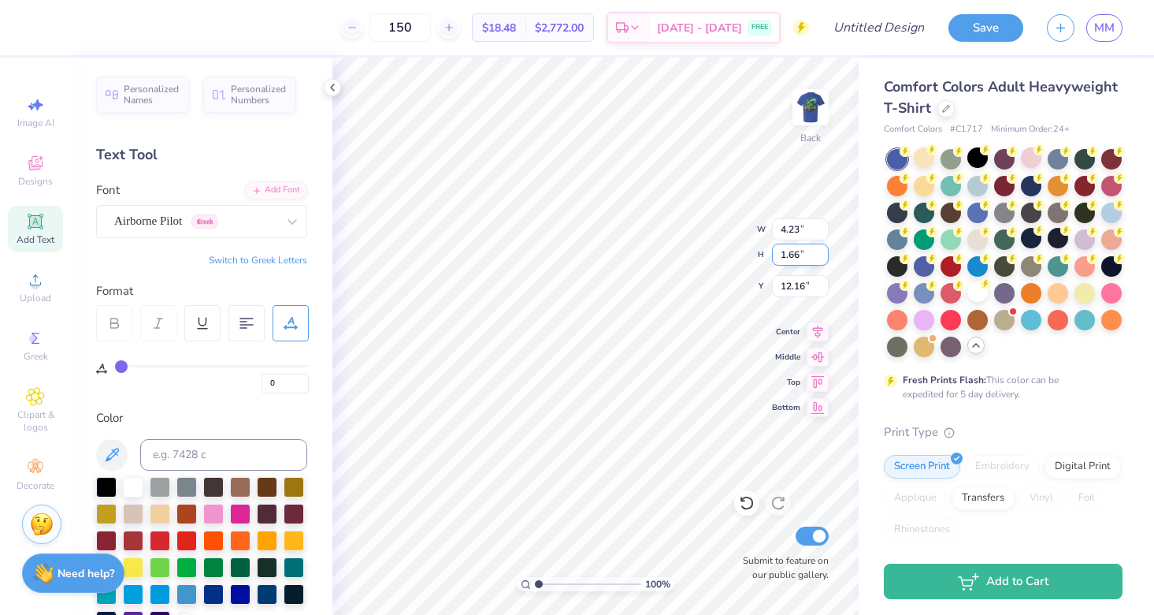
click at [821, 256] on input "1.66" at bounding box center [800, 254] width 57 height 22
type input "10.19"
type input "11.67"
type input "2.97"
type input "0.48"
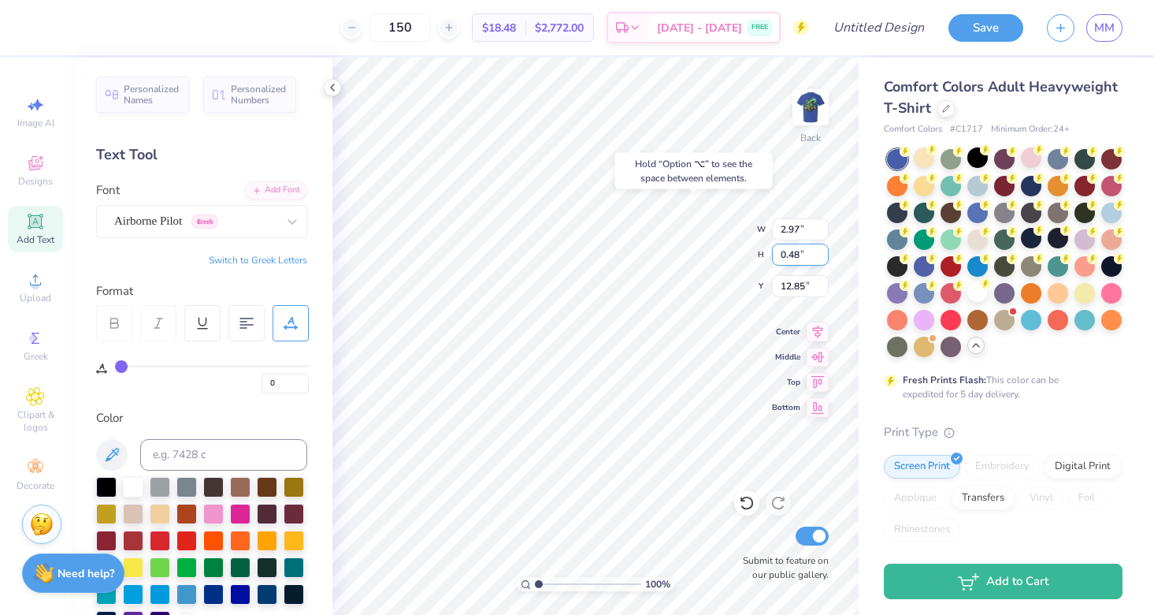
type input "4.28"
click at [611, 193] on div "Hold “Option ⌥” to see the space between elements." at bounding box center [694, 171] width 167 height 46
type input "1.80"
type input "2.13"
type input "1.93"
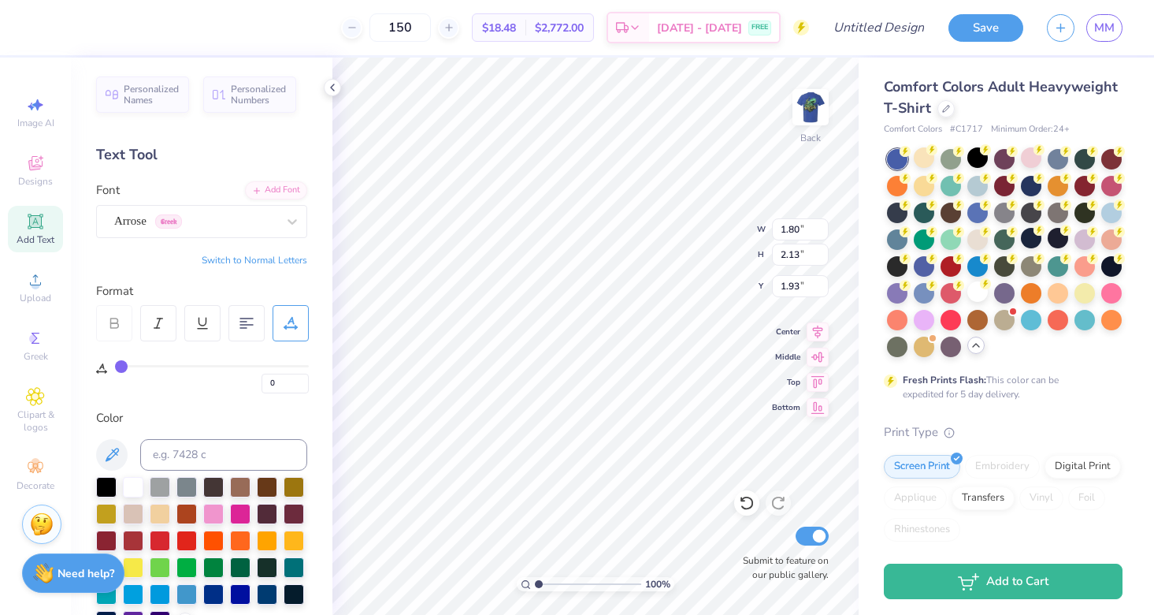
type input "1"
type input "2"
type input "3"
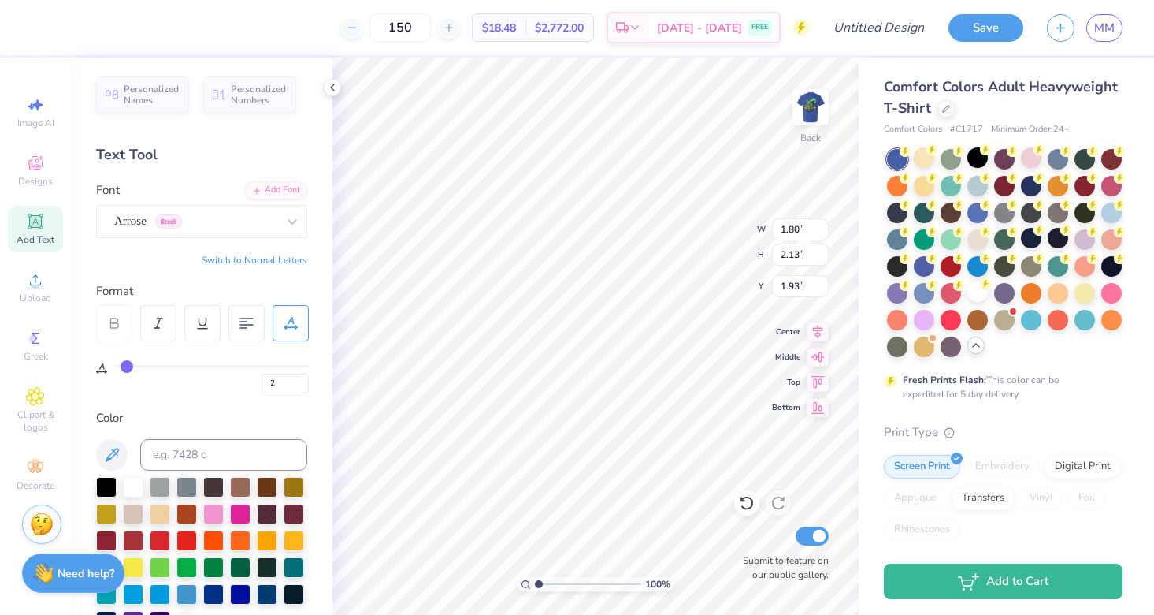
type input "3"
type input "4"
type input "5"
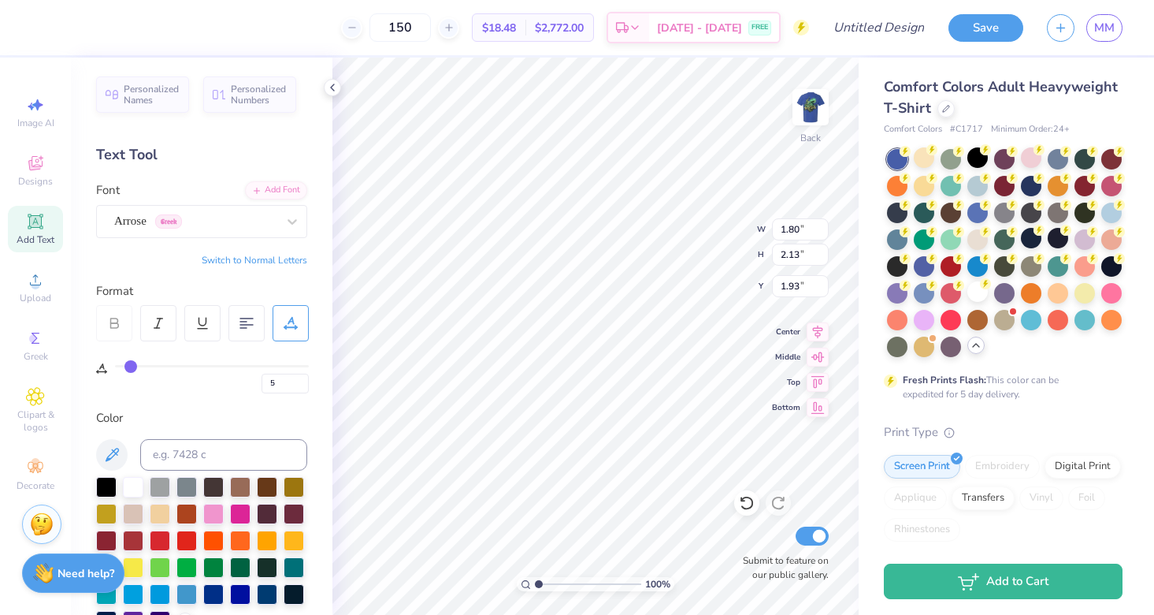
type input "6"
type input "7"
type input "8"
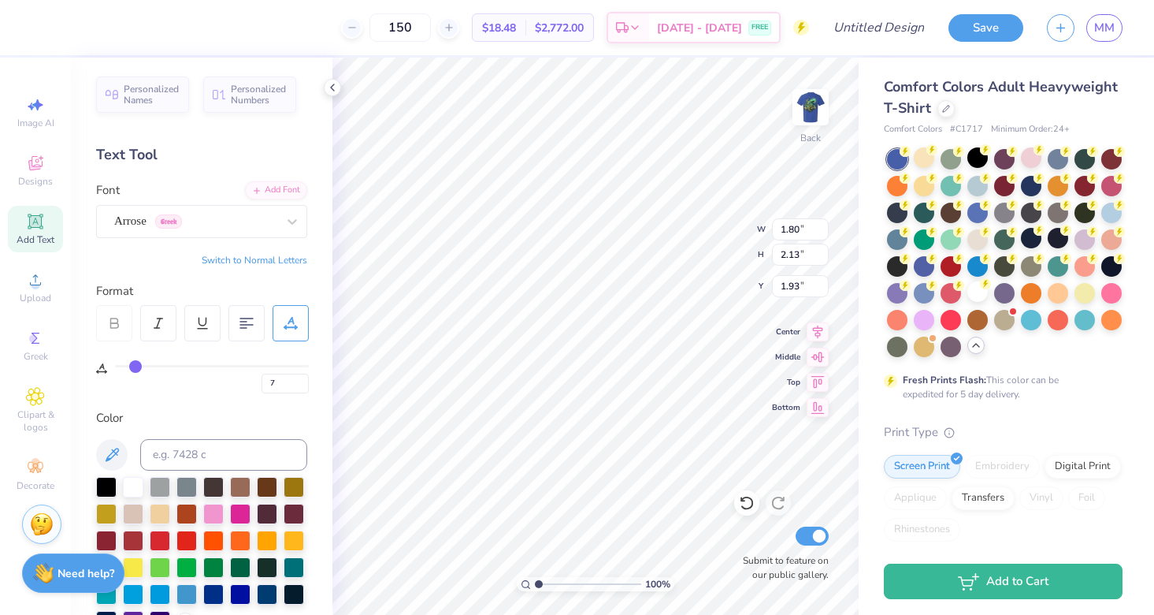
type input "8"
type input "9"
type input "10"
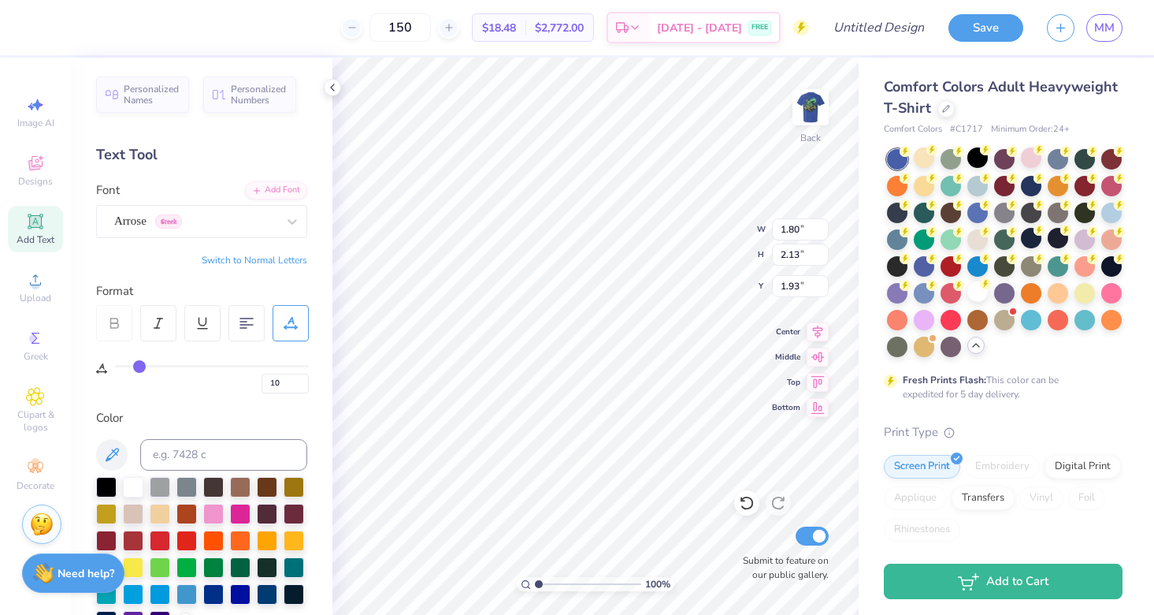
type input "11"
type input "12"
type input "11"
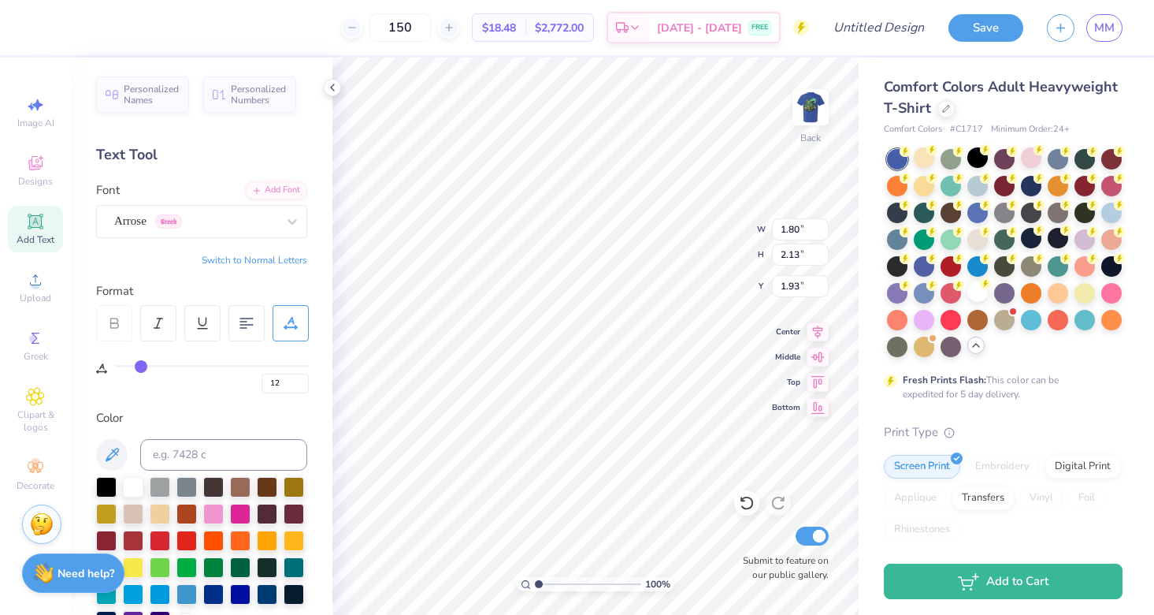
type input "11"
drag, startPoint x: 120, startPoint y: 366, endPoint x: 142, endPoint y: 369, distance: 22.3
type input "11"
click at [142, 367] on input "range" at bounding box center [212, 366] width 194 height 2
type input "2.31"
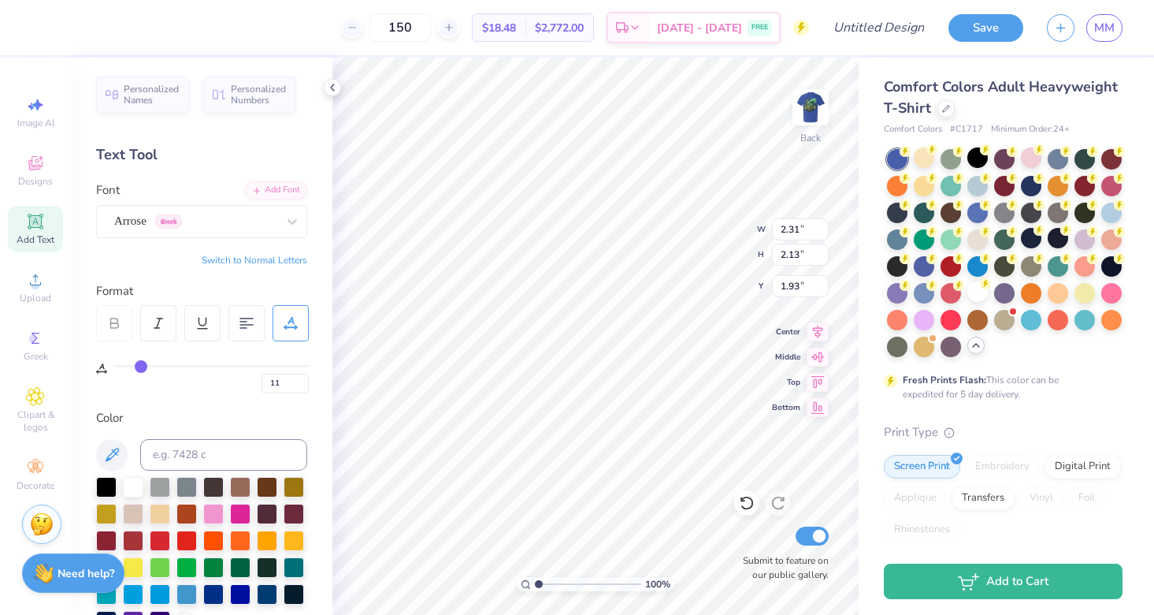
type input "12"
type input "13"
type input "14"
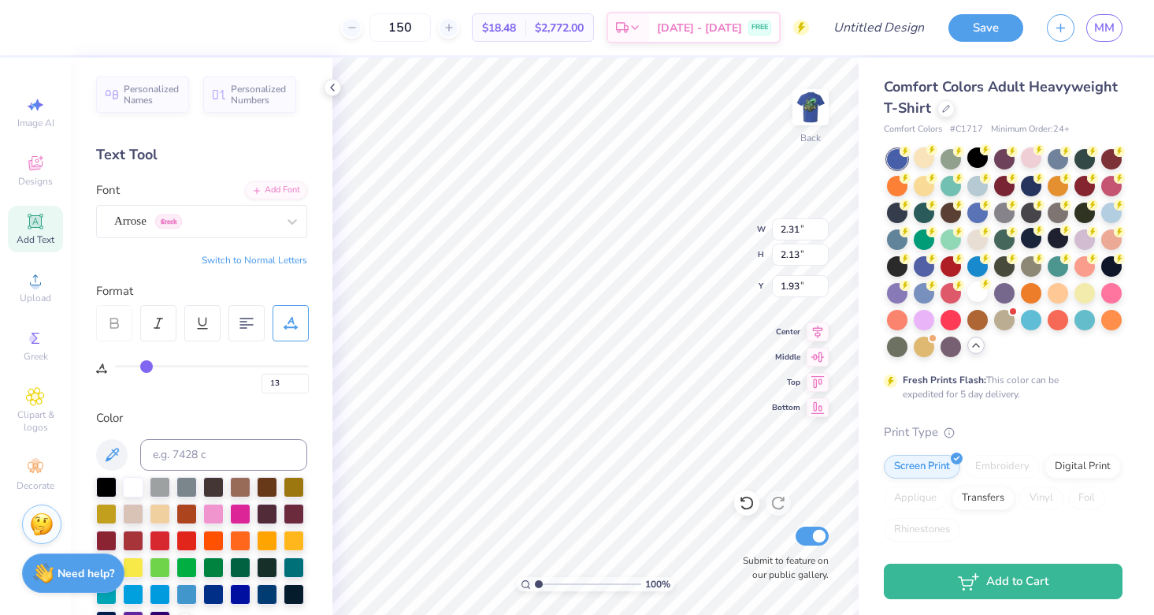
type input "14"
type input "15"
type input "16"
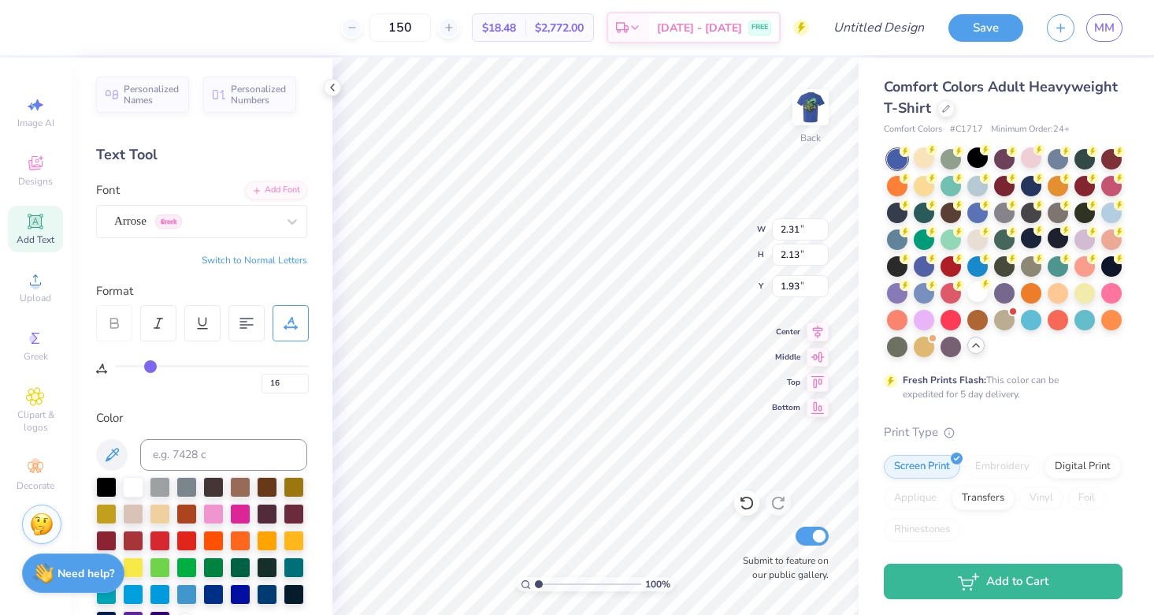
type input "17"
type input "18"
type input "19"
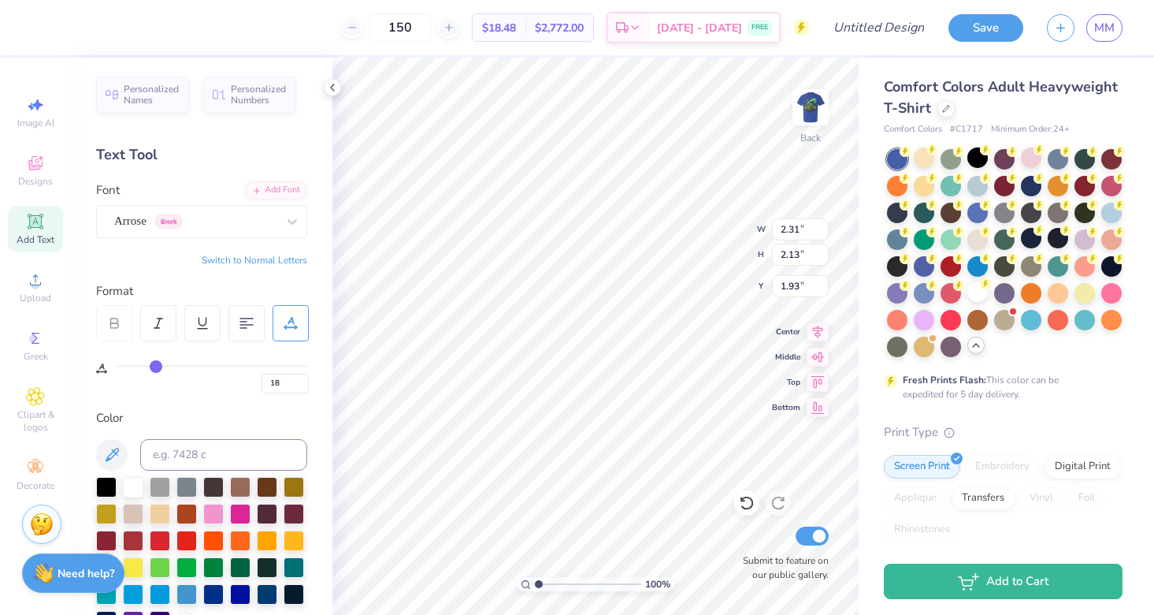
type input "19"
type input "20"
drag, startPoint x: 142, startPoint y: 369, endPoint x: 157, endPoint y: 369, distance: 15.0
type input "20"
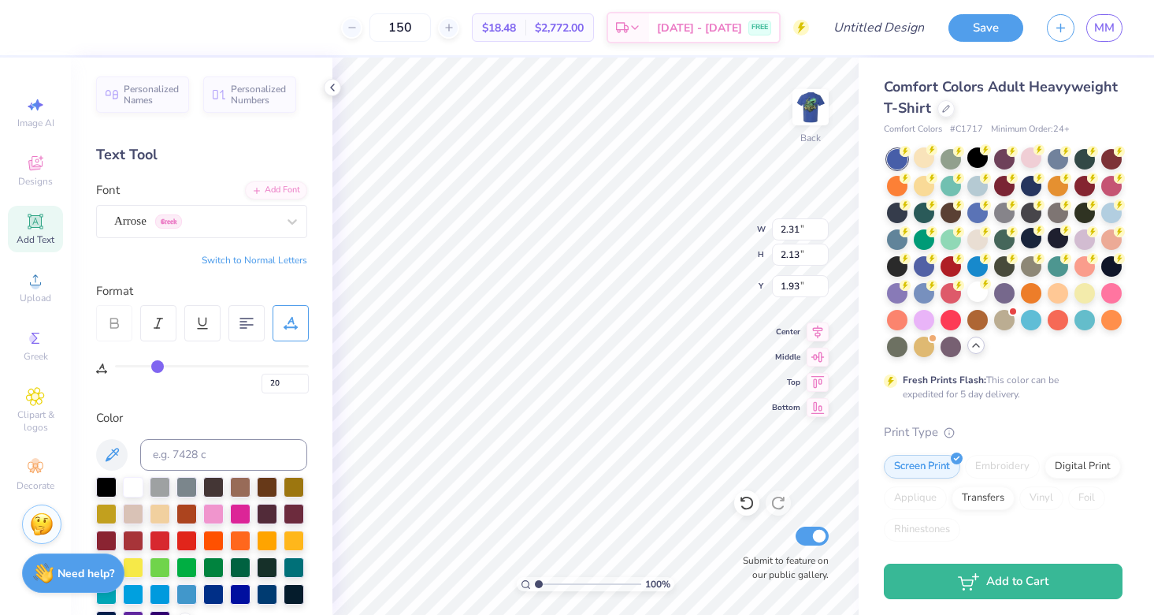
click at [157, 367] on input "range" at bounding box center [212, 366] width 194 height 2
type input "2.73"
type input "19"
type input "18"
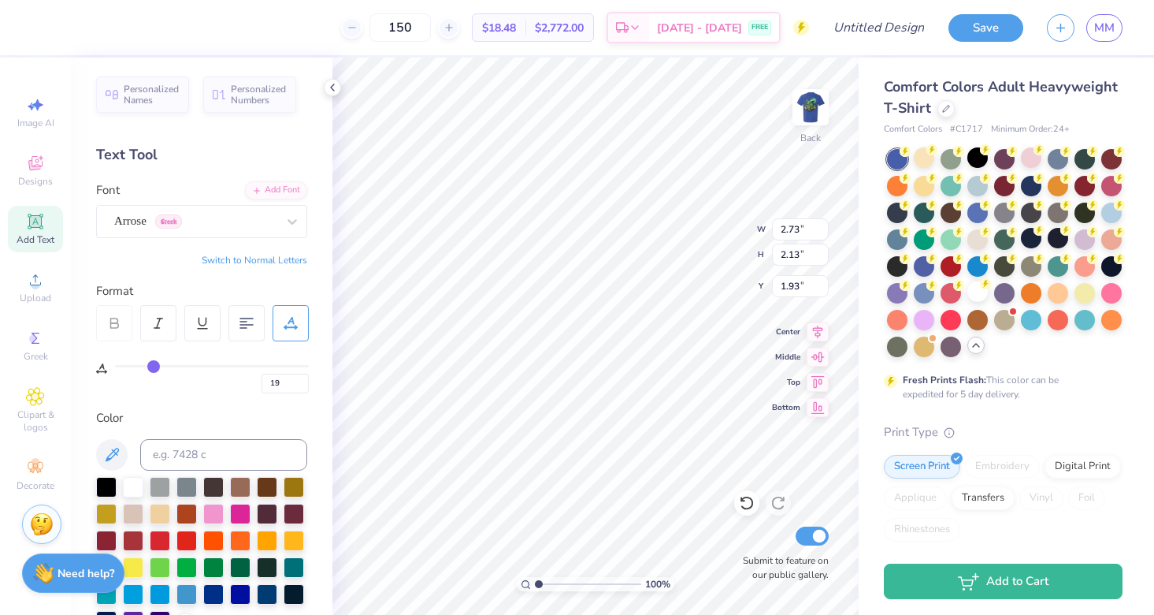
type input "18"
type input "17"
click at [152, 367] on input "range" at bounding box center [212, 366] width 194 height 2
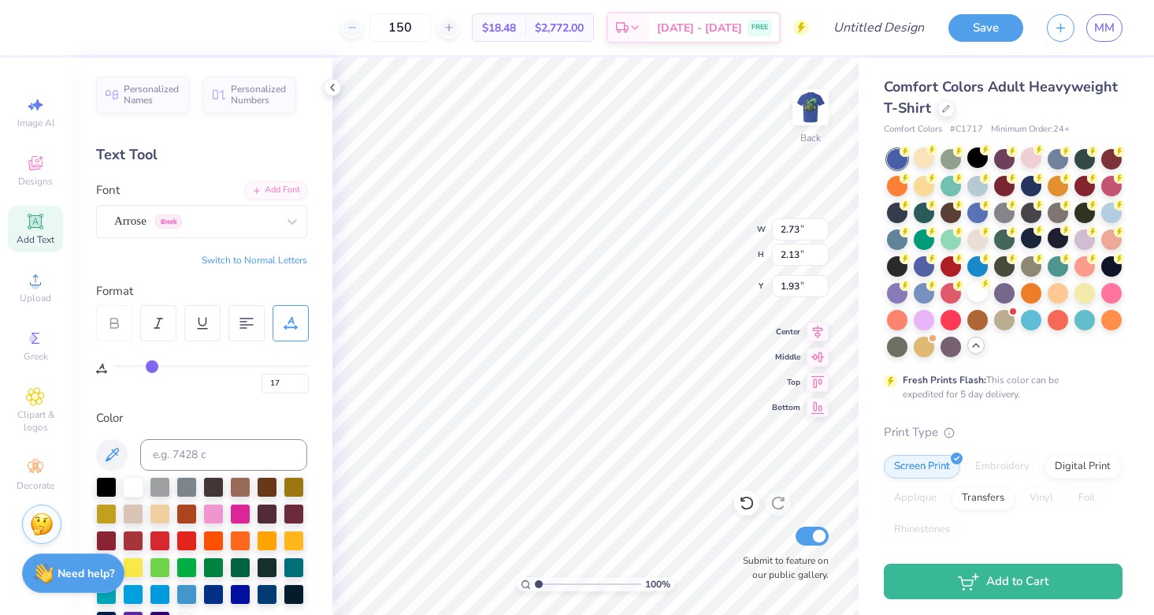
type input "2.59"
type input "3.48"
click at [814, 103] on img at bounding box center [810, 107] width 63 height 63
click at [814, 103] on img at bounding box center [811, 107] width 32 height 32
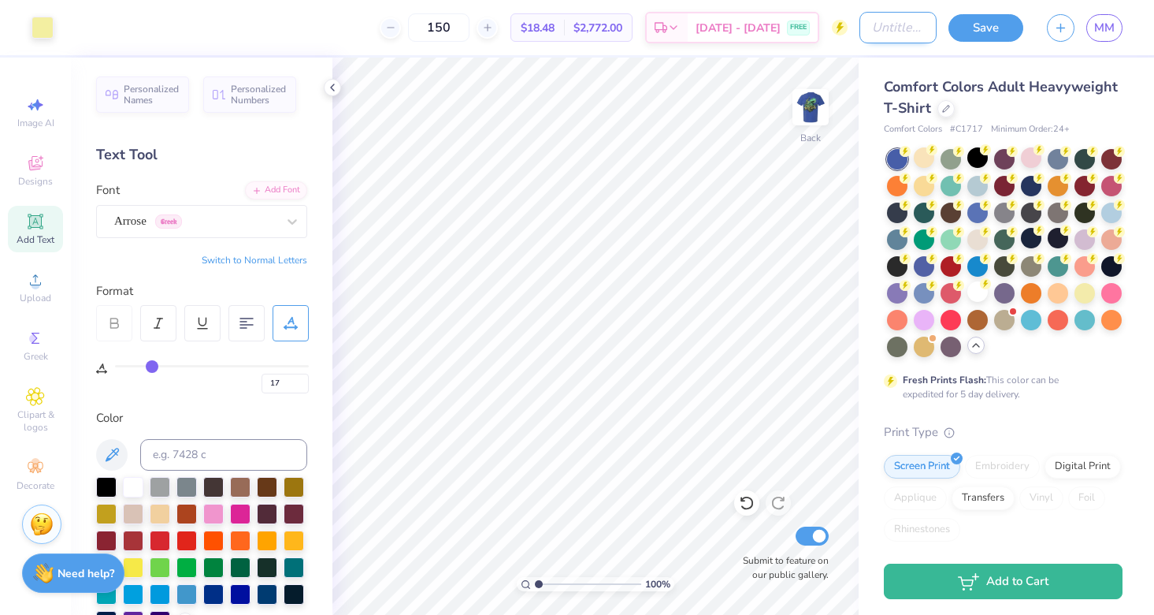
click at [860, 24] on input "Design Title" at bounding box center [898, 28] width 77 height 32
type input "Tropical T-Shirts Design 1"
click at [1000, 19] on button "Save" at bounding box center [986, 26] width 75 height 28
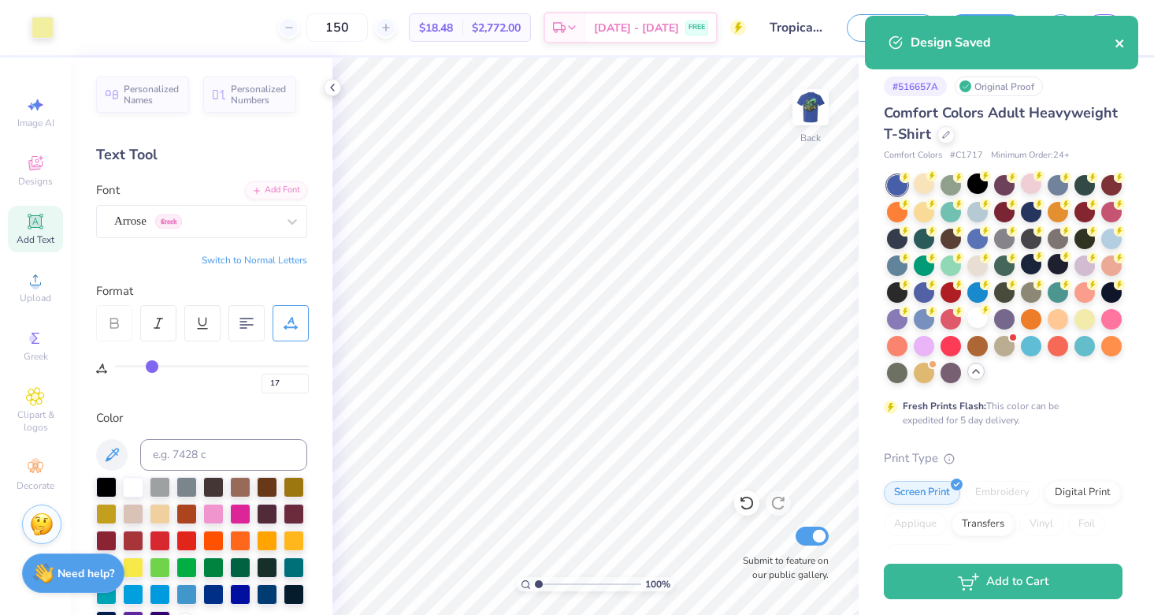
click at [1121, 43] on icon "close" at bounding box center [1120, 43] width 8 height 8
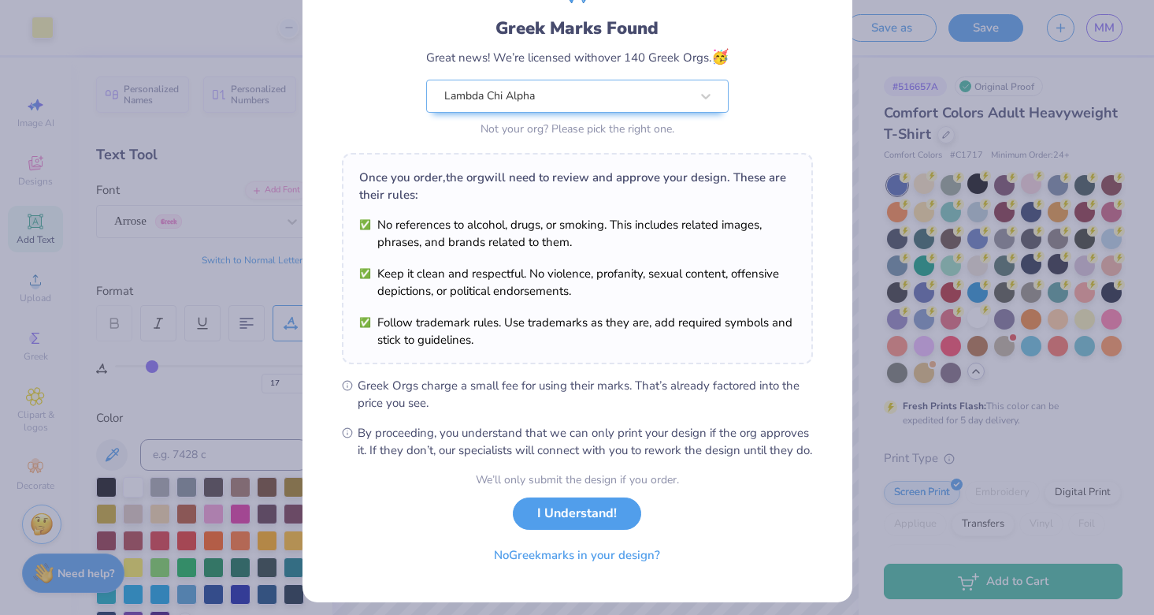
scroll to position [98, 0]
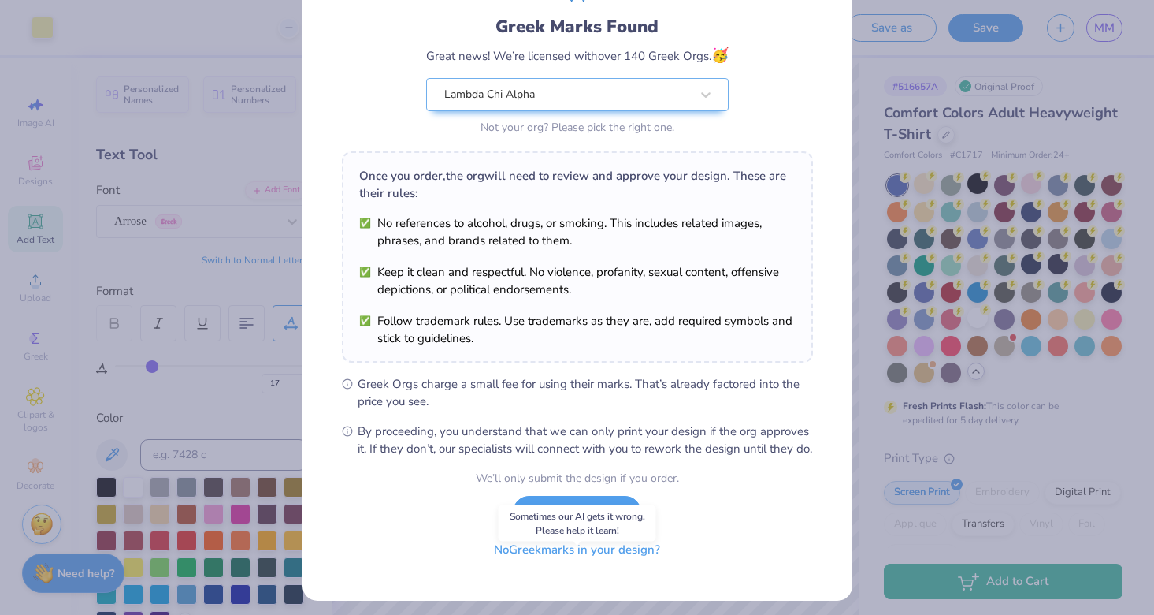
click at [591, 566] on button "No Greek marks in your design?" at bounding box center [577, 549] width 193 height 32
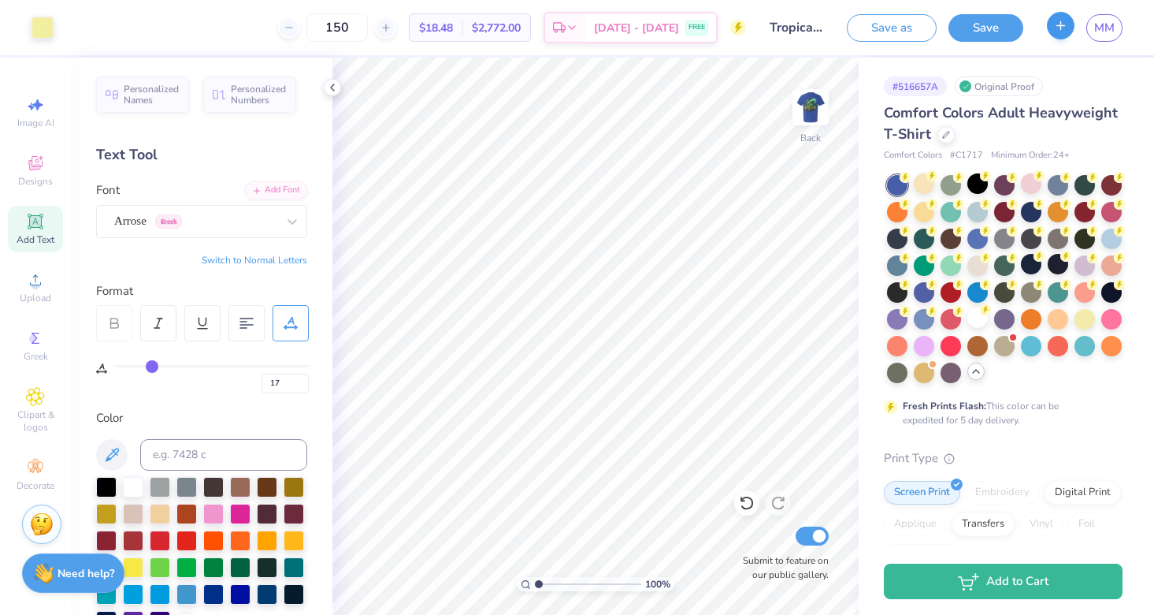
click at [1070, 32] on button "button" at bounding box center [1061, 26] width 28 height 28
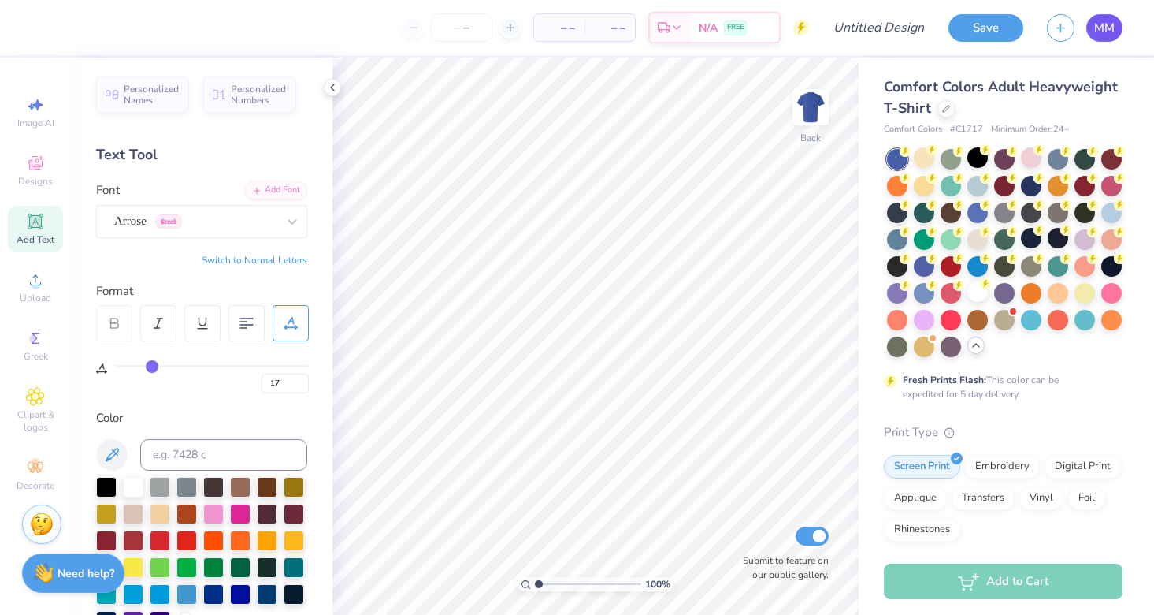
click at [1091, 24] on link "MM" at bounding box center [1104, 28] width 36 height 28
click at [1100, 30] on span "MM" at bounding box center [1104, 28] width 20 height 18
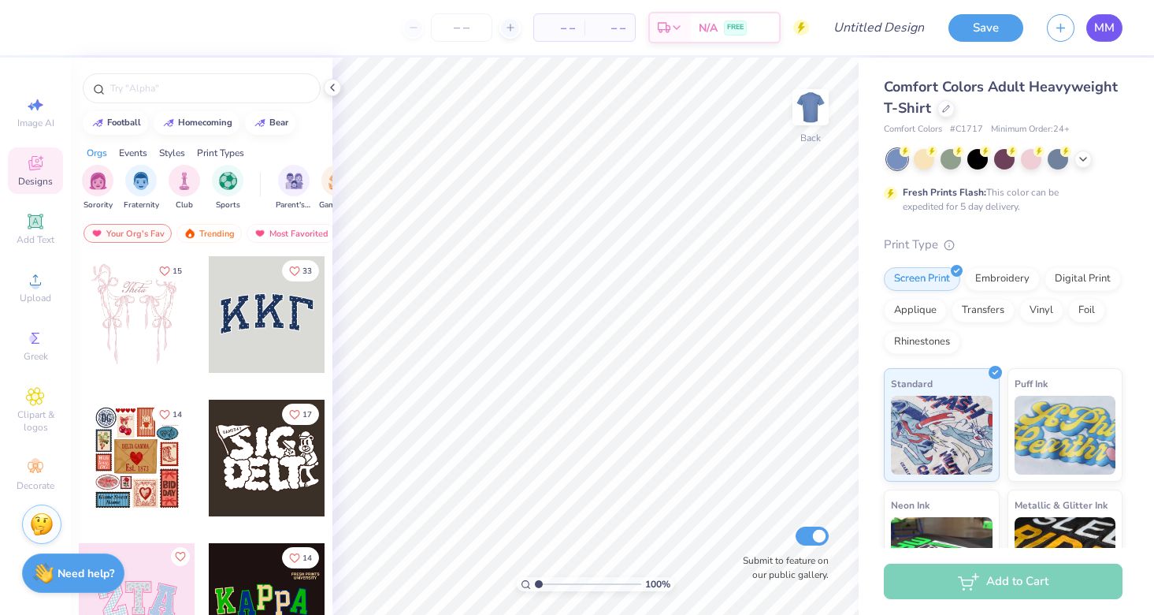
click at [1109, 28] on span "MM" at bounding box center [1104, 28] width 20 height 18
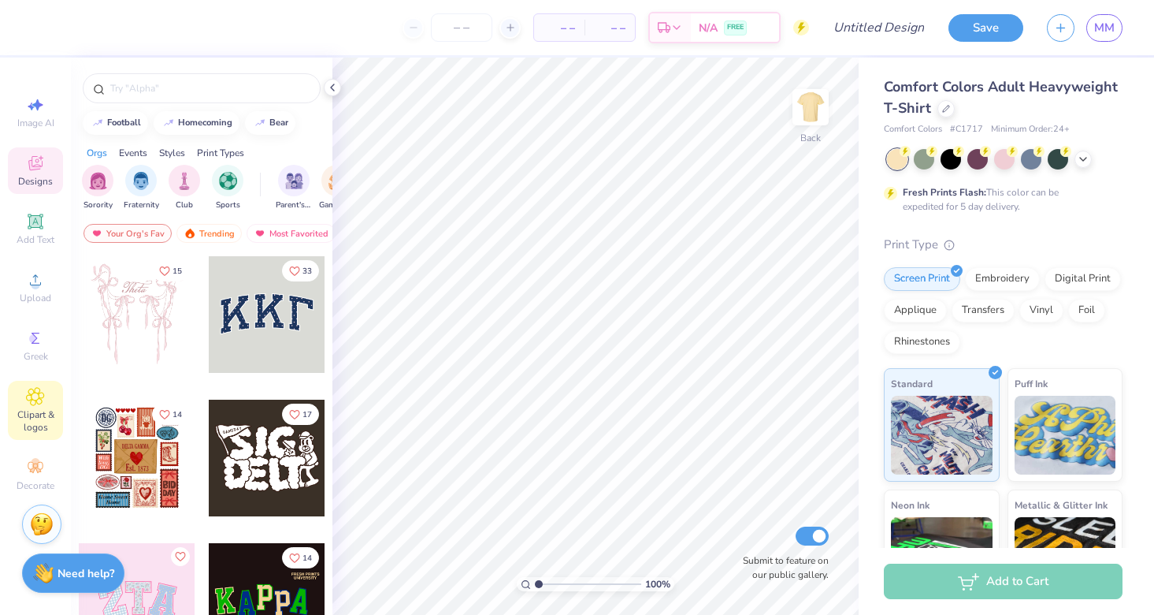
click at [34, 407] on div "Clipart & logos" at bounding box center [35, 410] width 55 height 59
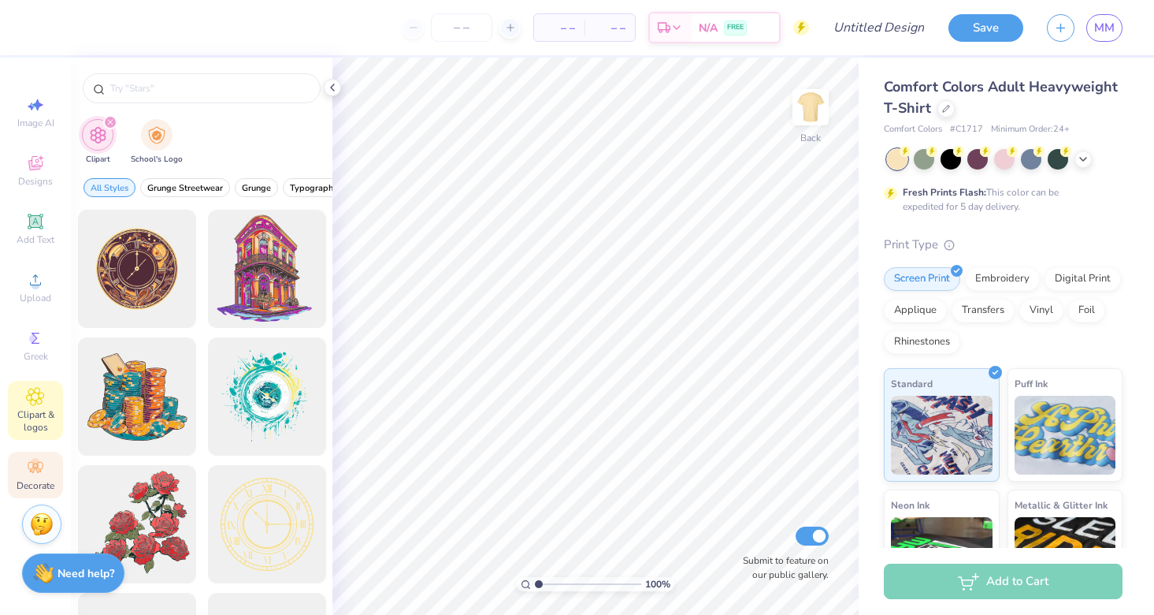
click at [31, 487] on span "Decorate" at bounding box center [36, 485] width 38 height 13
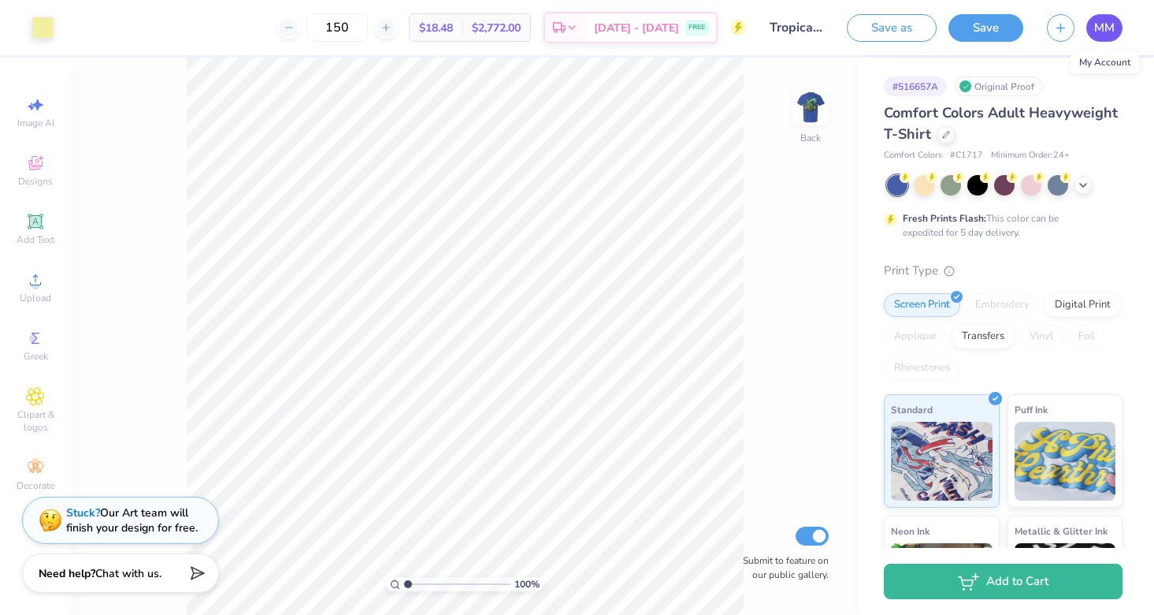
click at [1104, 30] on span "MM" at bounding box center [1104, 28] width 20 height 18
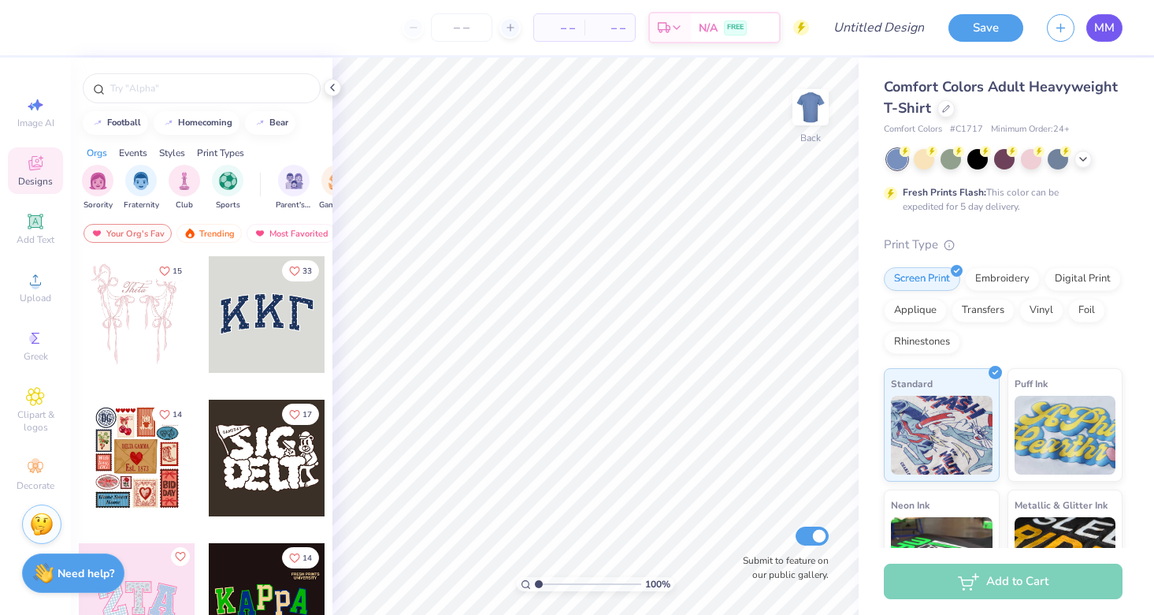
click at [1112, 31] on span "MM" at bounding box center [1104, 28] width 20 height 18
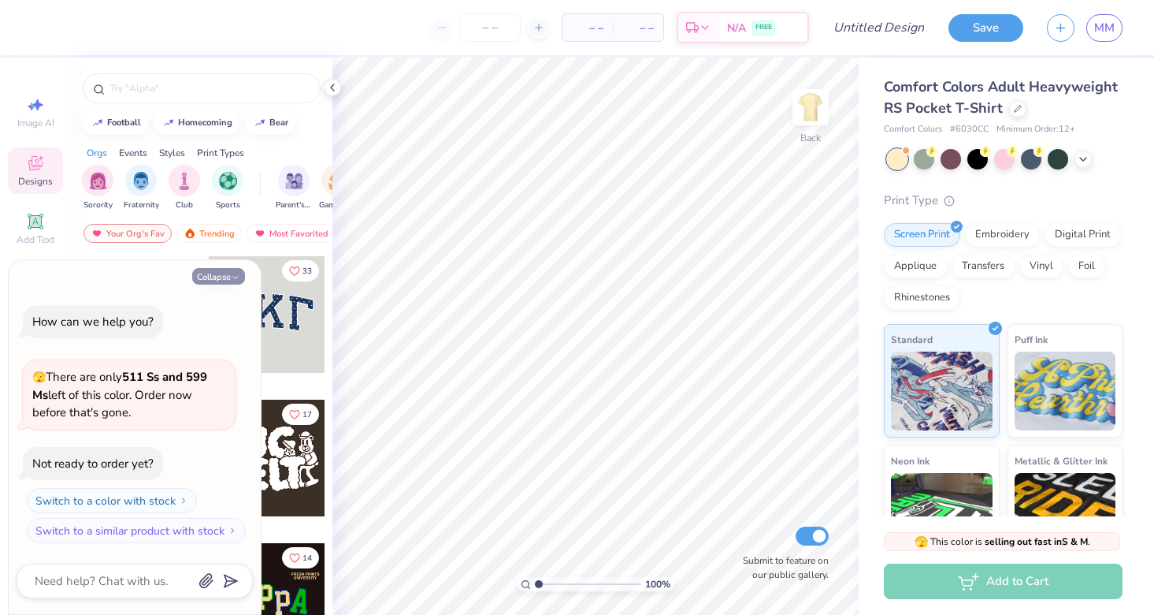
click at [219, 276] on button "Collapse" at bounding box center [218, 276] width 53 height 17
type textarea "x"
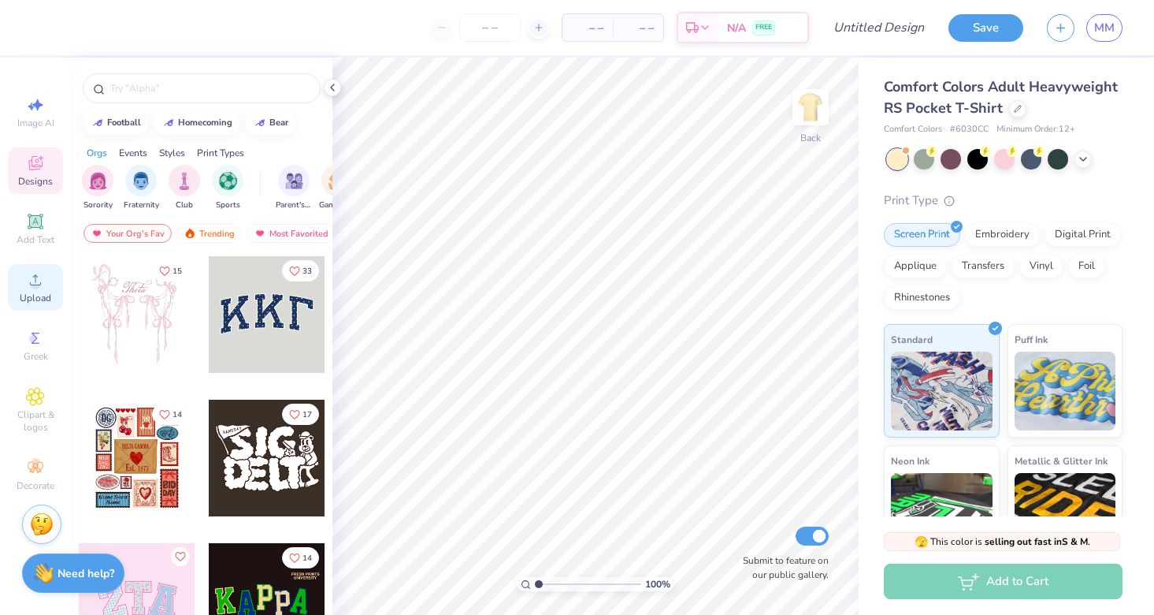
click at [31, 284] on icon at bounding box center [35, 279] width 11 height 11
click at [804, 124] on img at bounding box center [810, 107] width 63 height 63
click at [38, 286] on circle at bounding box center [35, 284] width 9 height 9
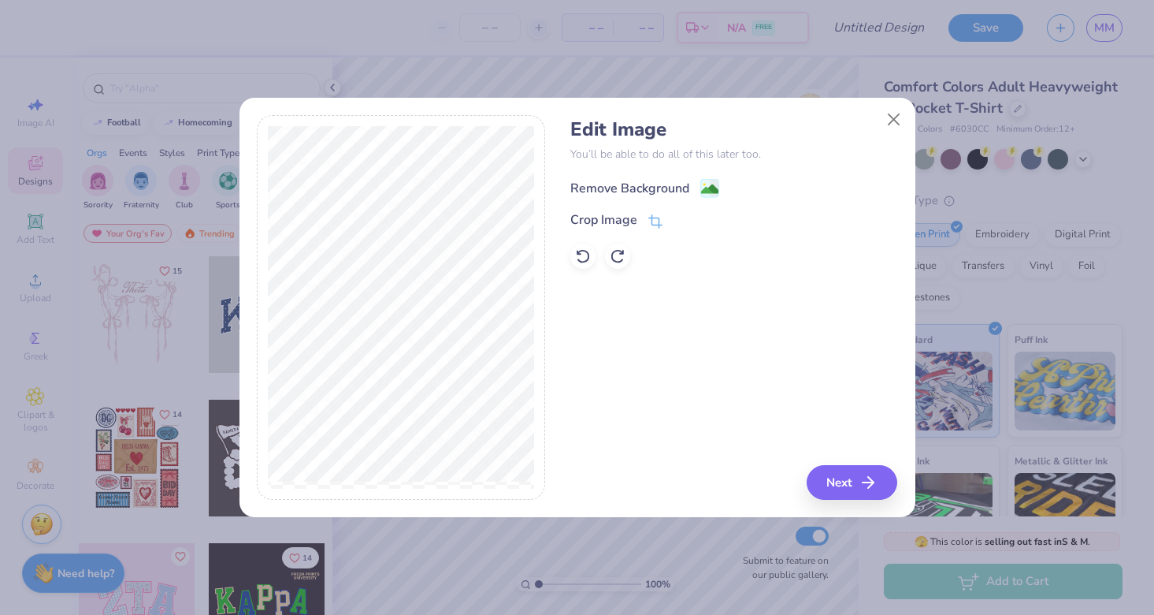
click at [661, 184] on div "Remove Background" at bounding box center [629, 188] width 119 height 19
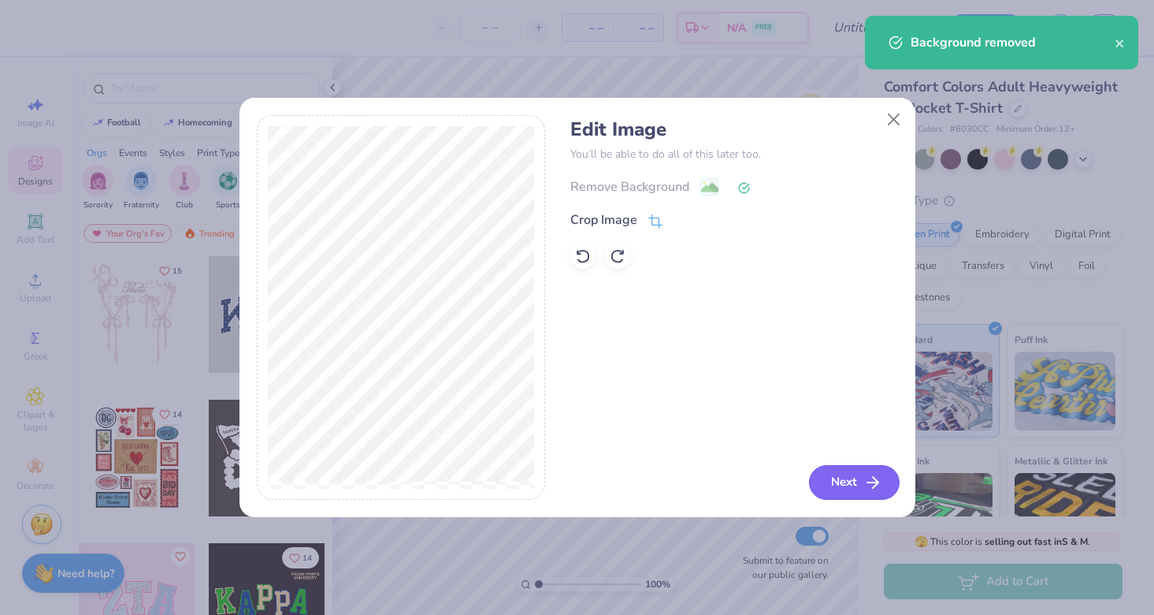
click at [863, 476] on button "Next" at bounding box center [854, 482] width 91 height 35
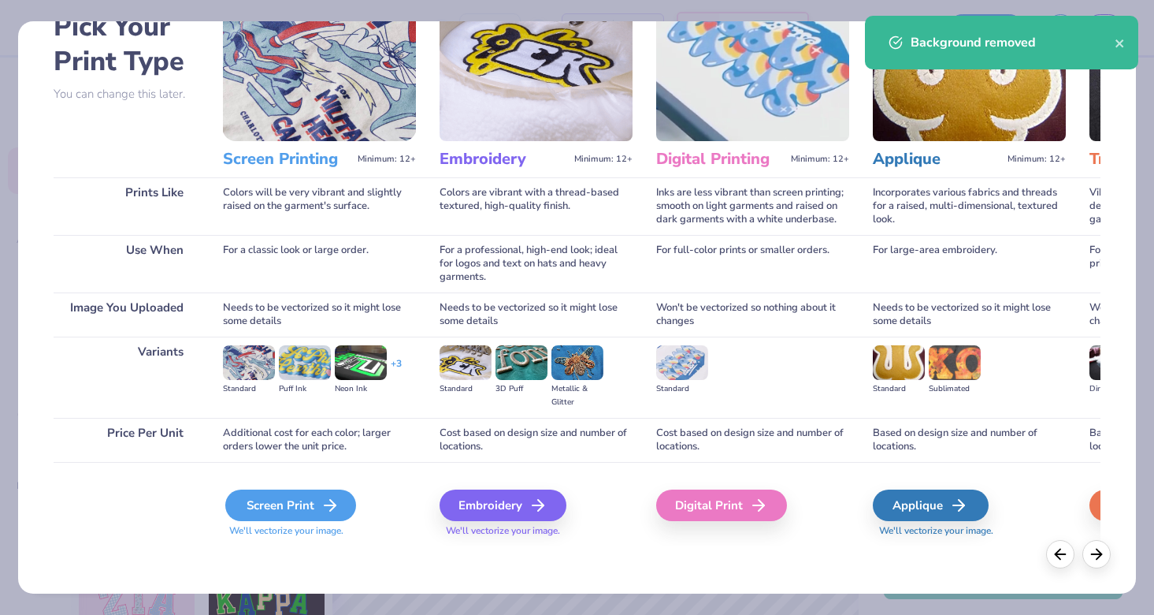
scroll to position [92, 0]
click at [303, 490] on div "Screen Print" at bounding box center [290, 505] width 131 height 32
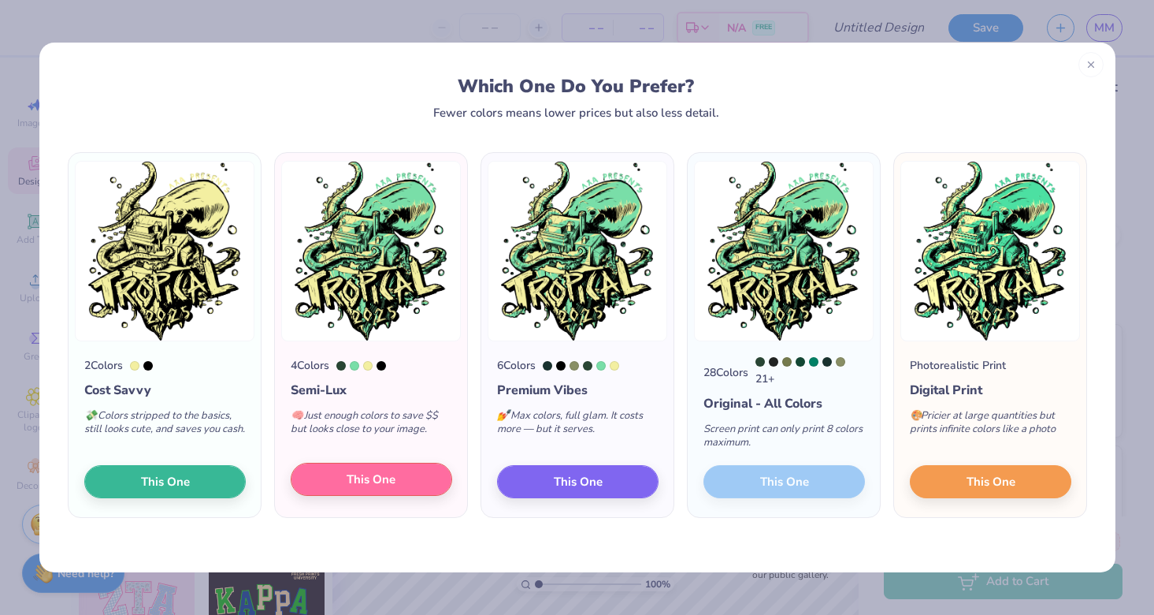
click at [379, 488] on span "This One" at bounding box center [371, 479] width 49 height 18
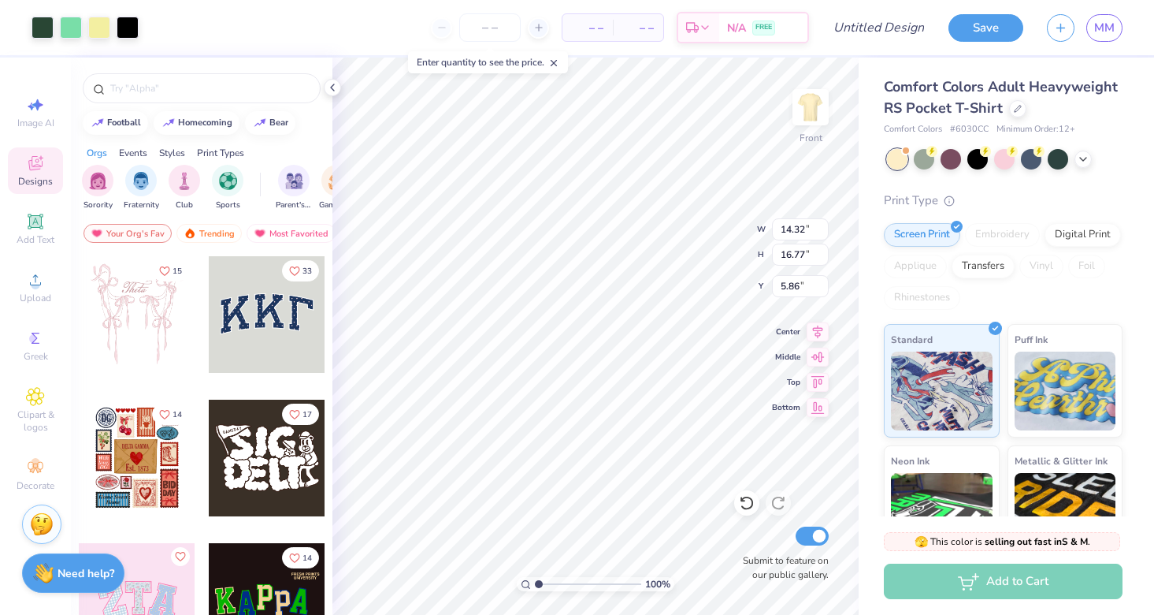
type input "7.53"
type input "12.77"
type input "14.95"
type input "4.76"
click at [1082, 160] on icon at bounding box center [1083, 157] width 13 height 13
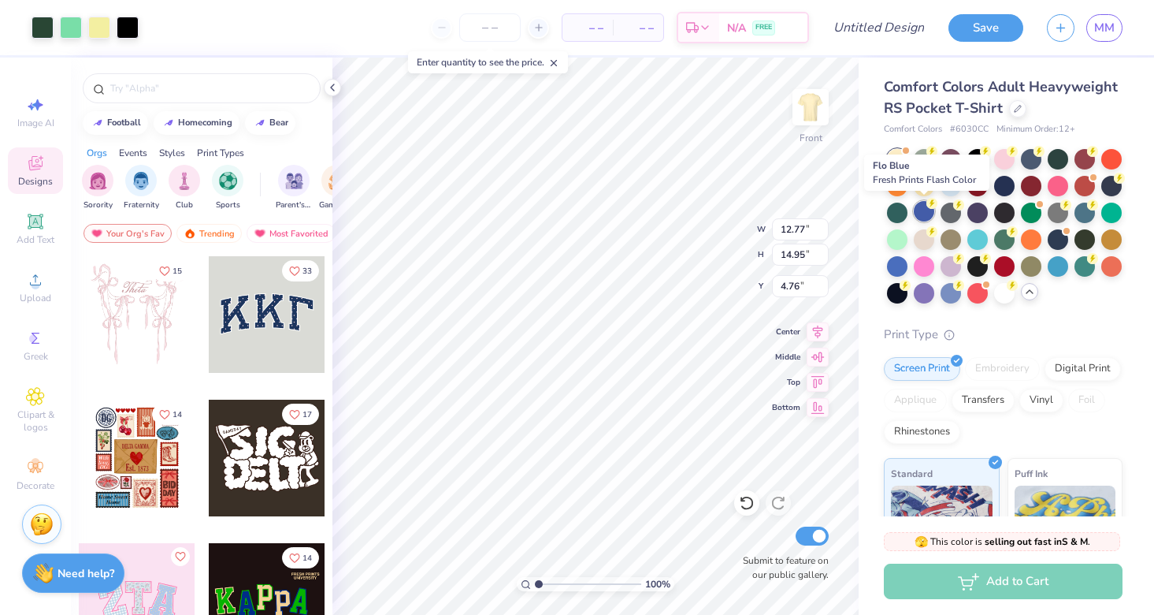
click at [926, 214] on div at bounding box center [924, 211] width 20 height 20
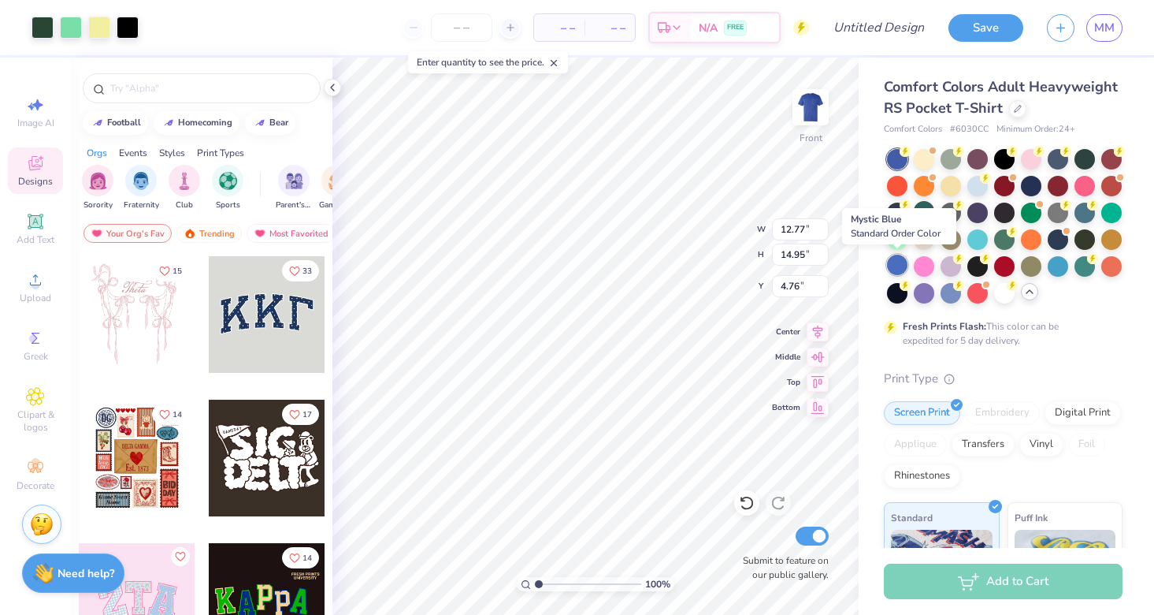
click at [897, 267] on div at bounding box center [897, 264] width 20 height 20
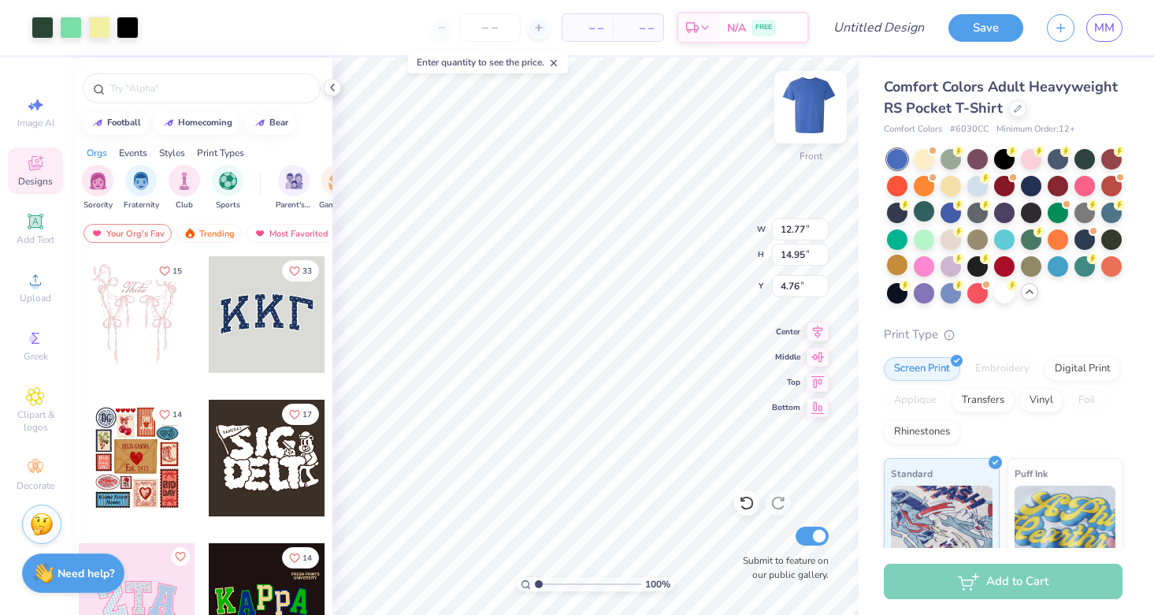
click at [815, 110] on img at bounding box center [810, 107] width 63 height 63
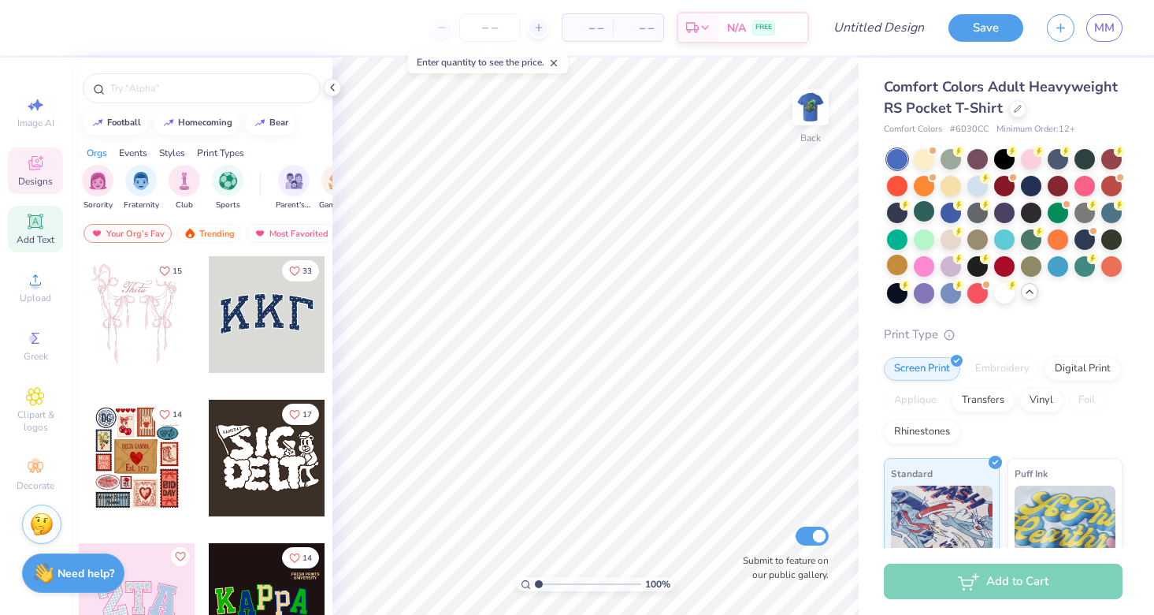
click at [37, 222] on icon at bounding box center [35, 221] width 15 height 15
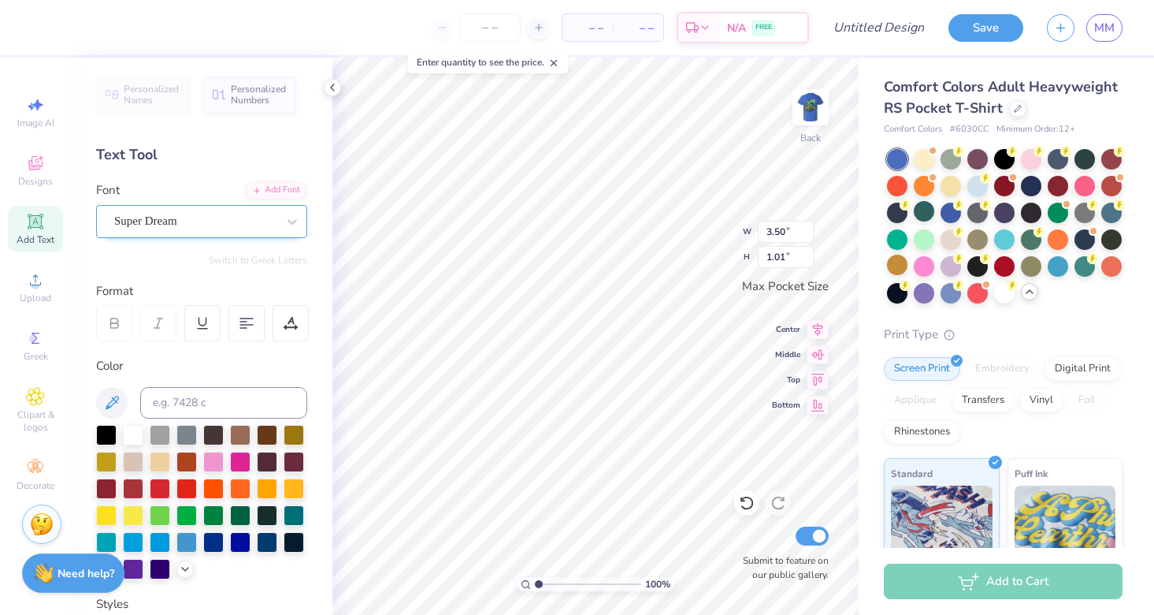
click at [191, 224] on div "Super Dream" at bounding box center [195, 221] width 165 height 24
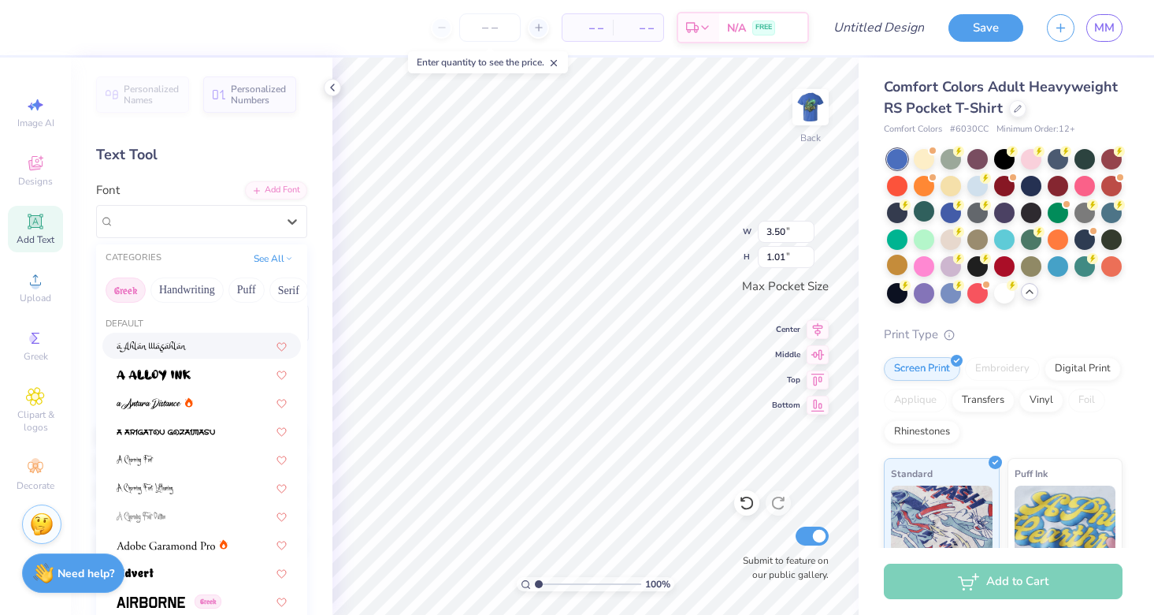
click at [120, 295] on button "Greek" at bounding box center [126, 289] width 40 height 25
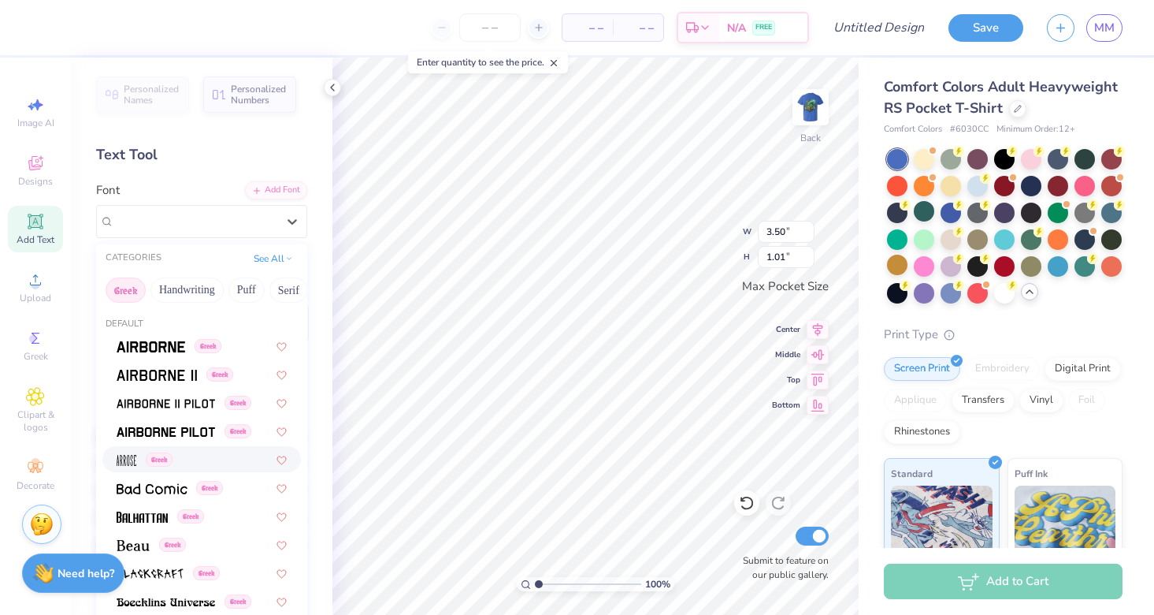
click at [160, 461] on span "Greek" at bounding box center [159, 459] width 27 height 14
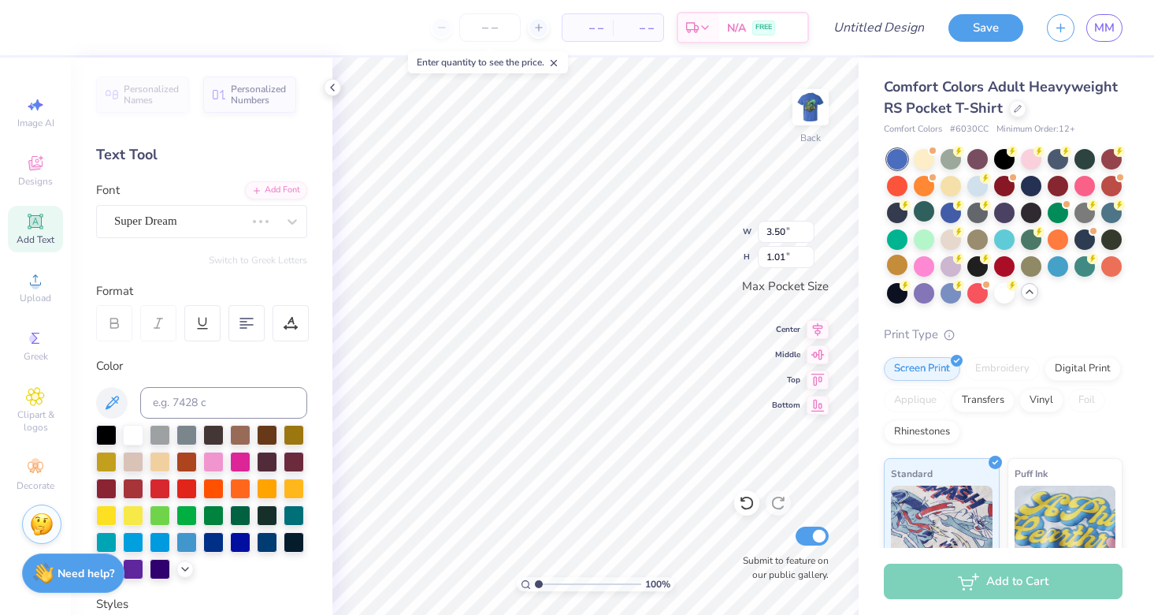
type input "1.55"
type input "1.33"
type textarea "X"
type textarea "l"
click at [253, 273] on div "Personalized Names Personalized Numbers Text Tool Add Font Font Arrose Greek Sw…" at bounding box center [202, 336] width 262 height 557
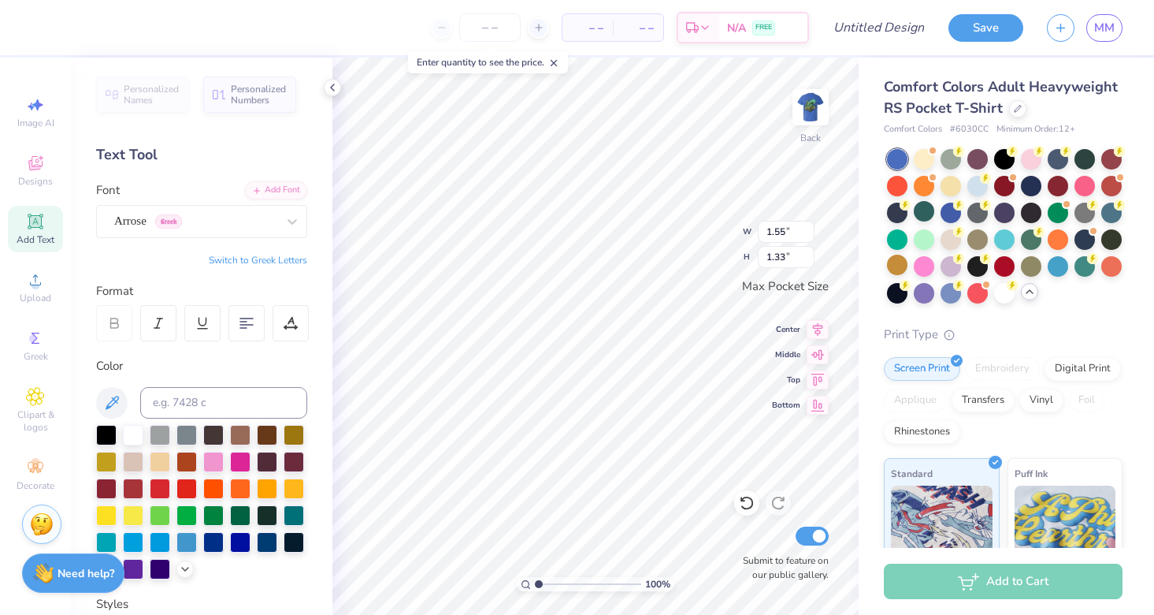
click at [258, 262] on button "Switch to Greek Letters" at bounding box center [258, 260] width 98 height 13
type textarea "λξα"
click at [35, 229] on icon at bounding box center [35, 221] width 19 height 19
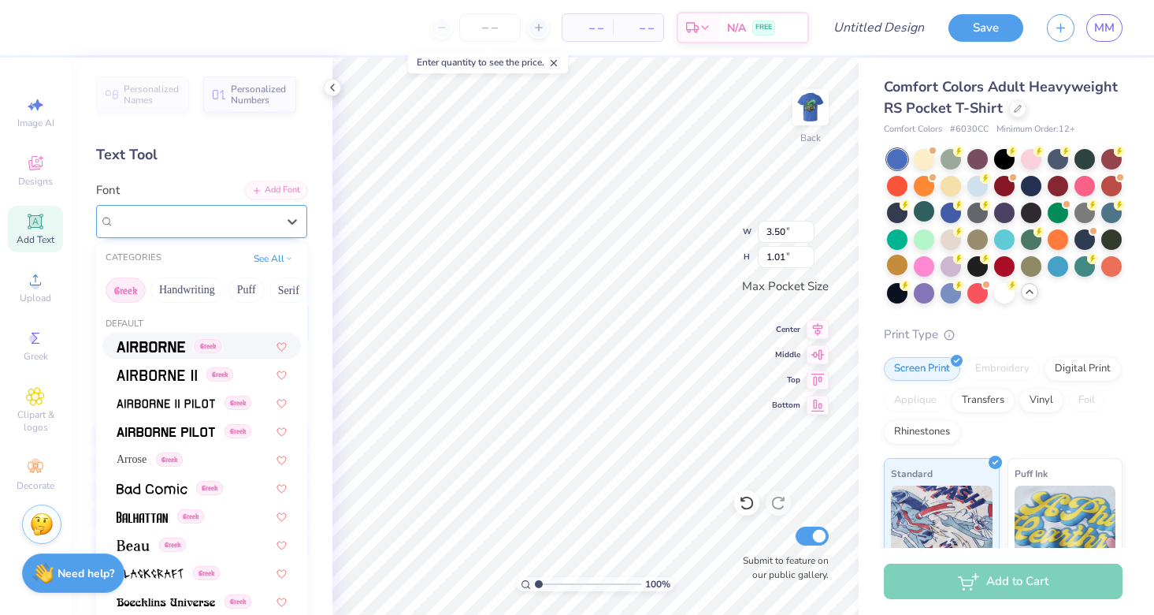
click at [218, 219] on div "Super Dream" at bounding box center [195, 221] width 165 height 24
click at [169, 462] on span "Greek" at bounding box center [169, 459] width 27 height 14
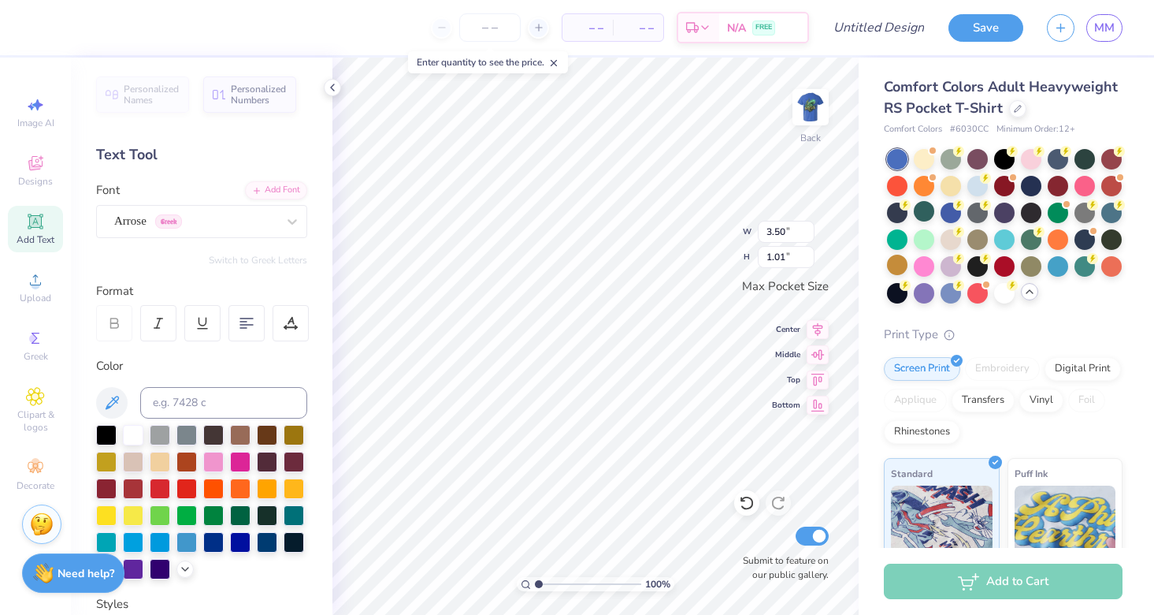
type input "1.55"
type input "1.33"
click at [265, 256] on button "Switch to Greek Letters" at bounding box center [258, 260] width 98 height 13
click at [29, 240] on span "Add Text" at bounding box center [36, 239] width 38 height 13
click at [223, 219] on div "Super Dream" at bounding box center [195, 221] width 165 height 24
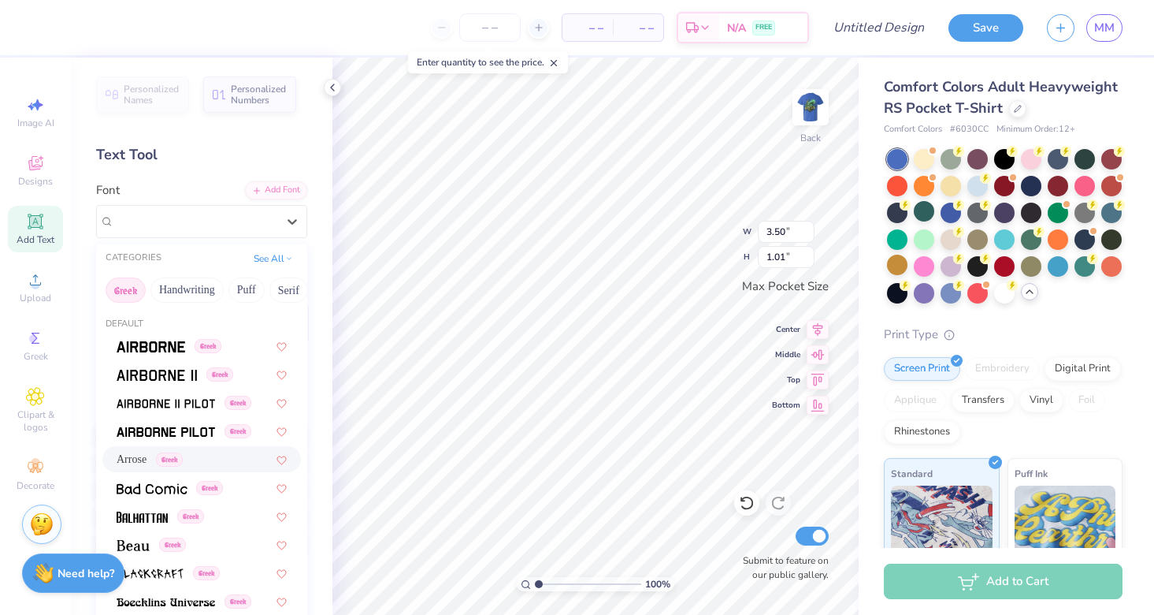
click at [173, 460] on span "Greek" at bounding box center [169, 459] width 27 height 14
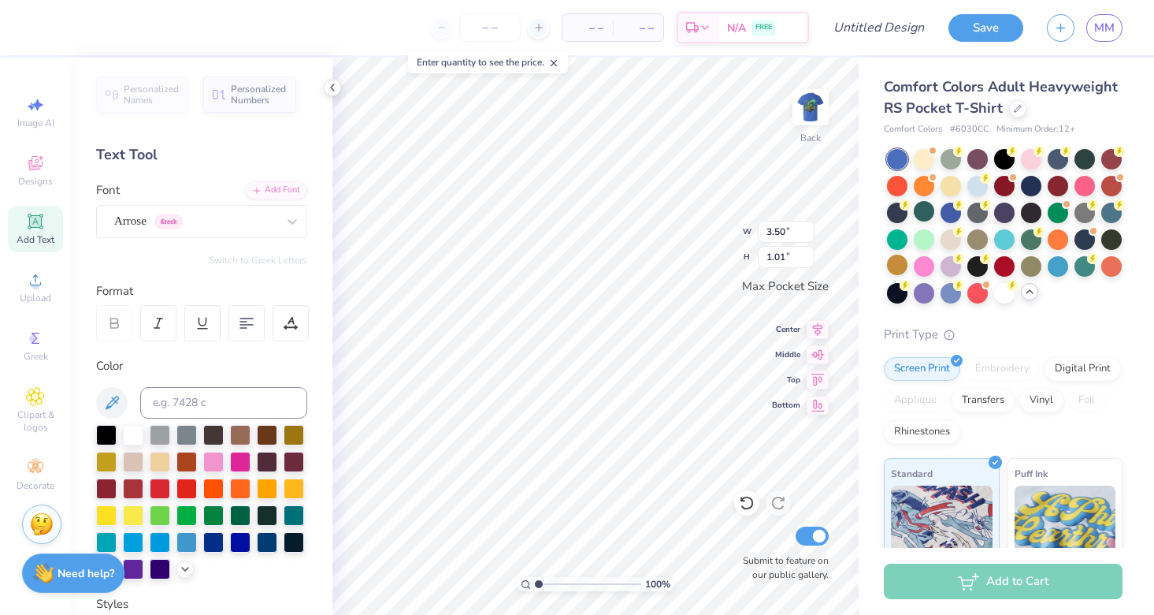
type input "1.55"
type input "1.33"
click at [274, 260] on button "Switch to Greek Letters" at bounding box center [258, 260] width 98 height 13
type textarea "λχα"
click at [808, 228] on input "1.14" at bounding box center [786, 232] width 57 height 22
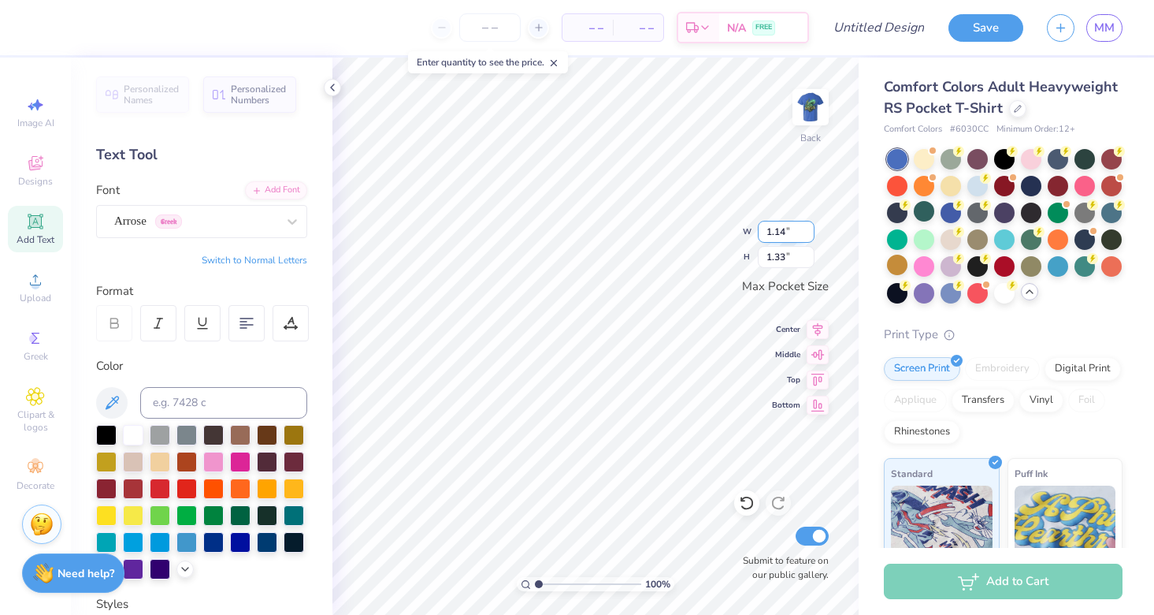
type input "1.15"
click at [808, 228] on input "1.15" at bounding box center [786, 232] width 57 height 22
click at [205, 399] on input at bounding box center [223, 403] width 167 height 32
type input "yellow 0131"
type input "2.43"
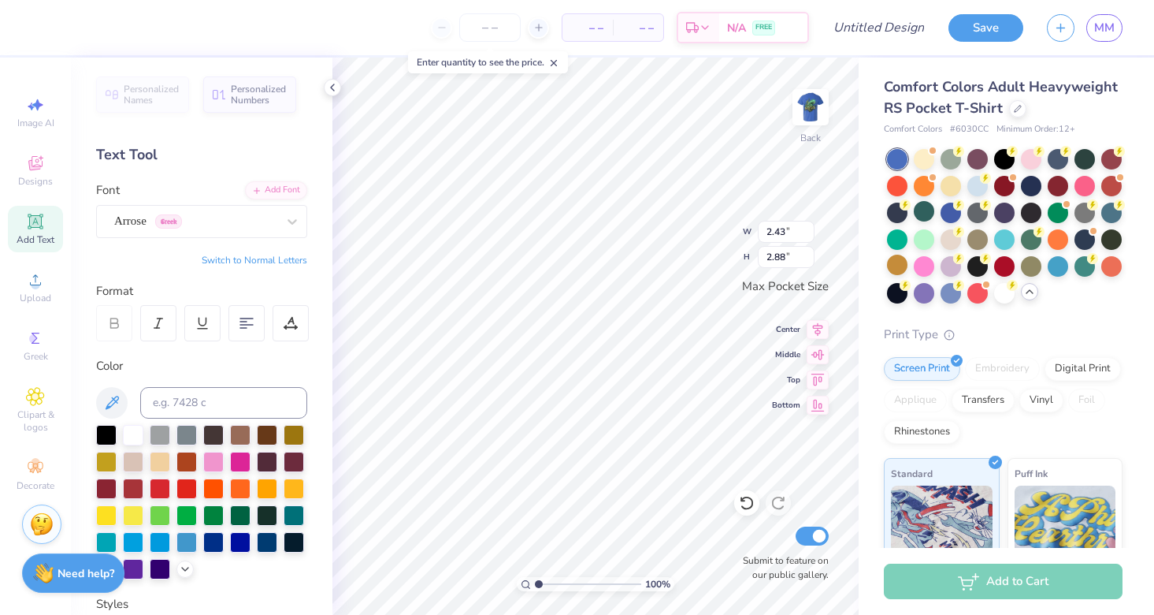
type input "2.88"
click at [492, 20] on input "number" at bounding box center [489, 27] width 61 height 28
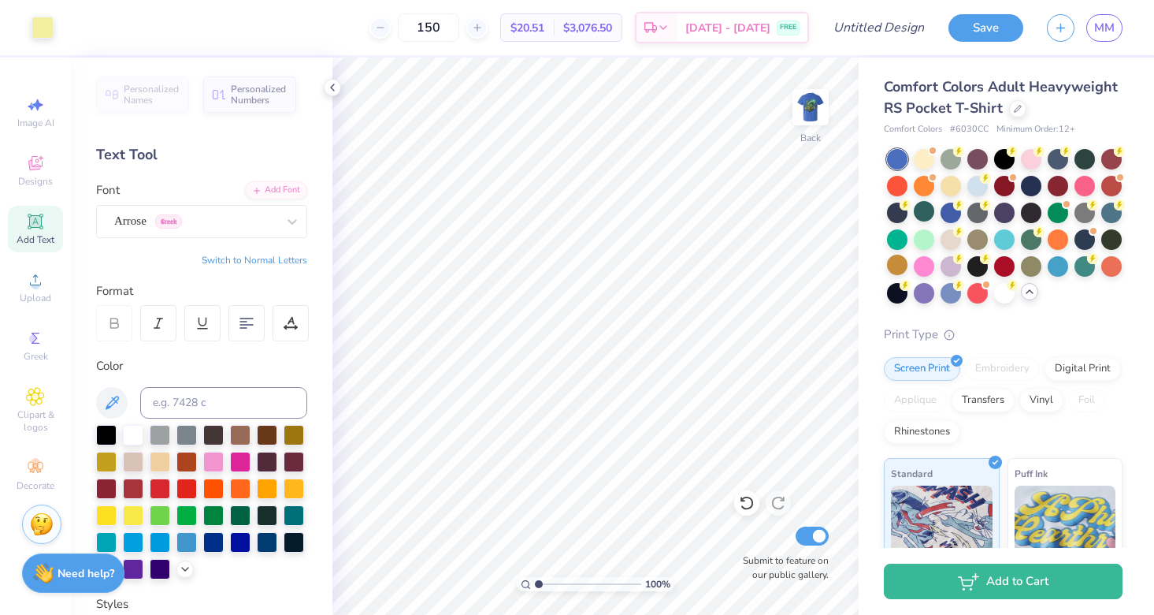
type input "150"
click at [815, 104] on img at bounding box center [810, 107] width 63 height 63
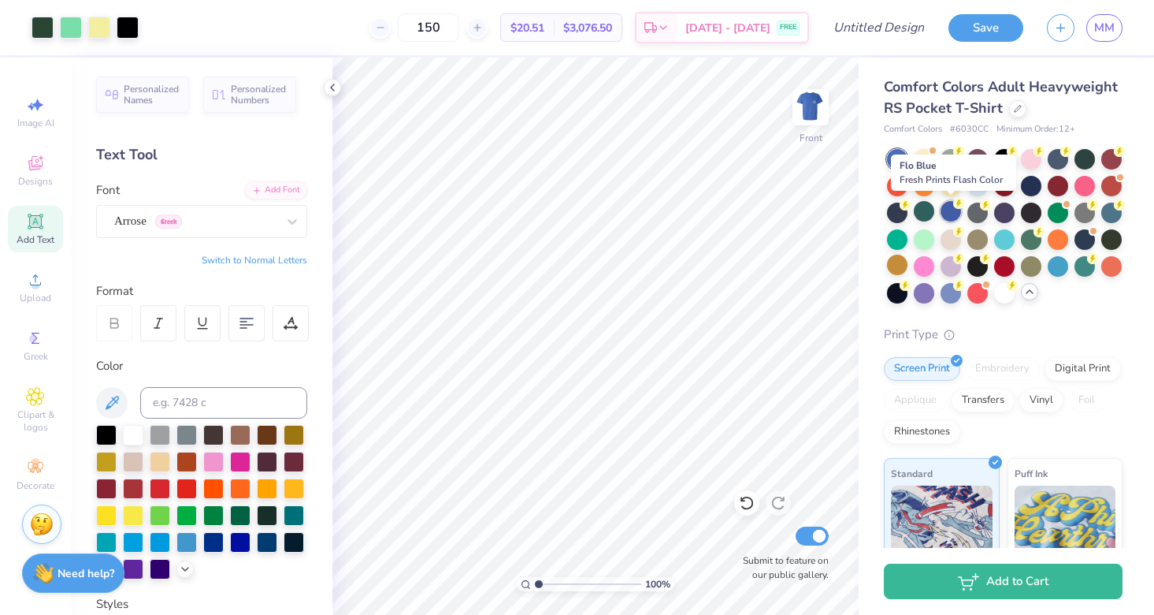
click at [949, 210] on div at bounding box center [951, 211] width 20 height 20
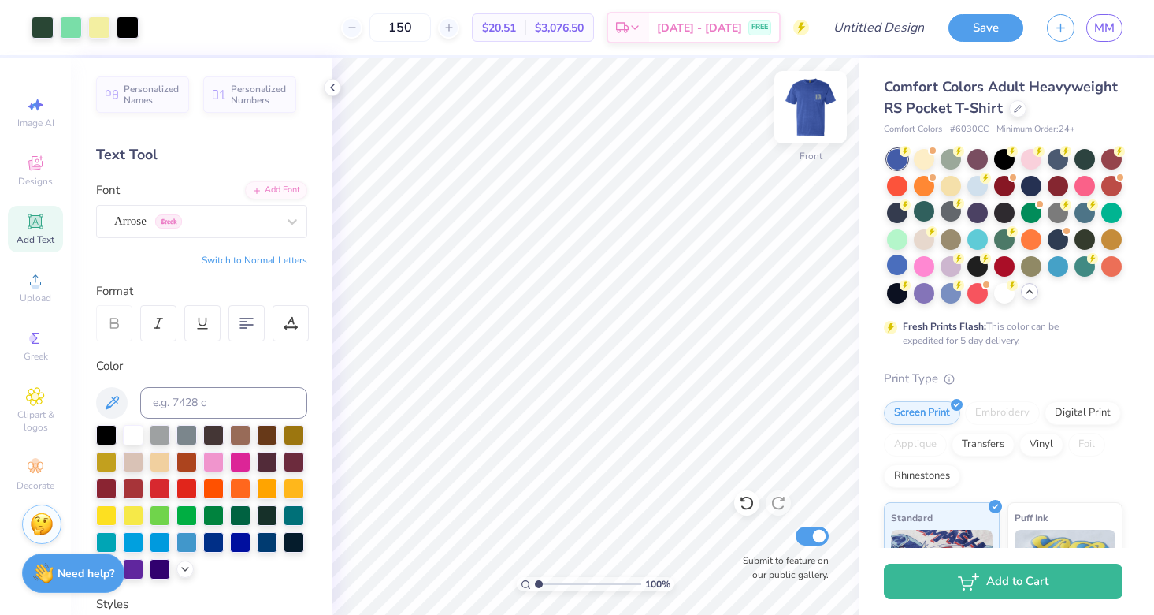
click at [800, 112] on img at bounding box center [810, 107] width 63 height 63
click at [822, 105] on img at bounding box center [810, 107] width 63 height 63
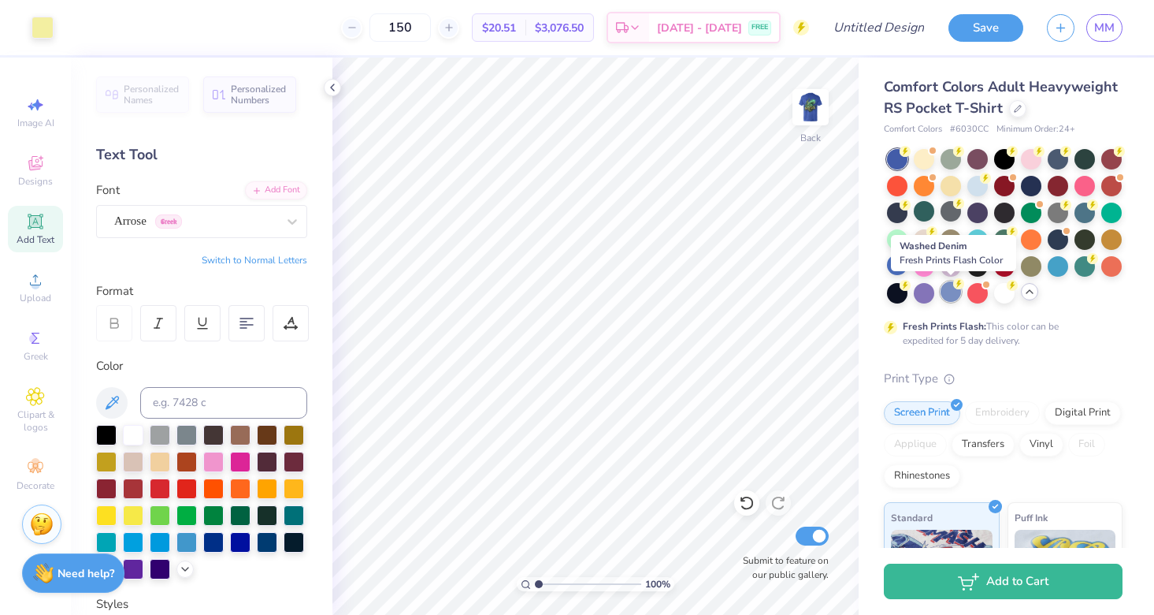
click at [949, 292] on div at bounding box center [951, 291] width 20 height 20
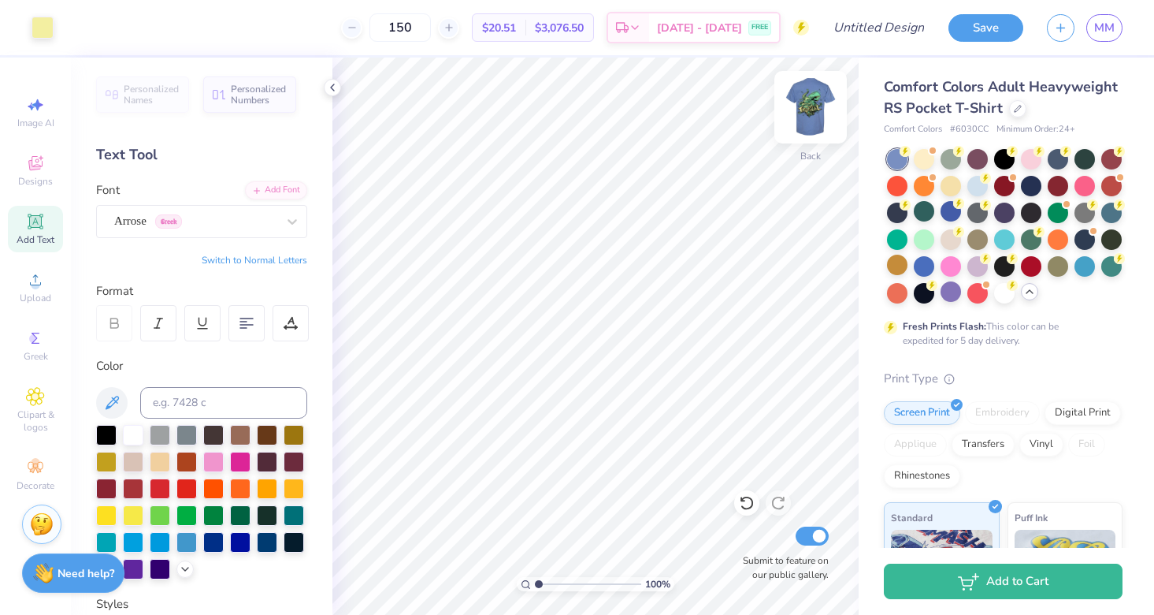
click at [803, 115] on img at bounding box center [810, 107] width 63 height 63
click at [949, 210] on div at bounding box center [951, 211] width 20 height 20
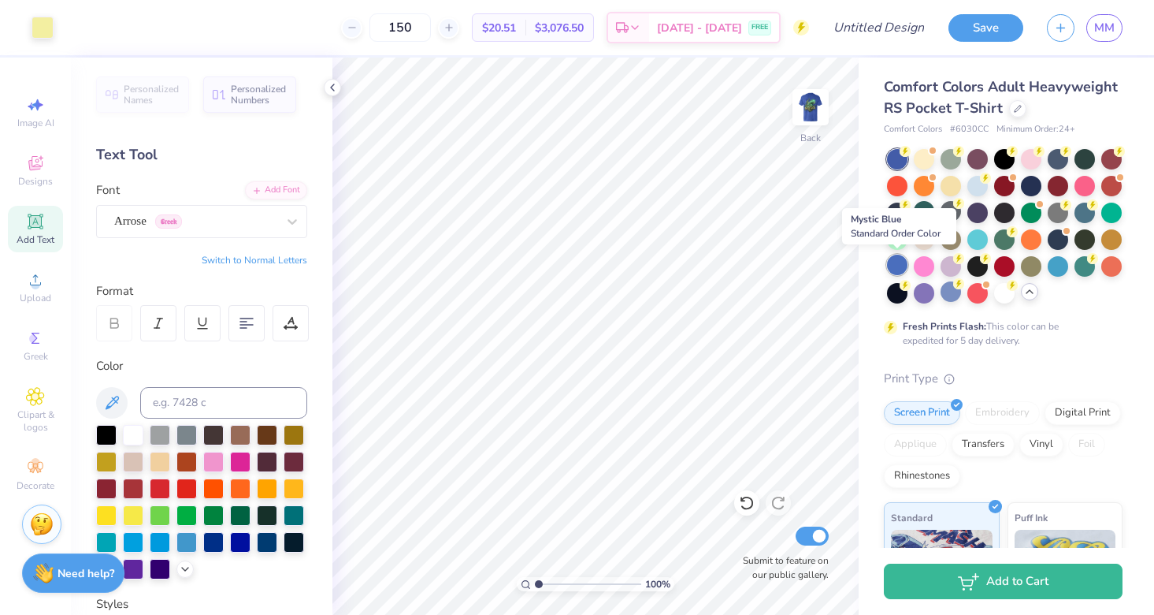
click at [894, 269] on div at bounding box center [897, 264] width 20 height 20
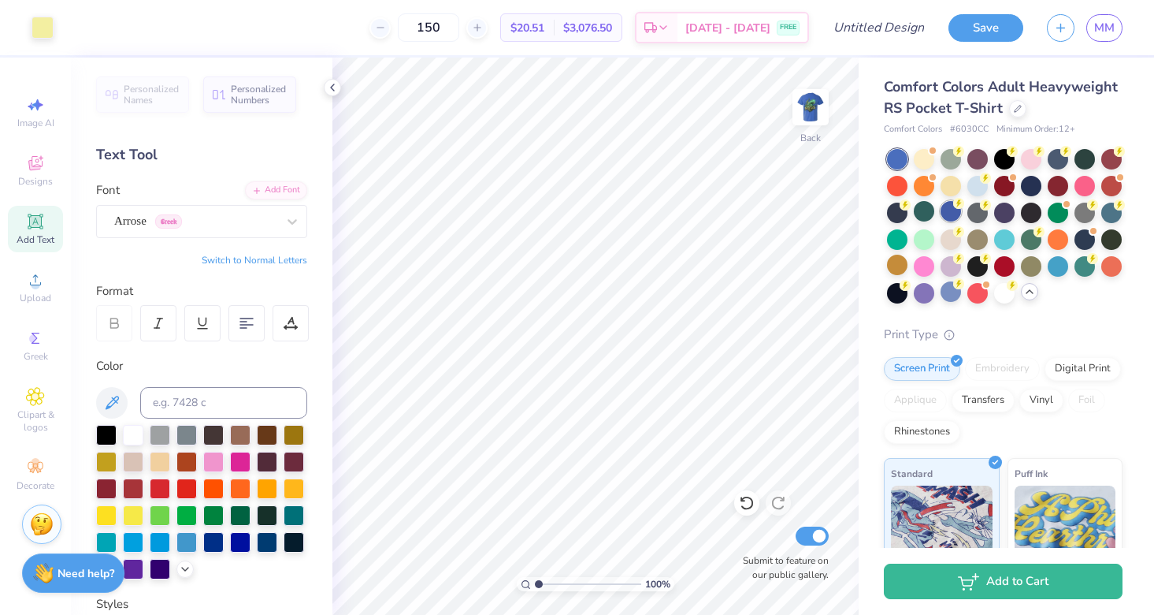
click at [953, 214] on div at bounding box center [951, 211] width 20 height 20
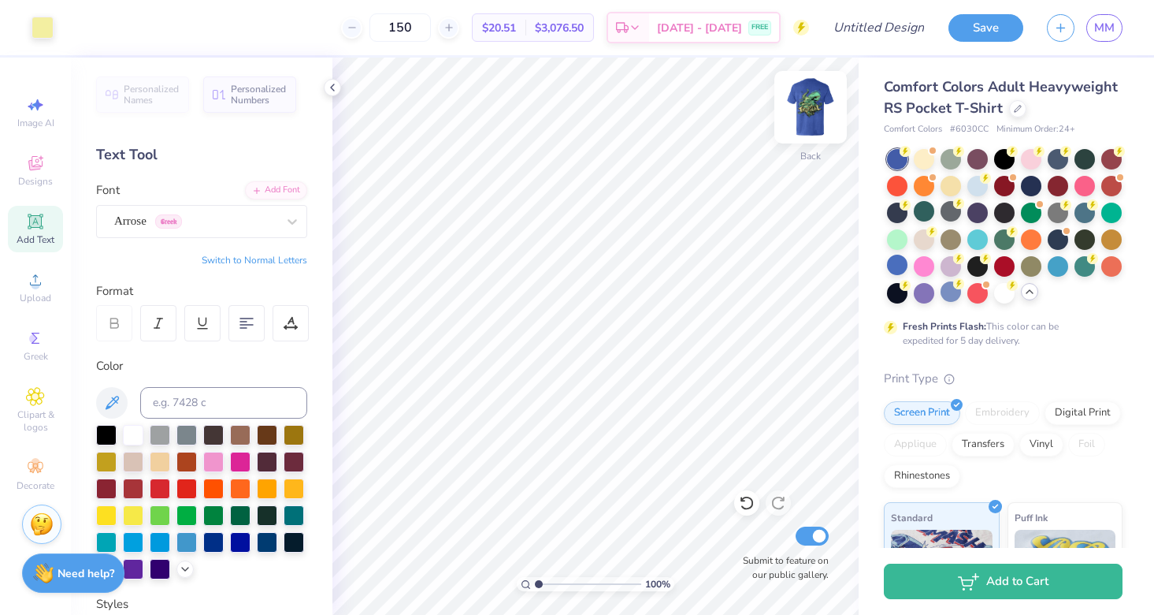
click at [821, 112] on img at bounding box center [810, 107] width 63 height 63
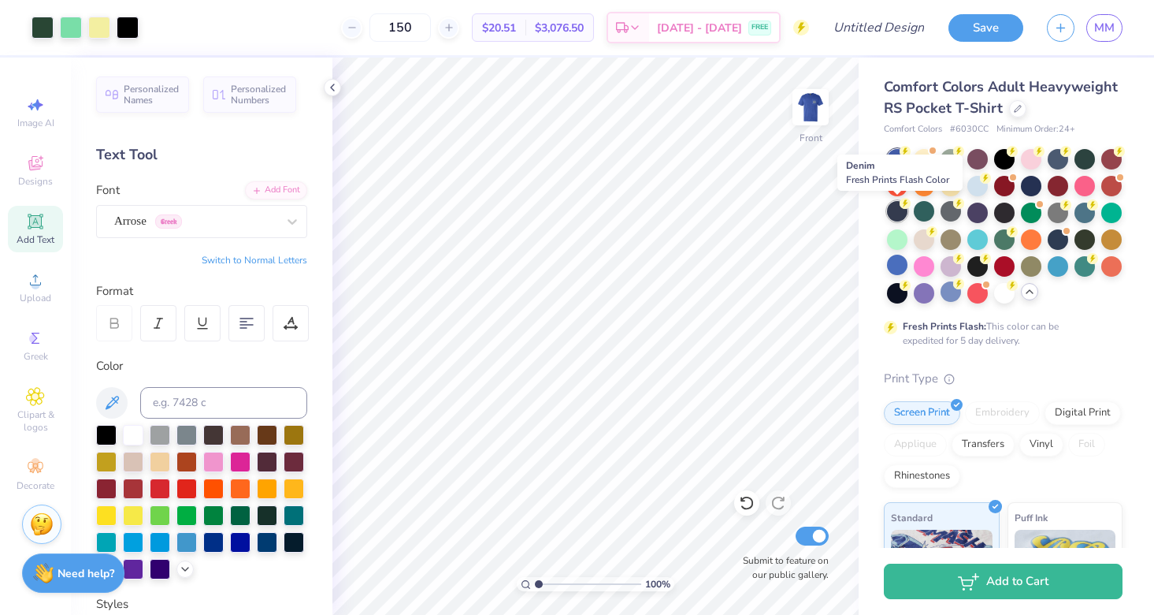
click at [904, 211] on div at bounding box center [897, 211] width 20 height 20
click at [956, 208] on div at bounding box center [951, 211] width 20 height 20
click at [819, 111] on img at bounding box center [810, 107] width 63 height 63
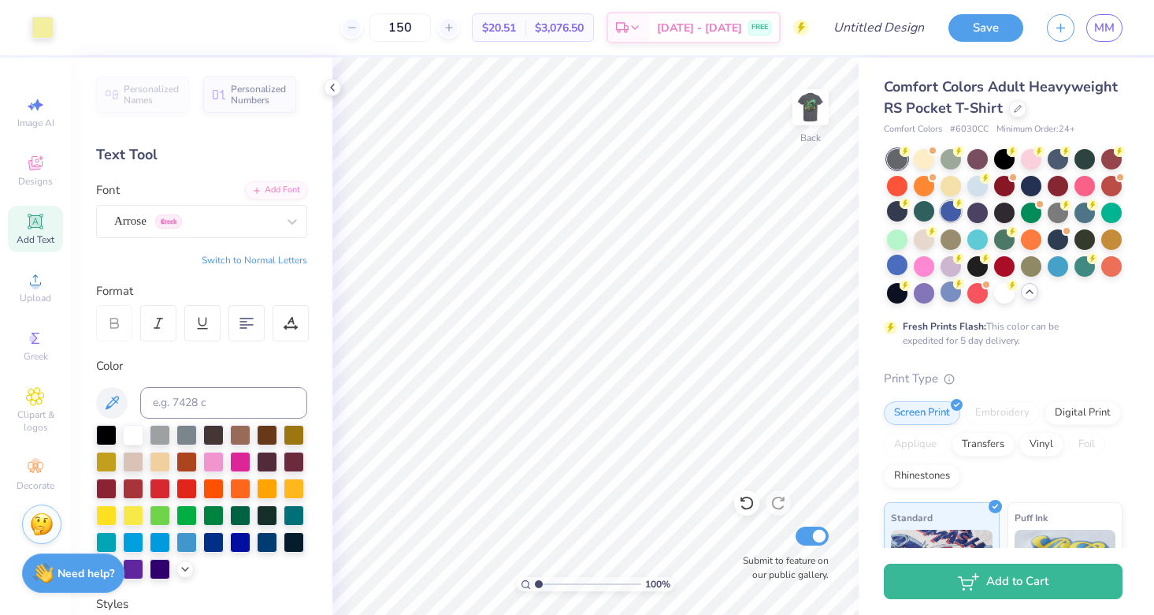
click at [959, 214] on div at bounding box center [951, 211] width 20 height 20
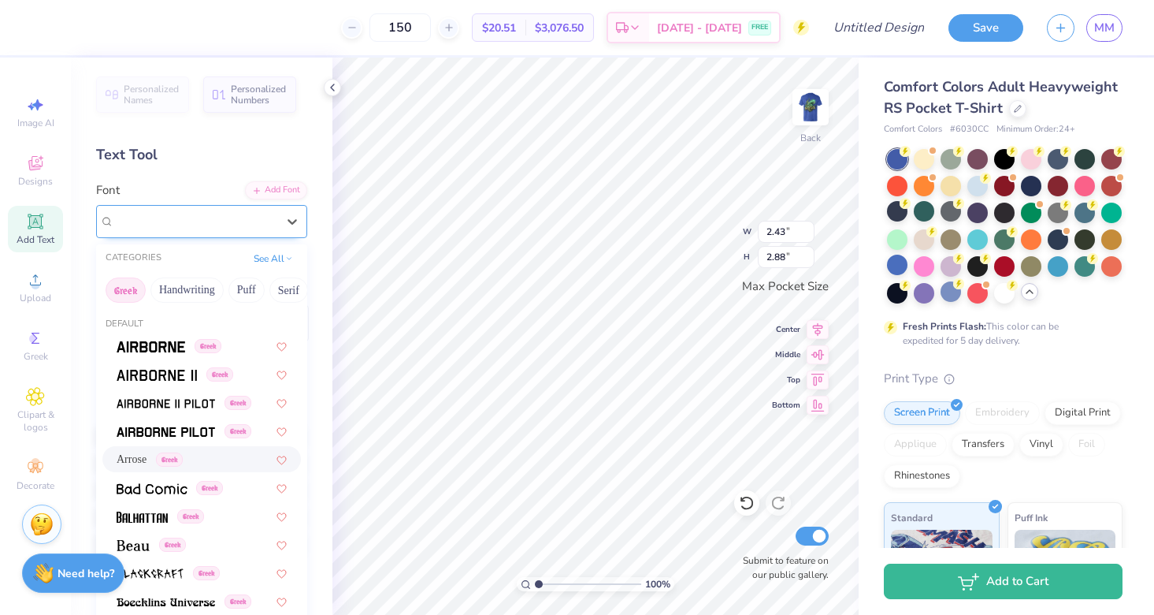
click at [199, 211] on div at bounding box center [195, 220] width 162 height 21
click at [170, 347] on img at bounding box center [151, 346] width 69 height 11
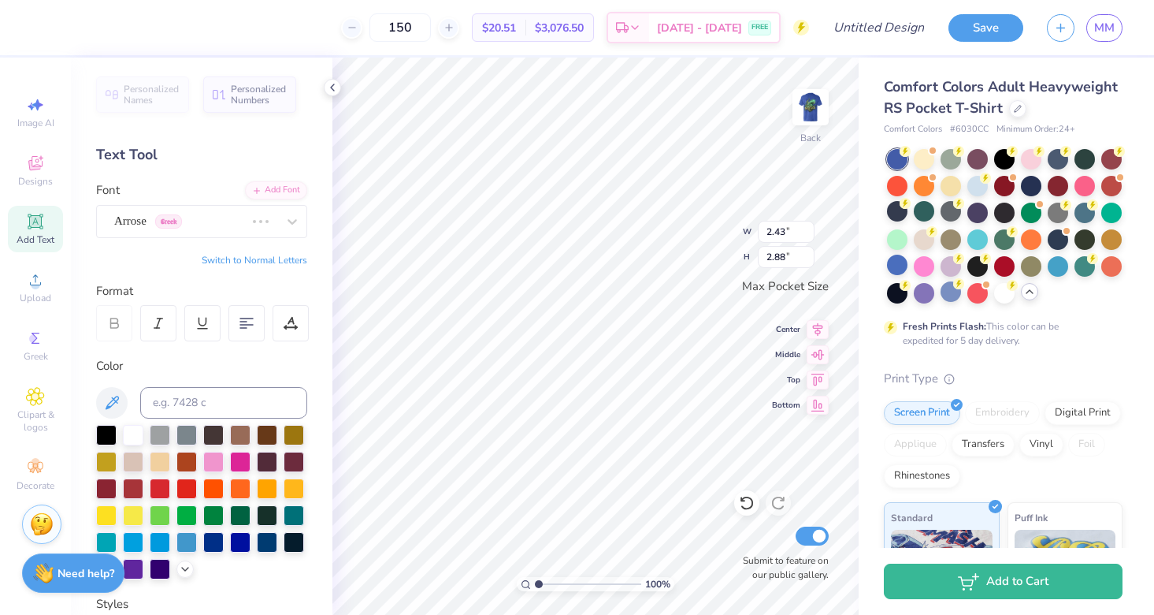
type input "3.44"
type input "1.35"
click at [247, 227] on div "Airborne Greek" at bounding box center [195, 221] width 165 height 24
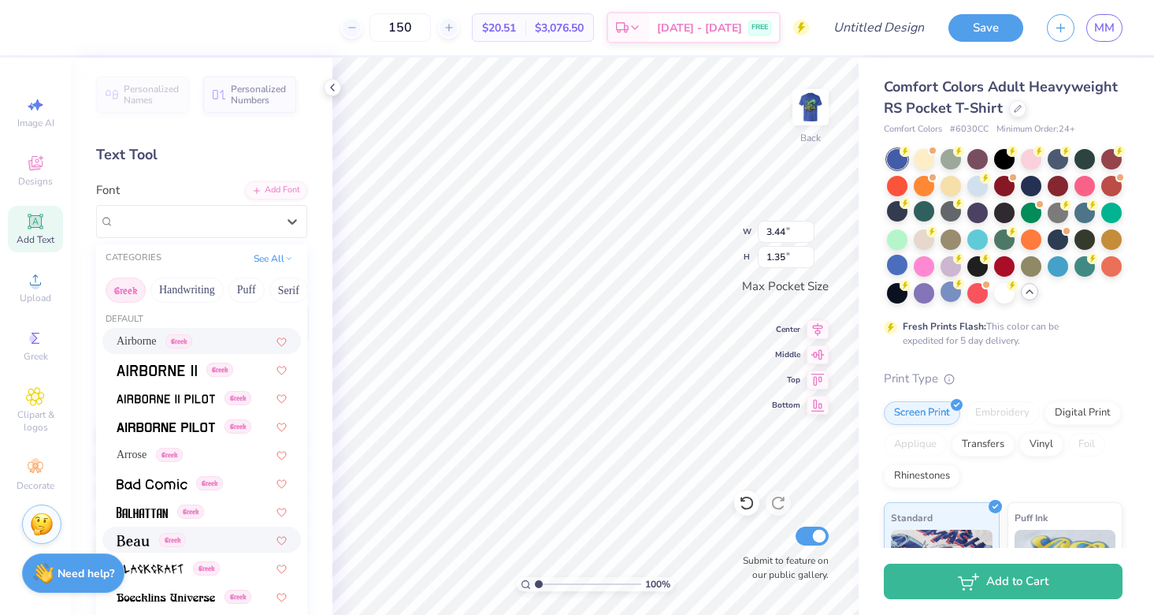
scroll to position [6, 0]
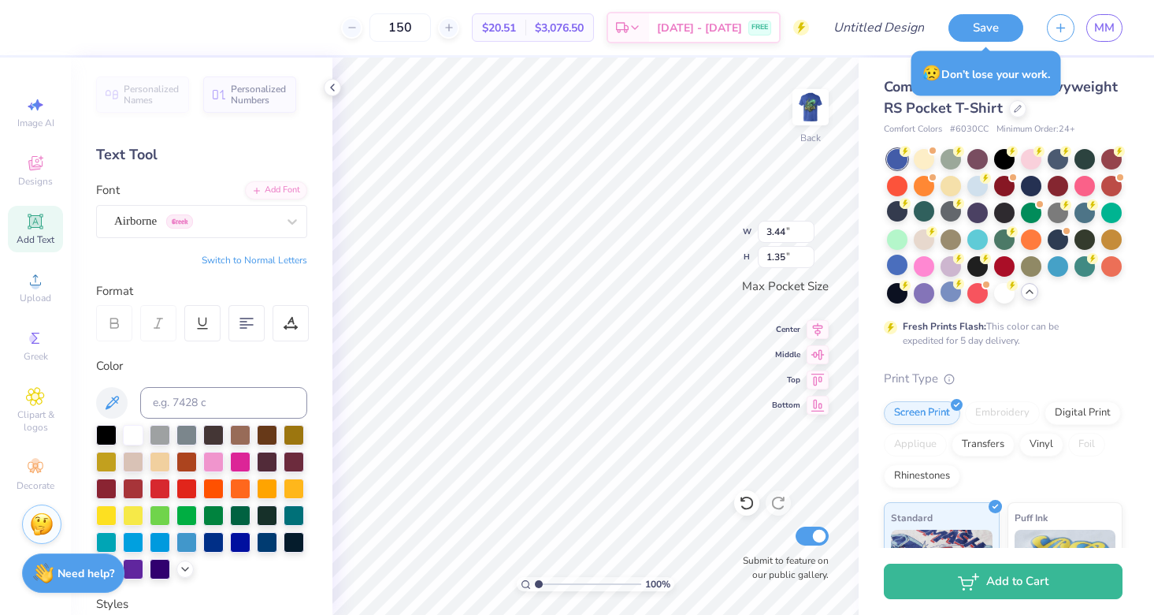
type textarea "χα"
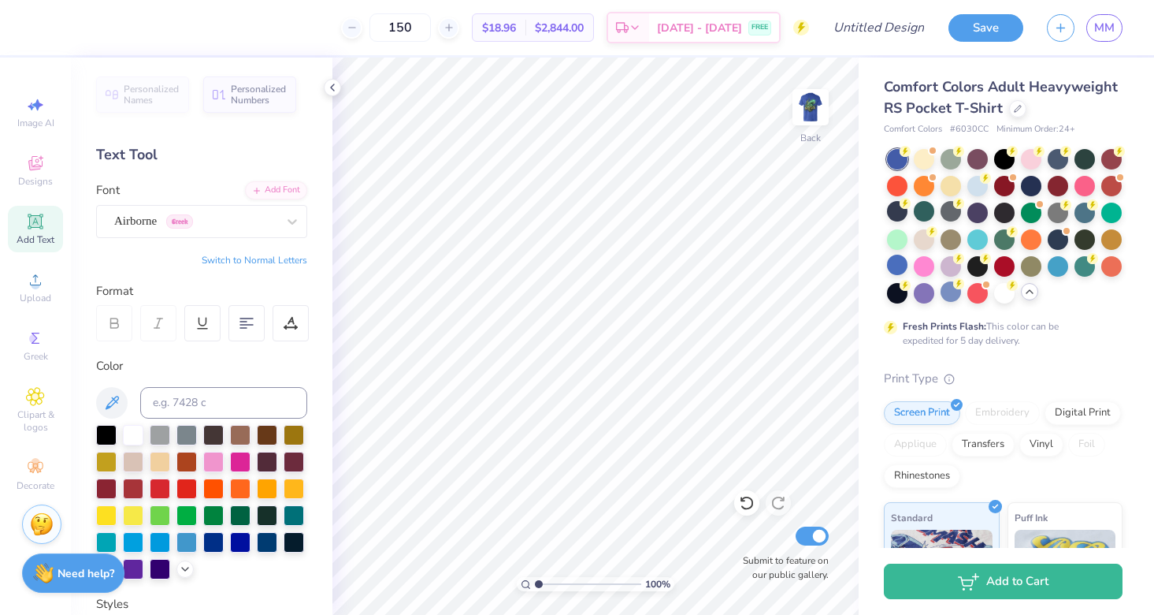
click at [24, 218] on div "Add Text" at bounding box center [35, 229] width 55 height 46
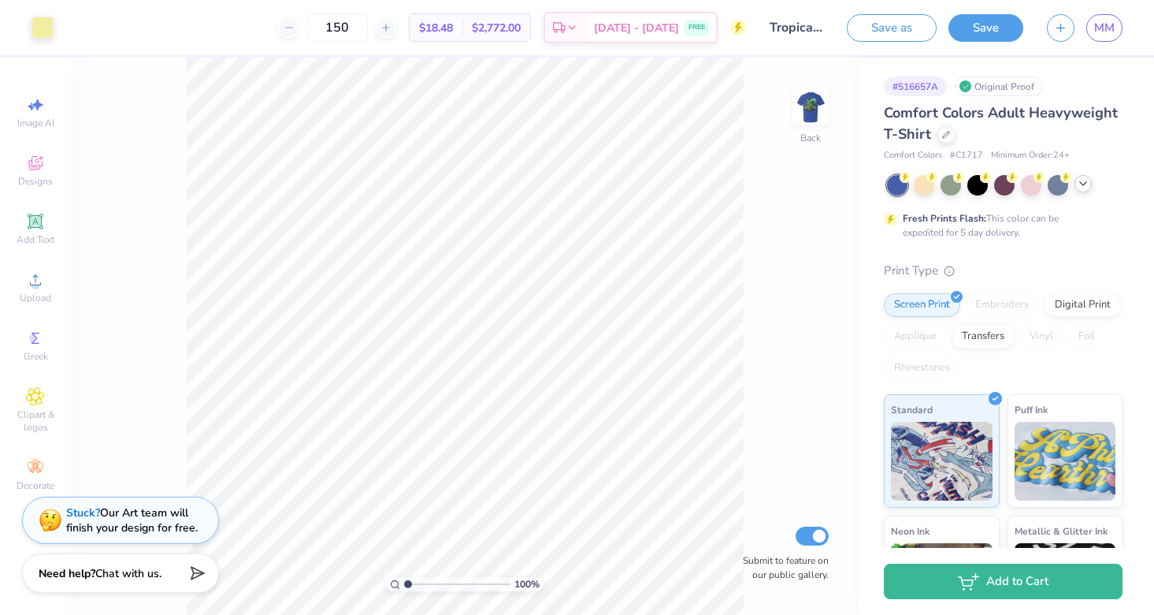
click at [1078, 182] on icon at bounding box center [1083, 183] width 13 height 13
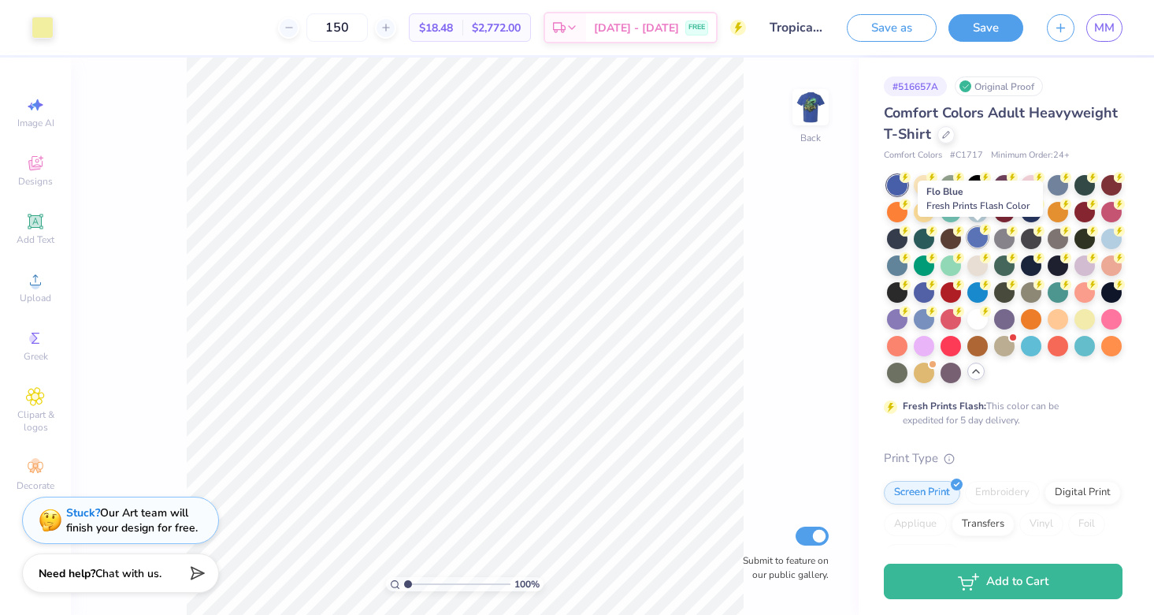
click at [975, 233] on div at bounding box center [977, 237] width 20 height 20
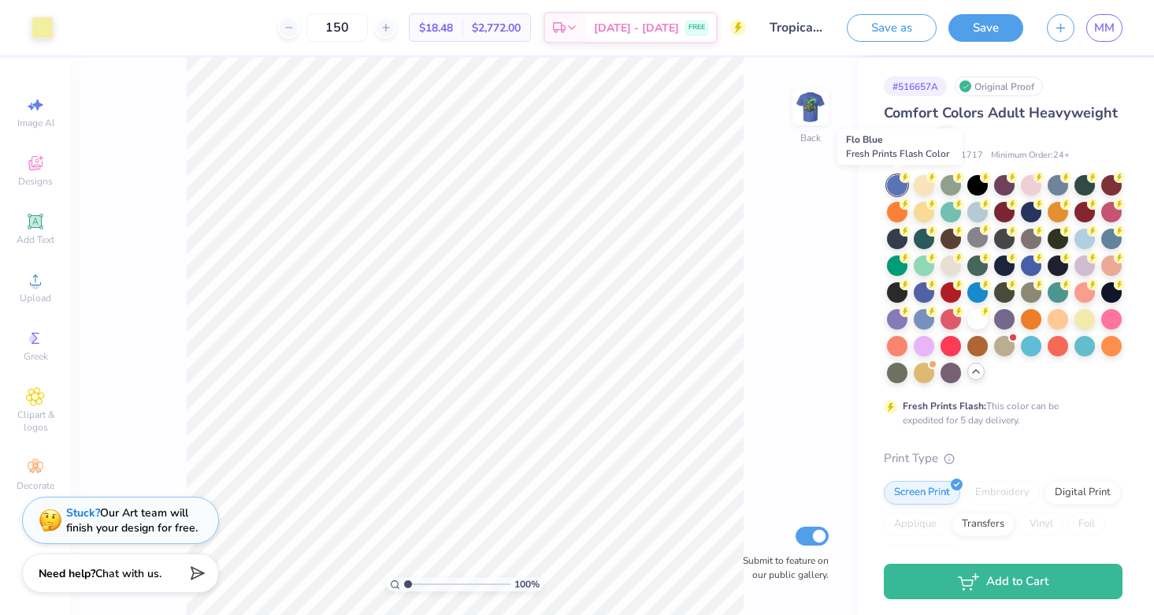
click at [894, 184] on div at bounding box center [897, 185] width 20 height 20
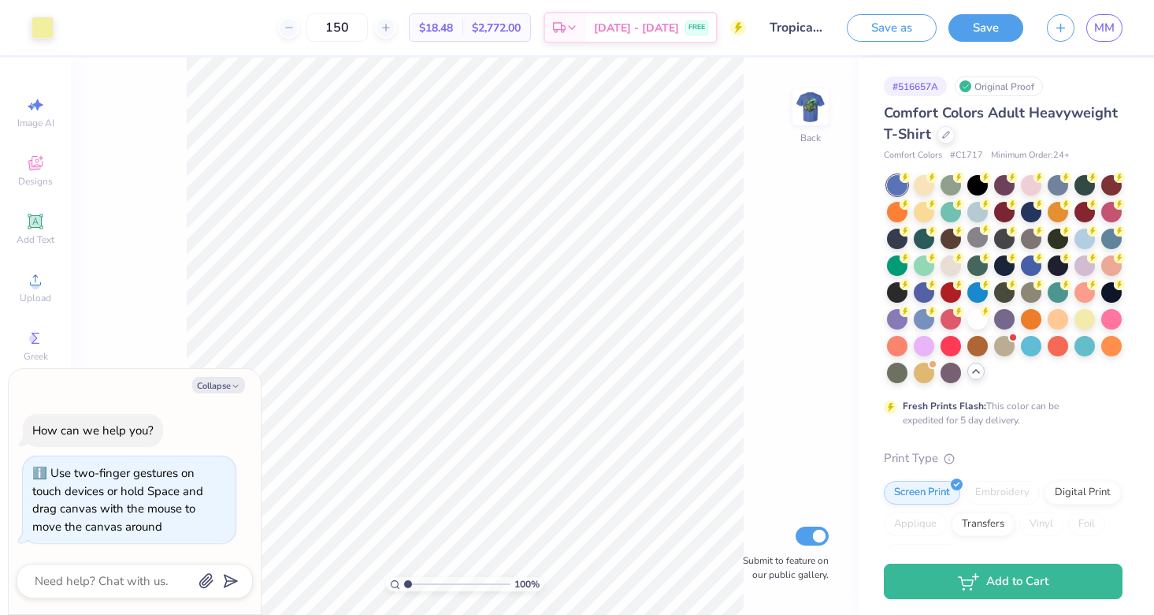
drag, startPoint x: 406, startPoint y: 583, endPoint x: 373, endPoint y: 572, distance: 34.1
type input "1"
click at [373, 572] on div "100 %" at bounding box center [465, 336] width 557 height 557
click at [815, 99] on img at bounding box center [810, 107] width 63 height 63
click at [813, 104] on img at bounding box center [810, 107] width 63 height 63
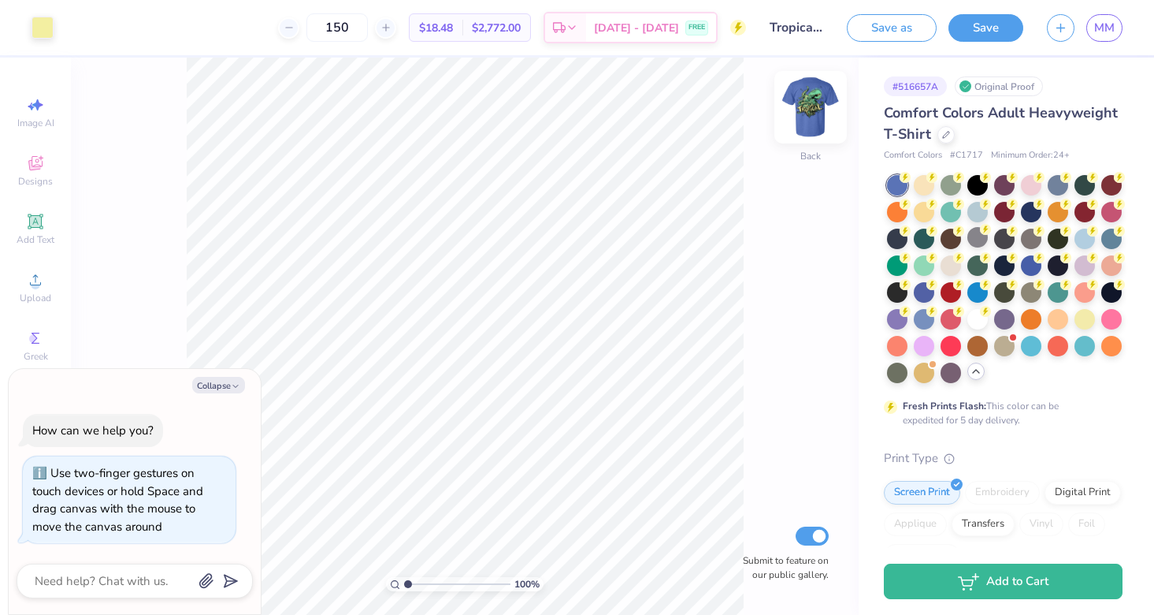
click at [821, 109] on img at bounding box center [810, 107] width 63 height 63
click at [808, 115] on img at bounding box center [810, 107] width 63 height 63
type textarea "x"
